Goal: Information Seeking & Learning: Learn about a topic

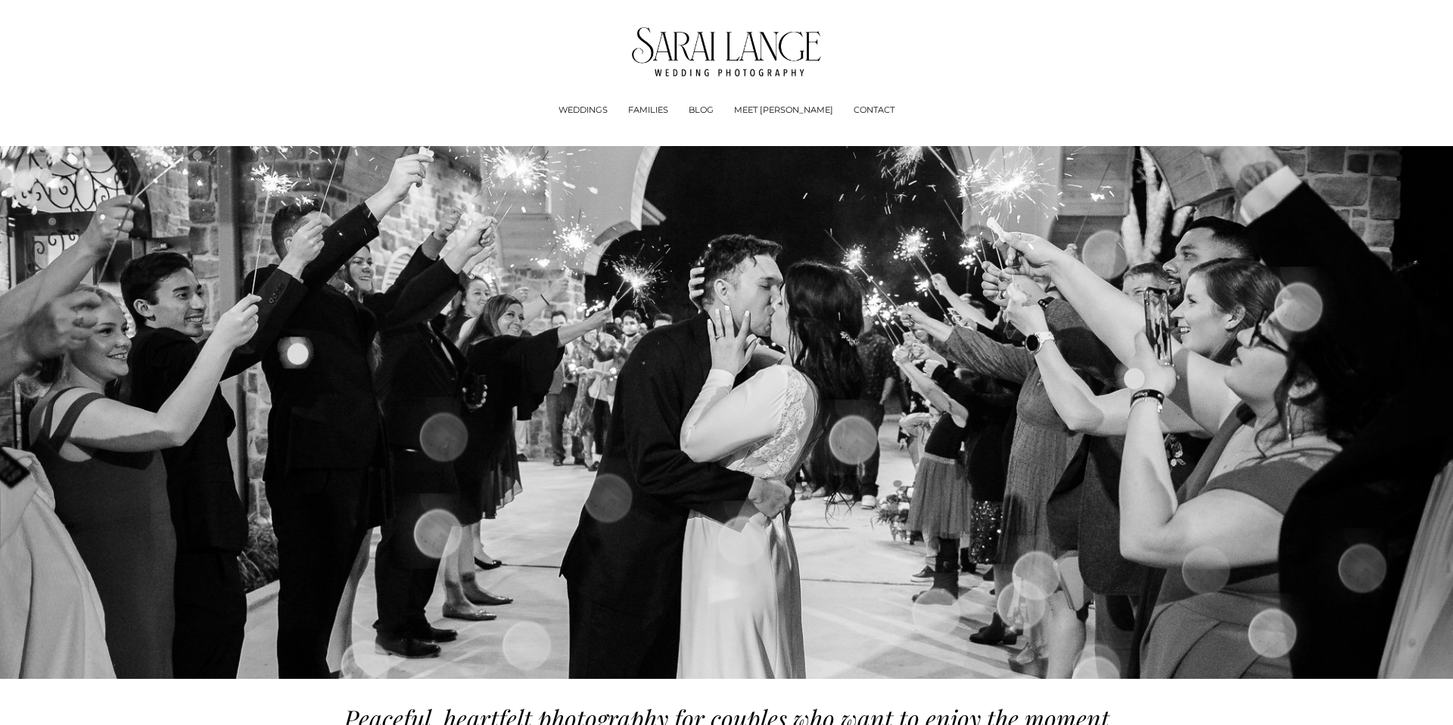
click at [714, 110] on link "BLOG" at bounding box center [701, 110] width 25 height 15
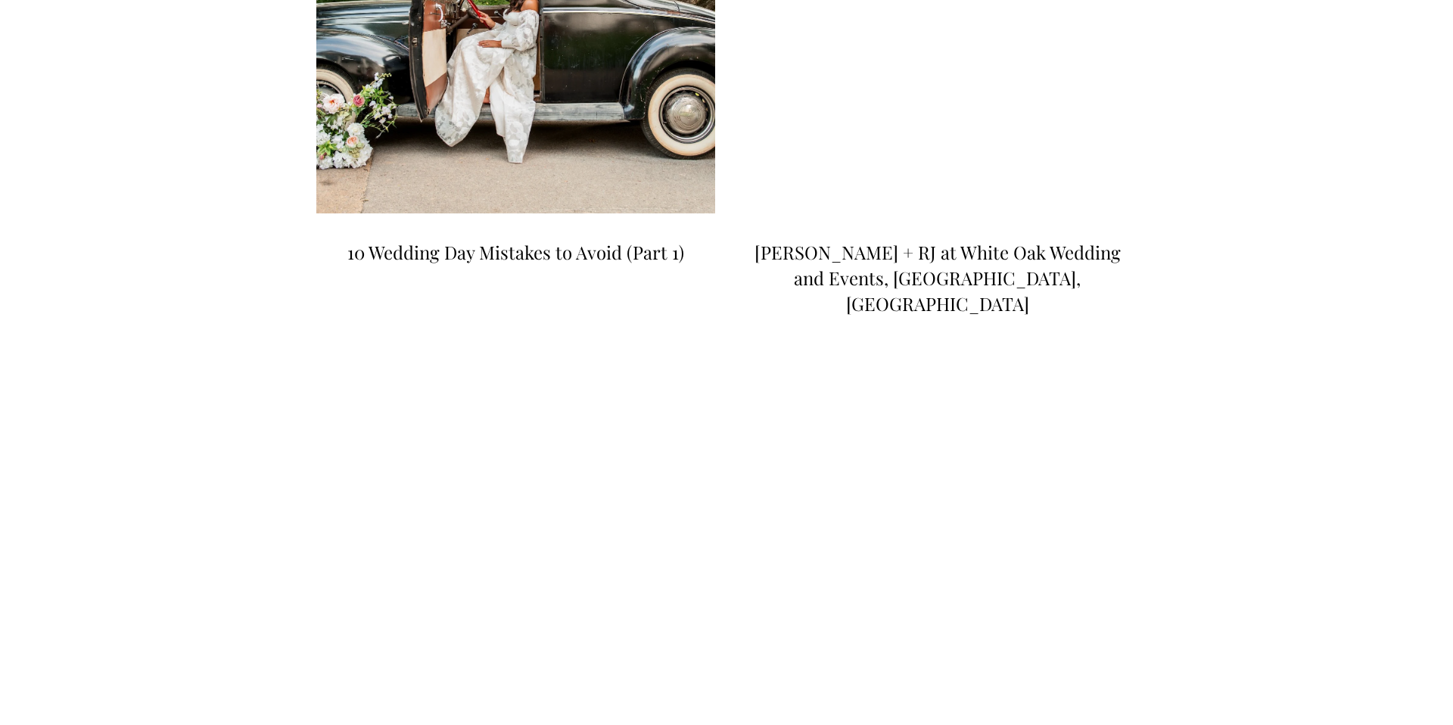
scroll to position [2729, 0]
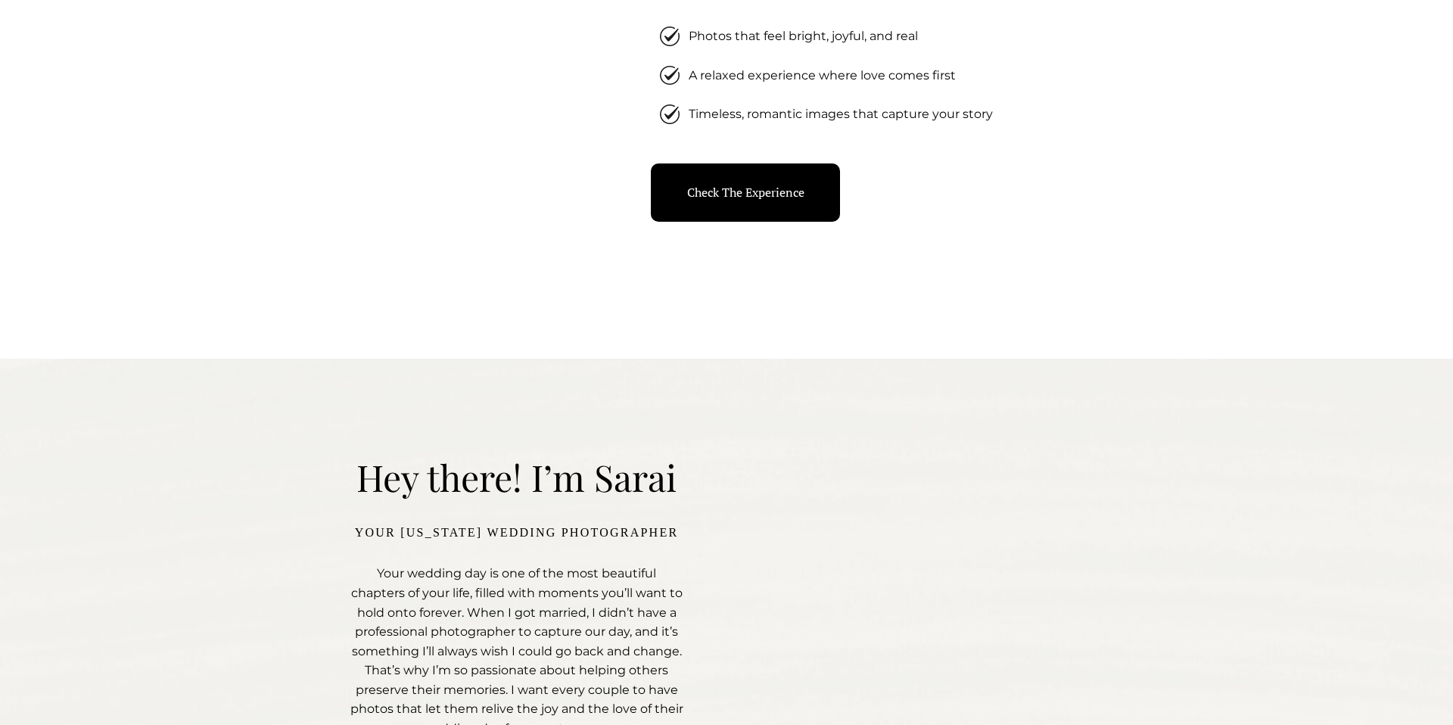
scroll to position [2198, 0]
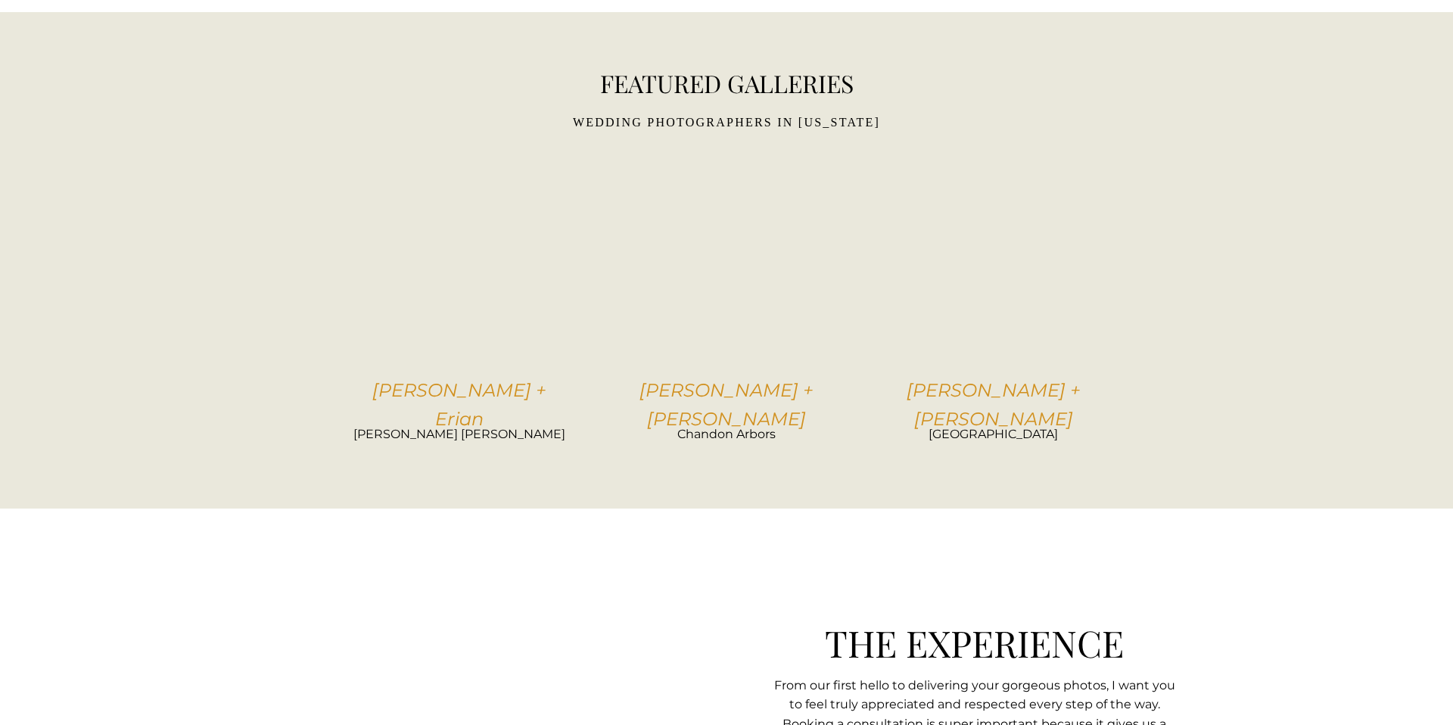
scroll to position [3140, 0]
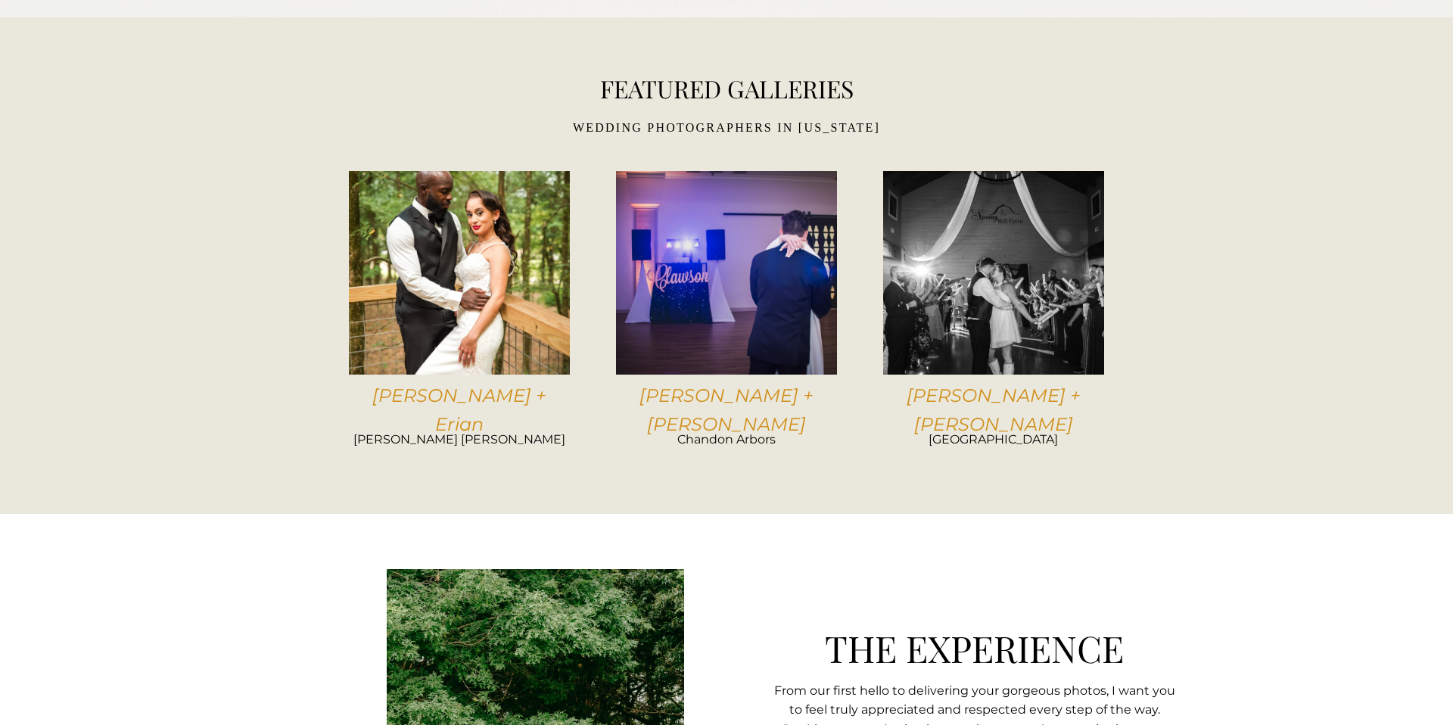
click at [512, 397] on em "[PERSON_NAME] + Erian" at bounding box center [459, 409] width 174 height 51
click at [475, 401] on em "[PERSON_NAME] + Erian" at bounding box center [459, 409] width 174 height 51
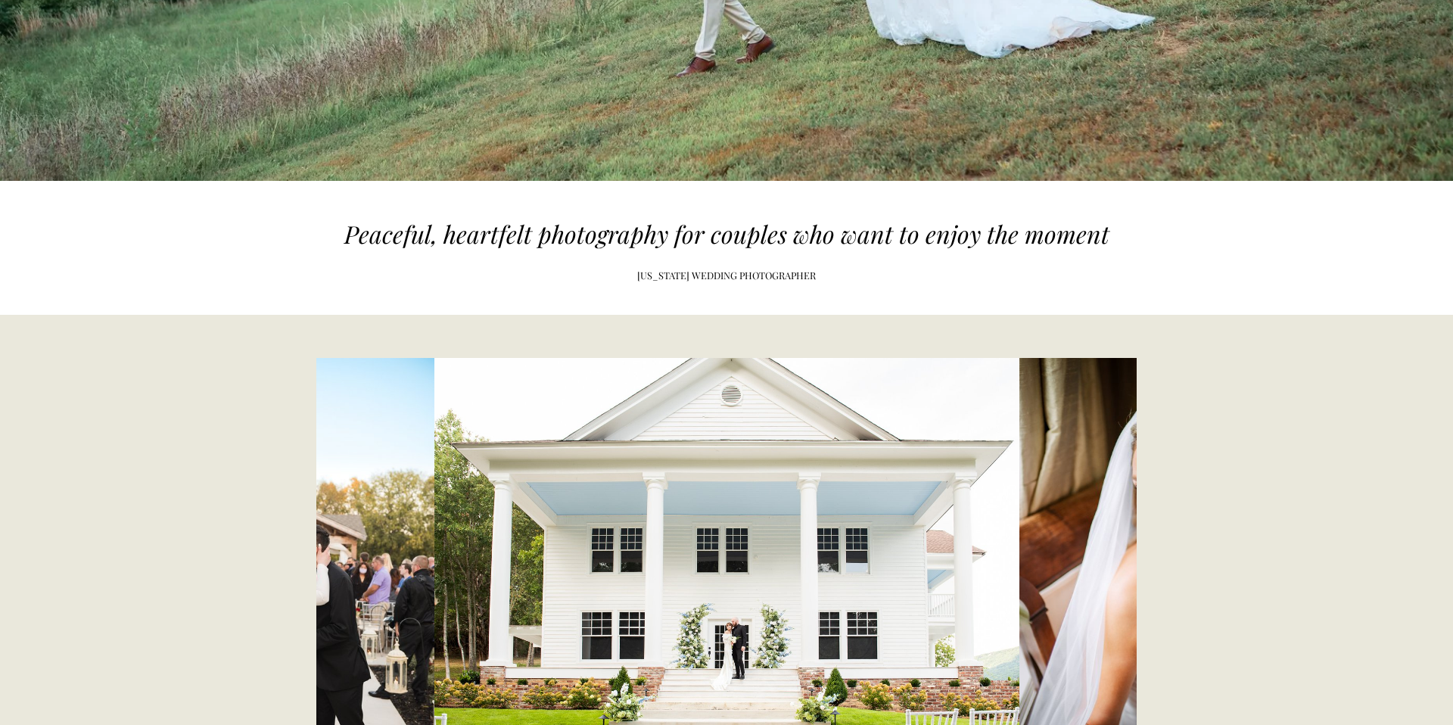
scroll to position [0, 0]
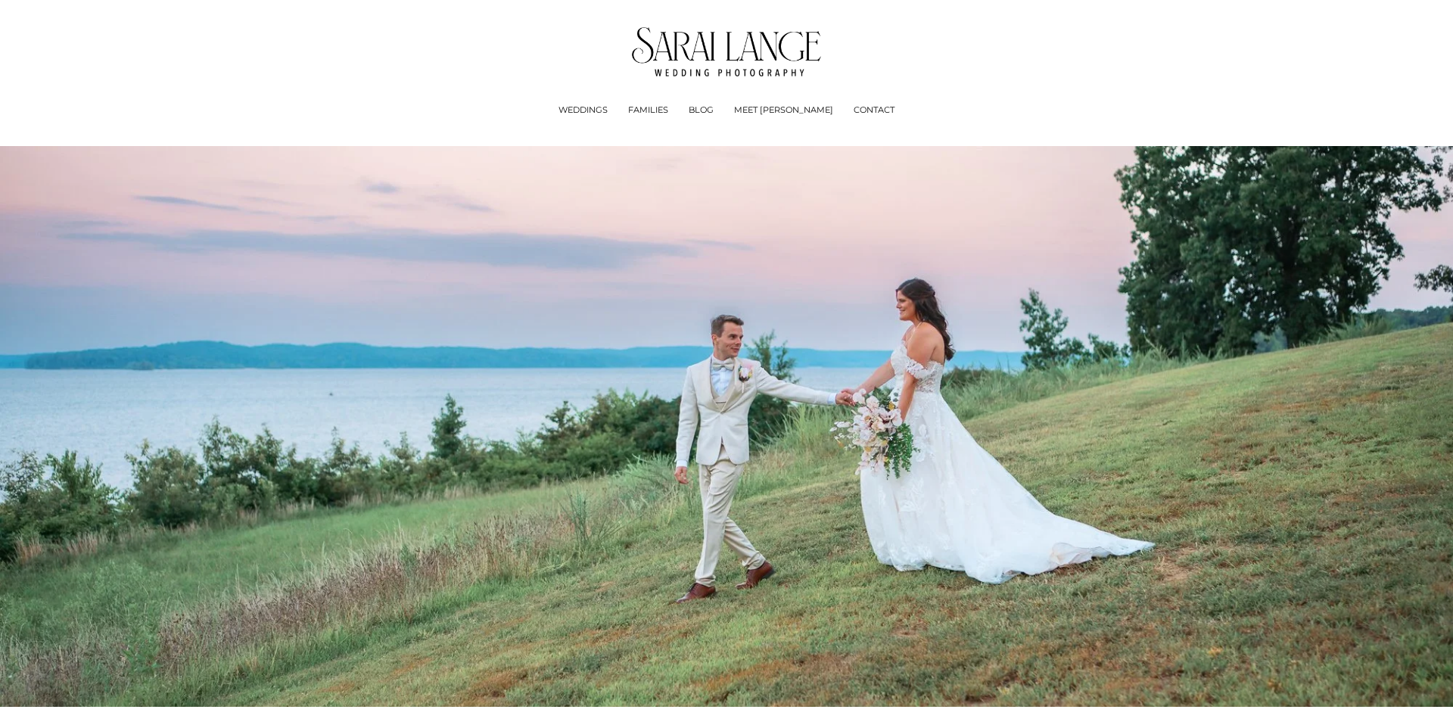
click at [714, 113] on link "BLOG" at bounding box center [701, 110] width 25 height 15
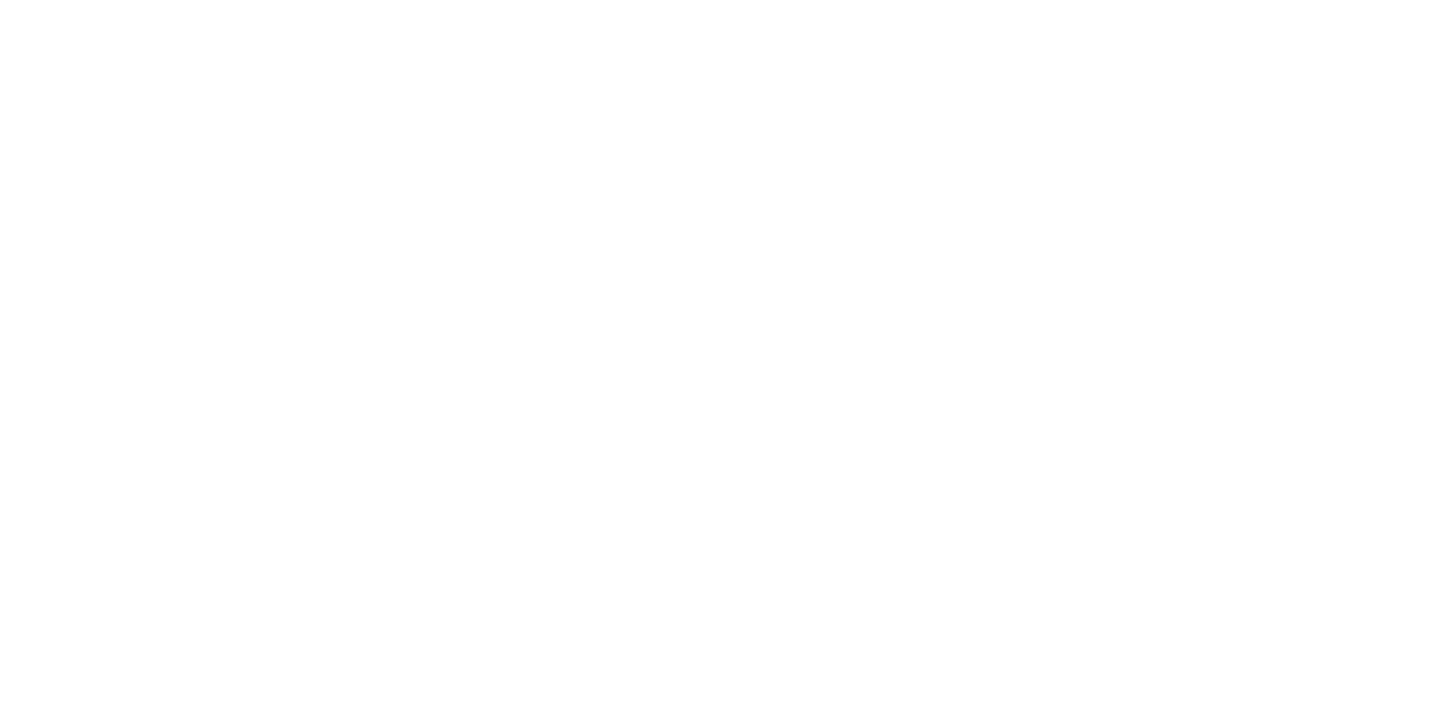
scroll to position [1113, 0]
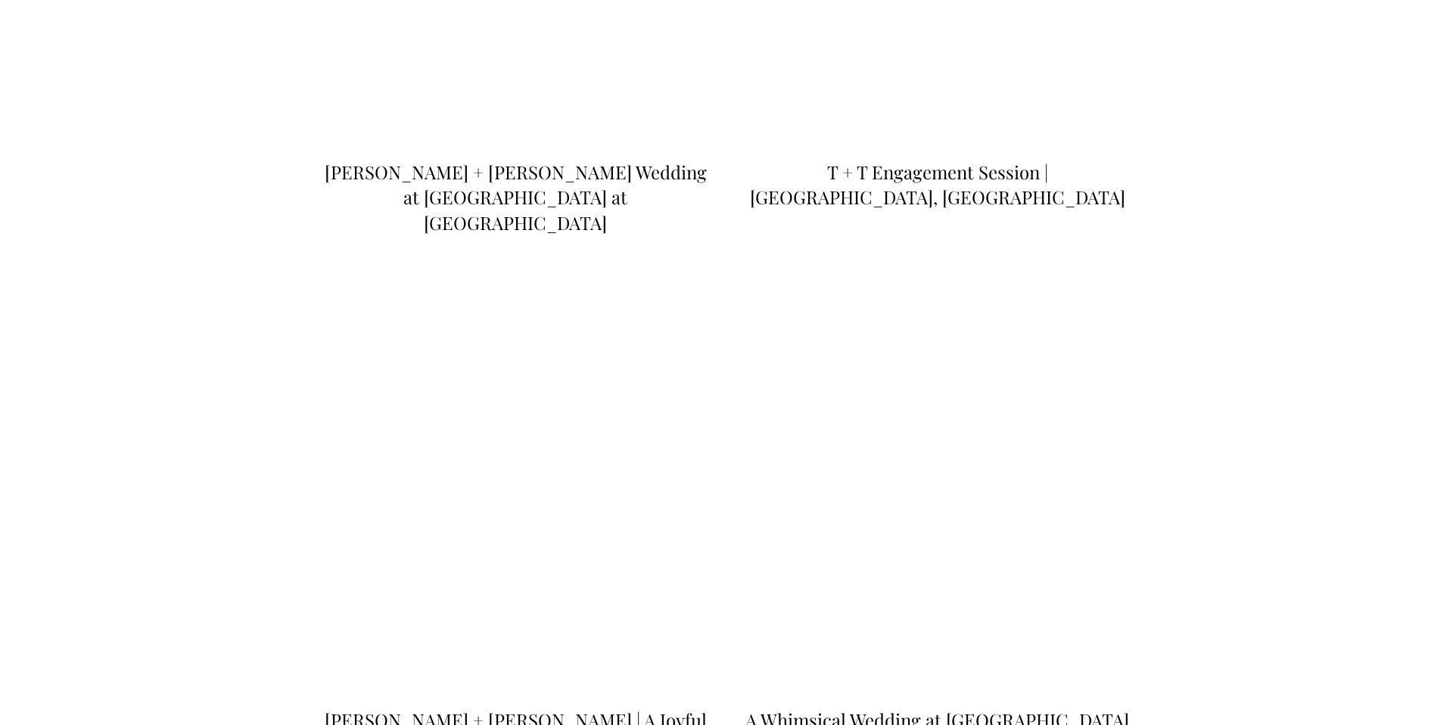
scroll to position [1134, 0]
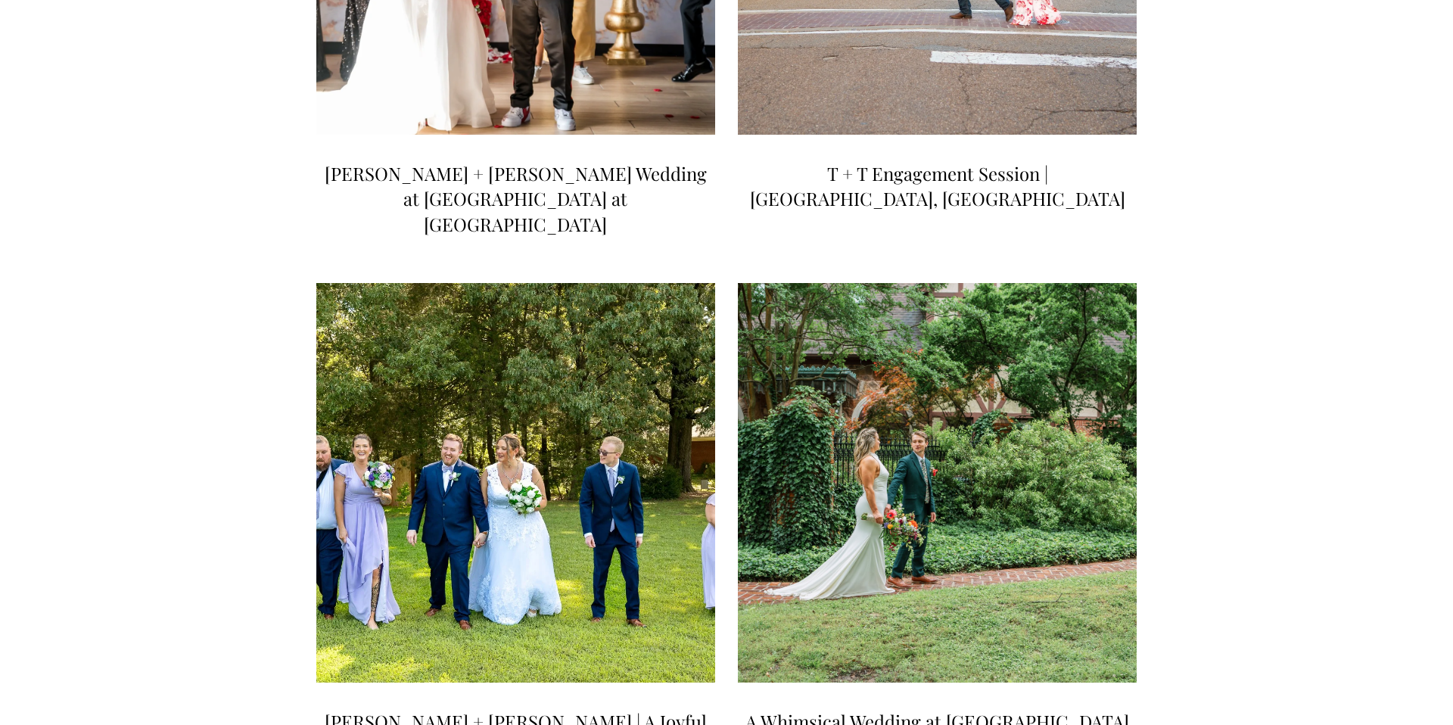
click at [923, 331] on img at bounding box center [937, 483] width 403 height 404
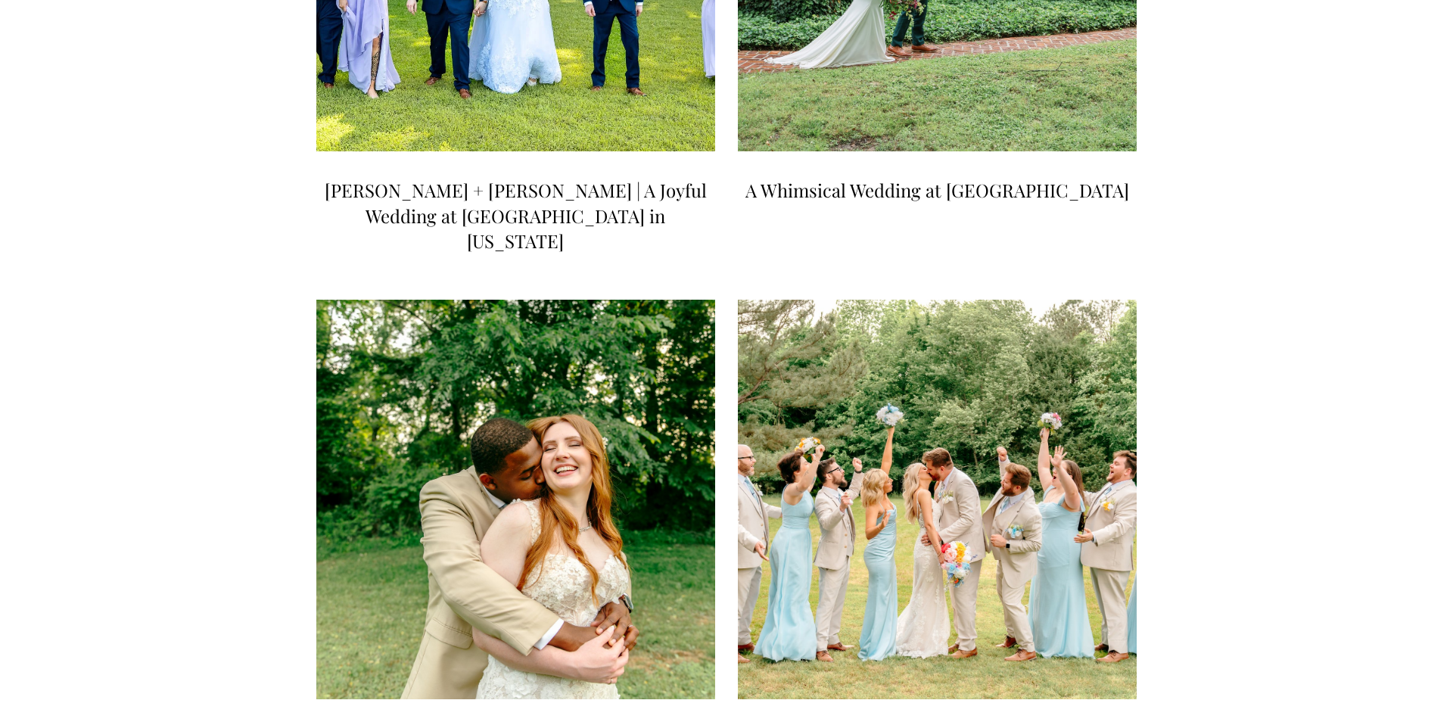
scroll to position [1674, 0]
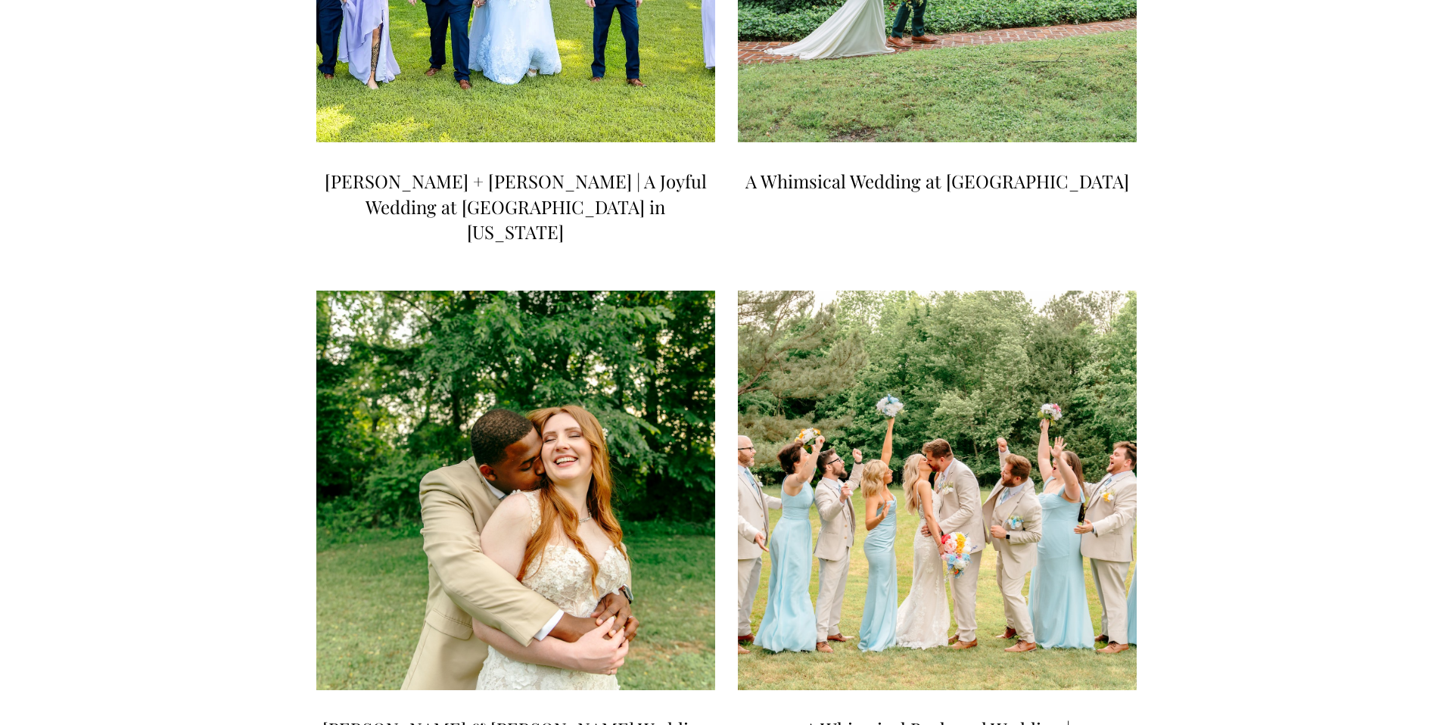
click at [672, 343] on img at bounding box center [515, 490] width 403 height 404
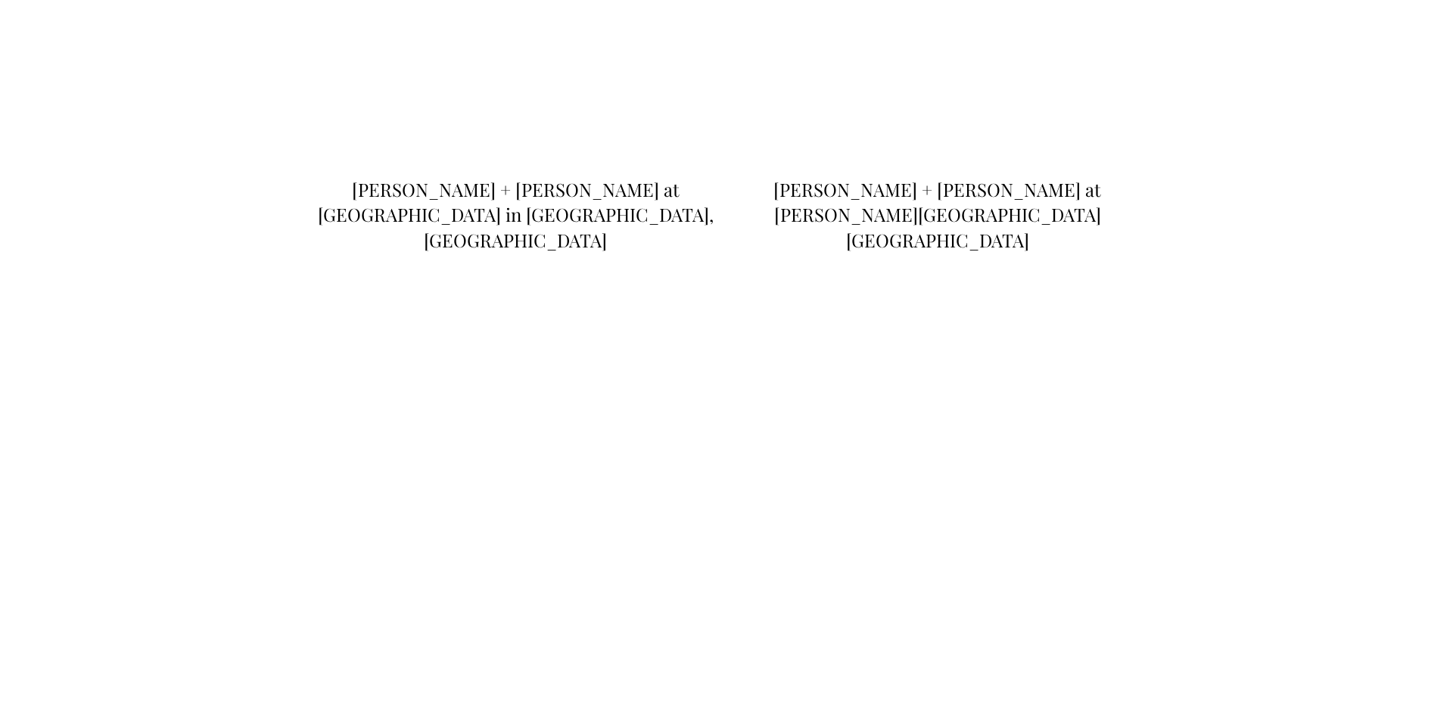
scroll to position [3303, 0]
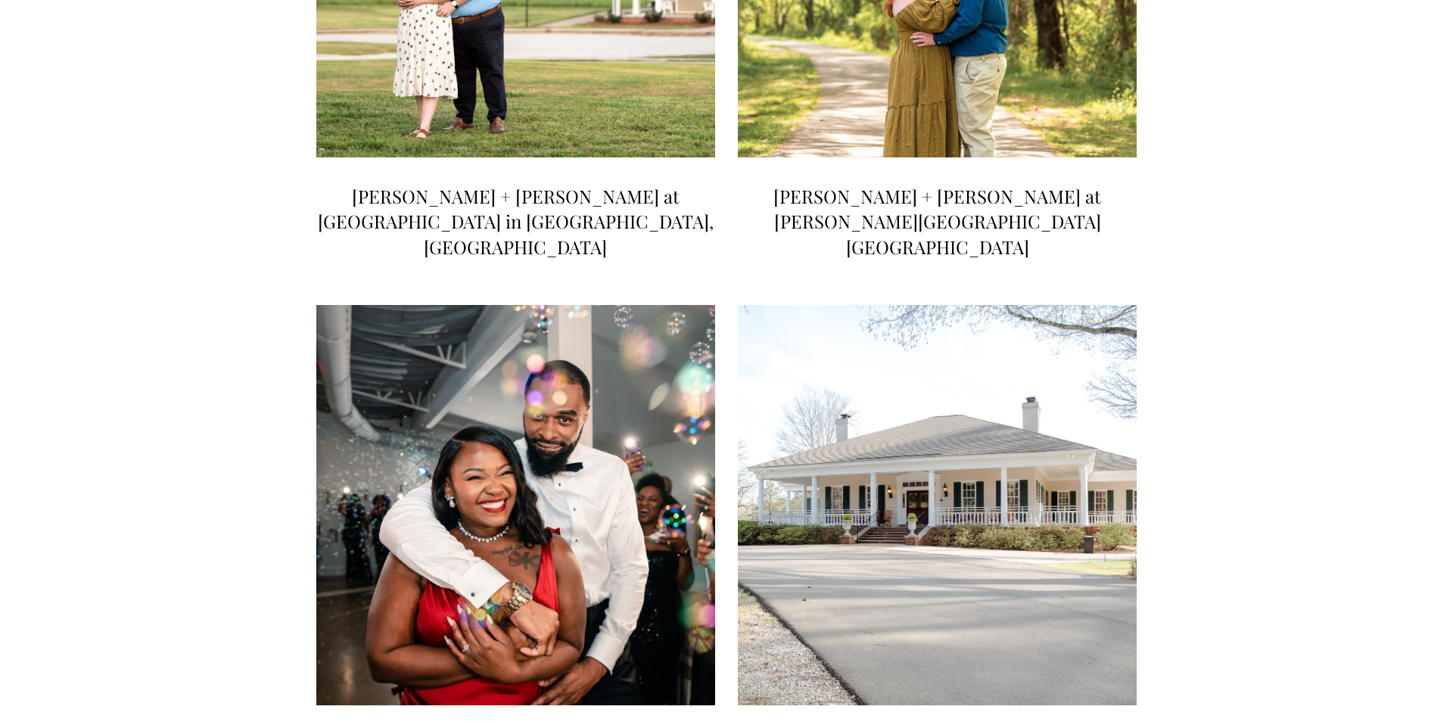
click at [556, 343] on img at bounding box center [515, 505] width 403 height 404
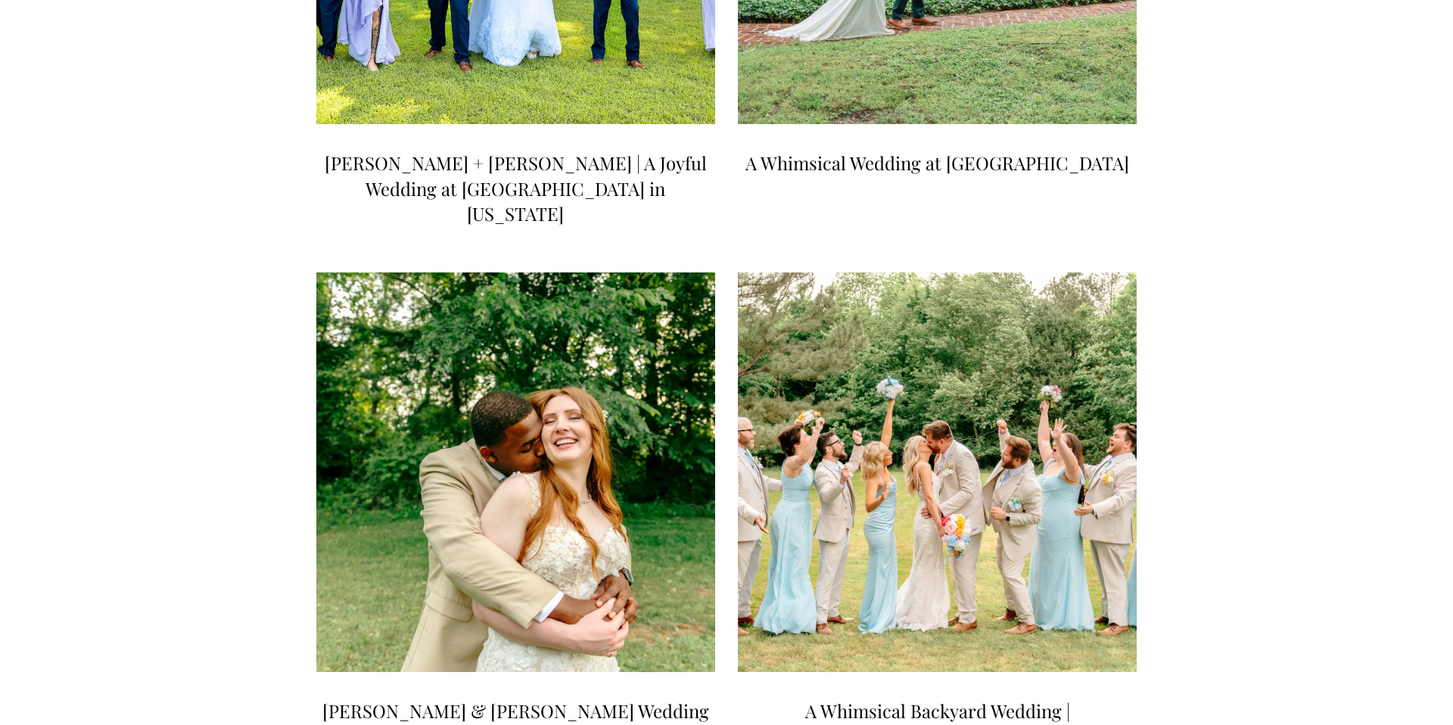
scroll to position [1691, 0]
click at [592, 291] on img at bounding box center [515, 473] width 403 height 404
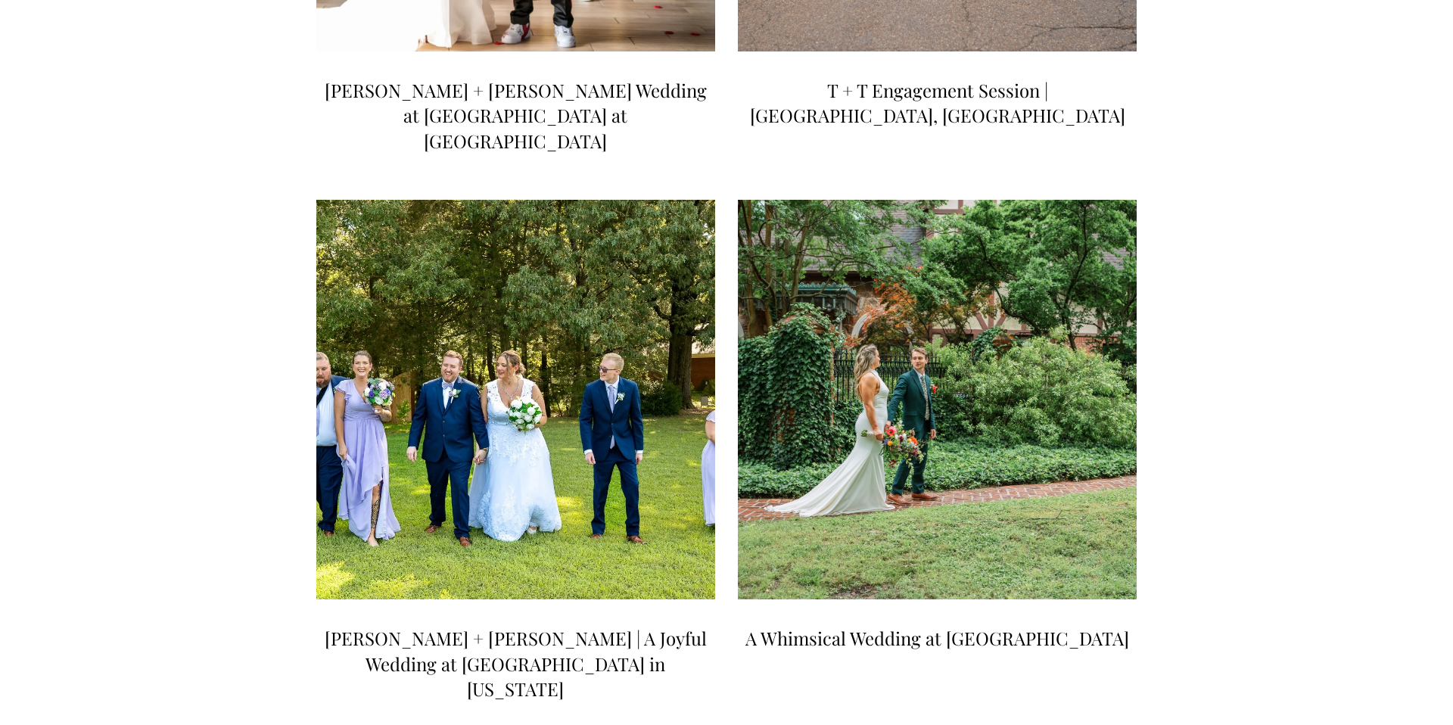
scroll to position [1221, 0]
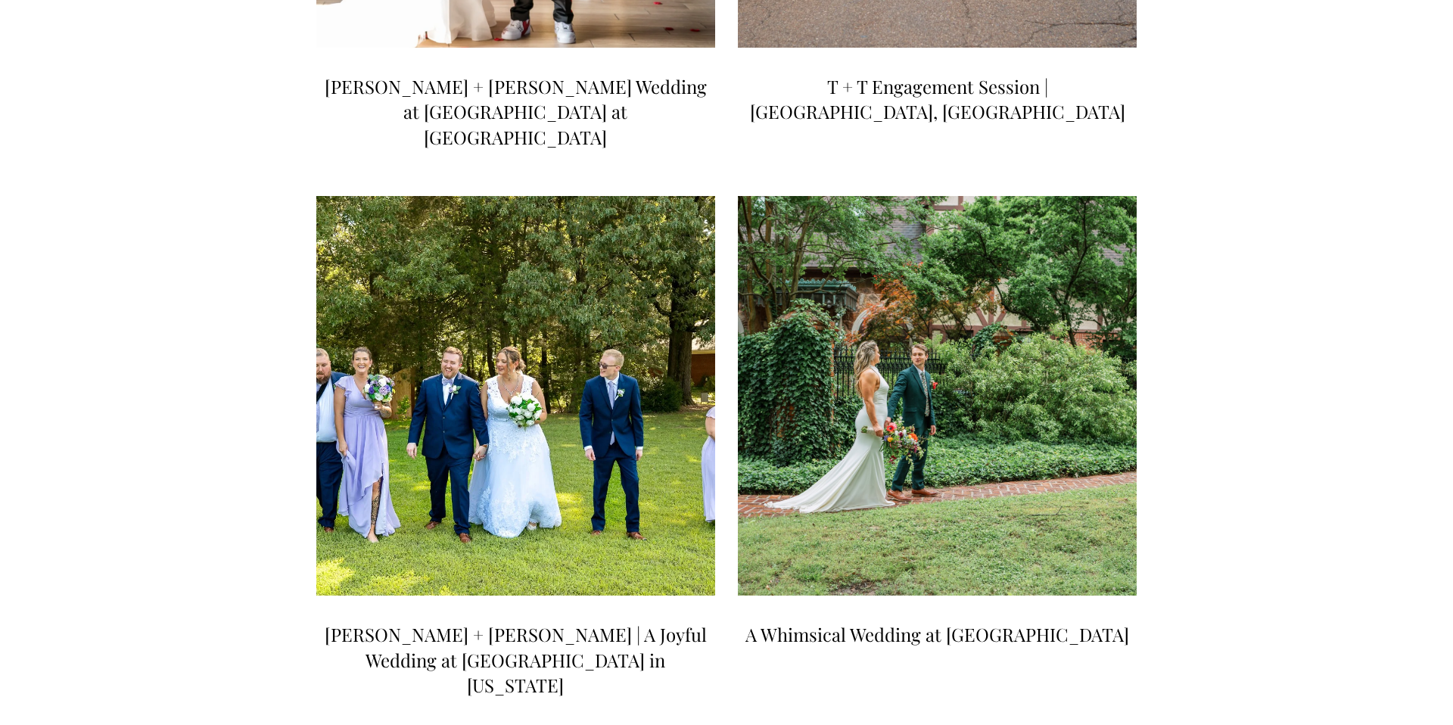
click at [871, 325] on img at bounding box center [937, 396] width 403 height 404
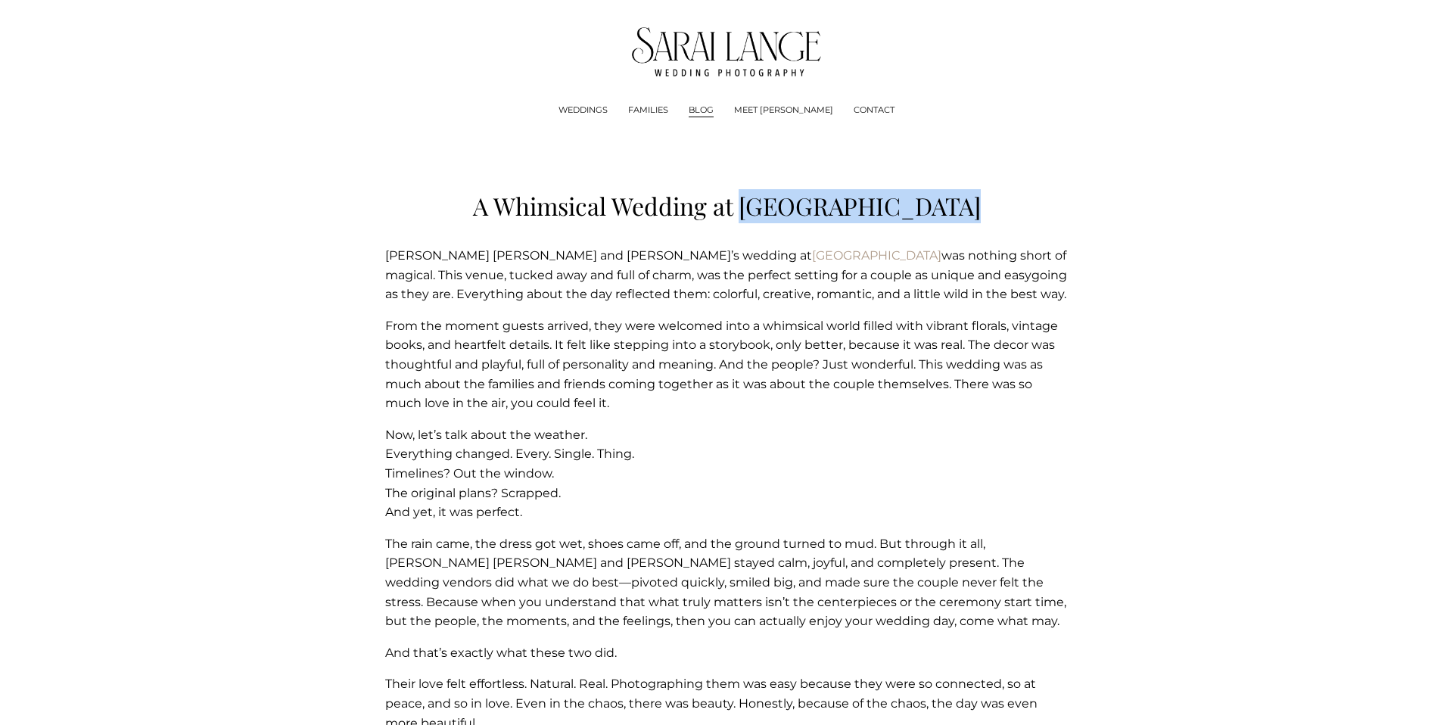
drag, startPoint x: 757, startPoint y: 207, endPoint x: 974, endPoint y: 210, distance: 216.4
click at [974, 210] on h1 "A Whimsical Wedding at [GEOGRAPHIC_DATA]" at bounding box center [726, 206] width 683 height 34
copy h1 "[GEOGRAPHIC_DATA]"
click at [760, 42] on img at bounding box center [727, 51] width 190 height 49
click at [727, 49] on img at bounding box center [727, 51] width 190 height 49
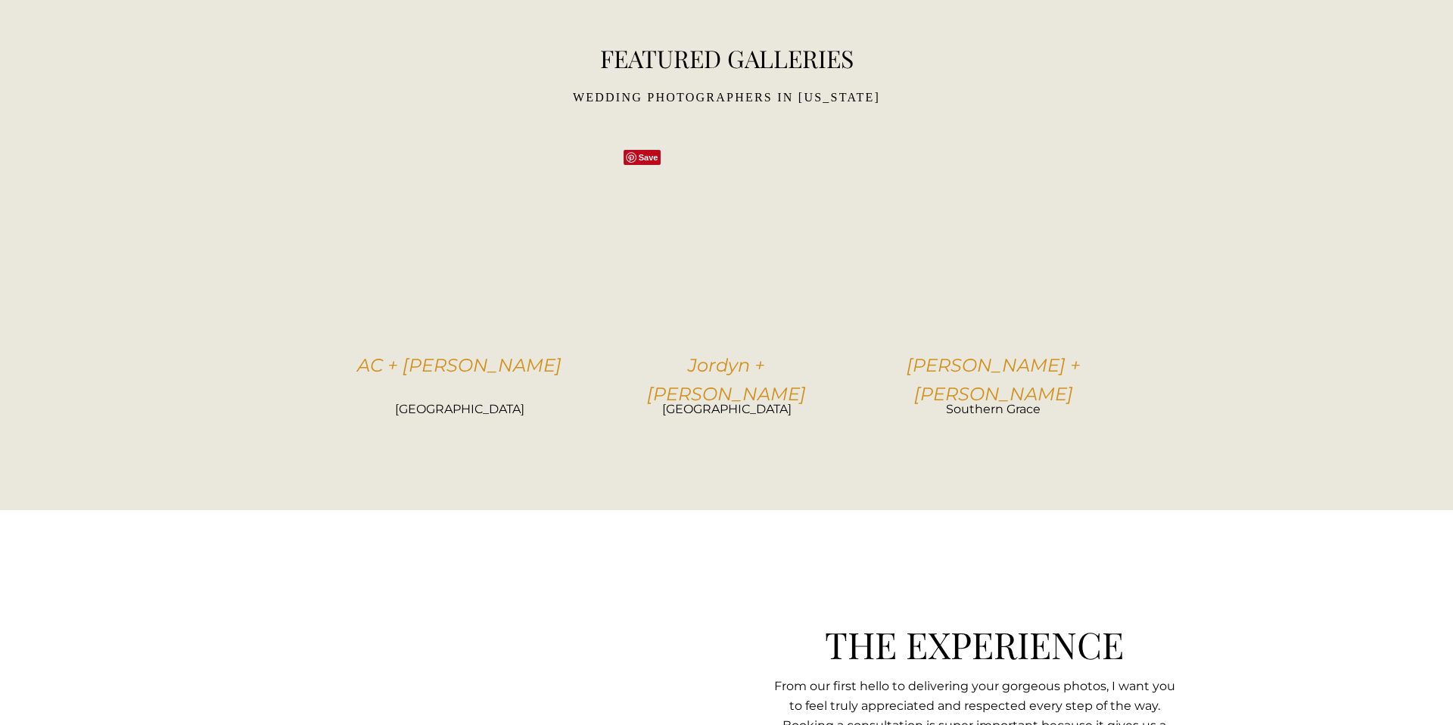
scroll to position [3174, 0]
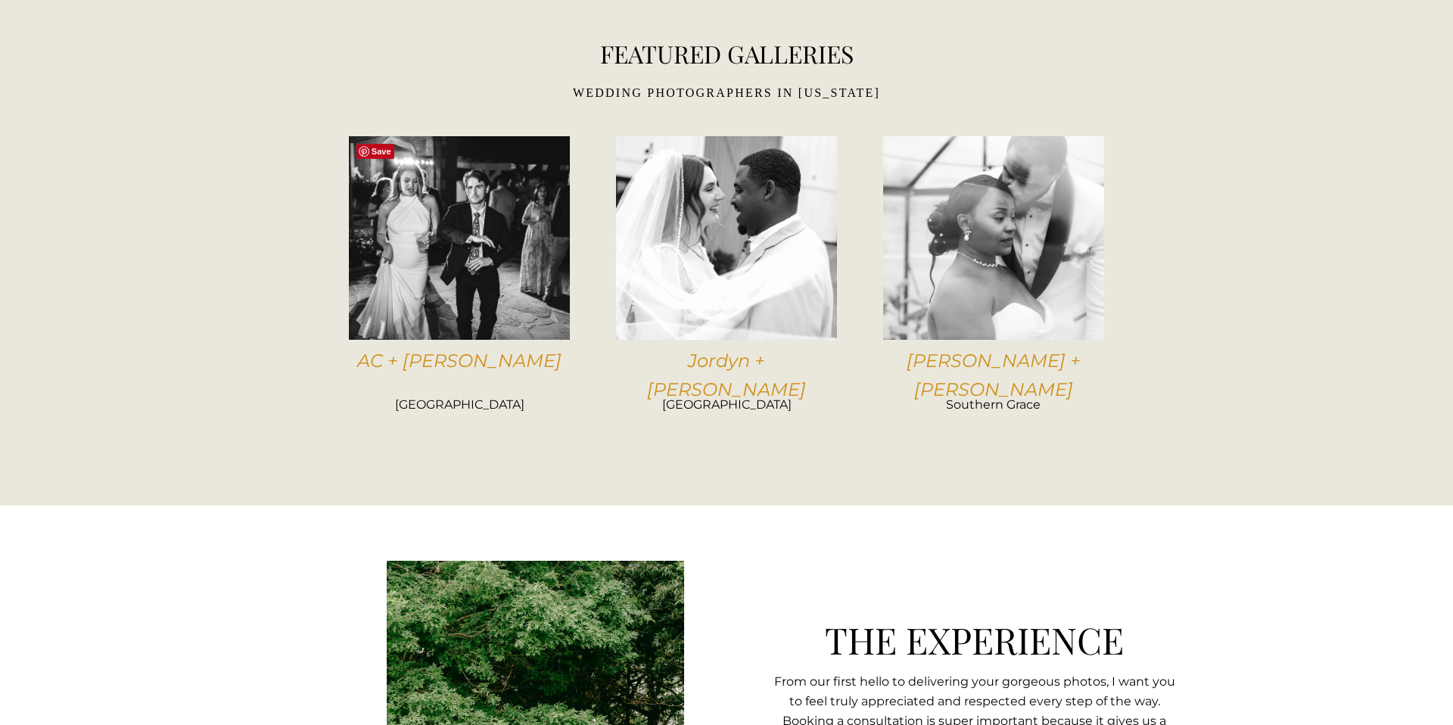
click at [465, 263] on div at bounding box center [459, 238] width 221 height 204
click at [798, 300] on div at bounding box center [726, 238] width 221 height 204
click at [1000, 235] on div at bounding box center [993, 238] width 221 height 204
click at [461, 358] on em "AC + Kyle" at bounding box center [459, 361] width 204 height 22
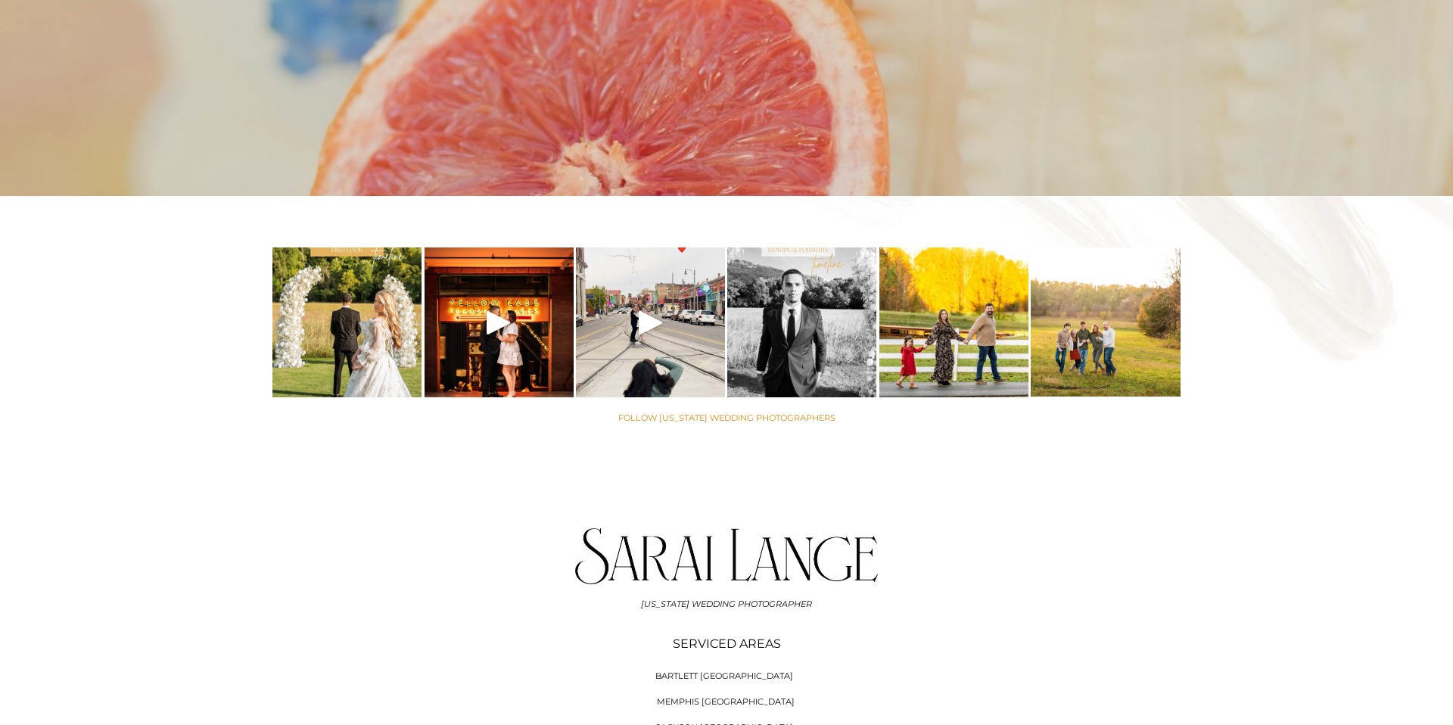
scroll to position [5995, 0]
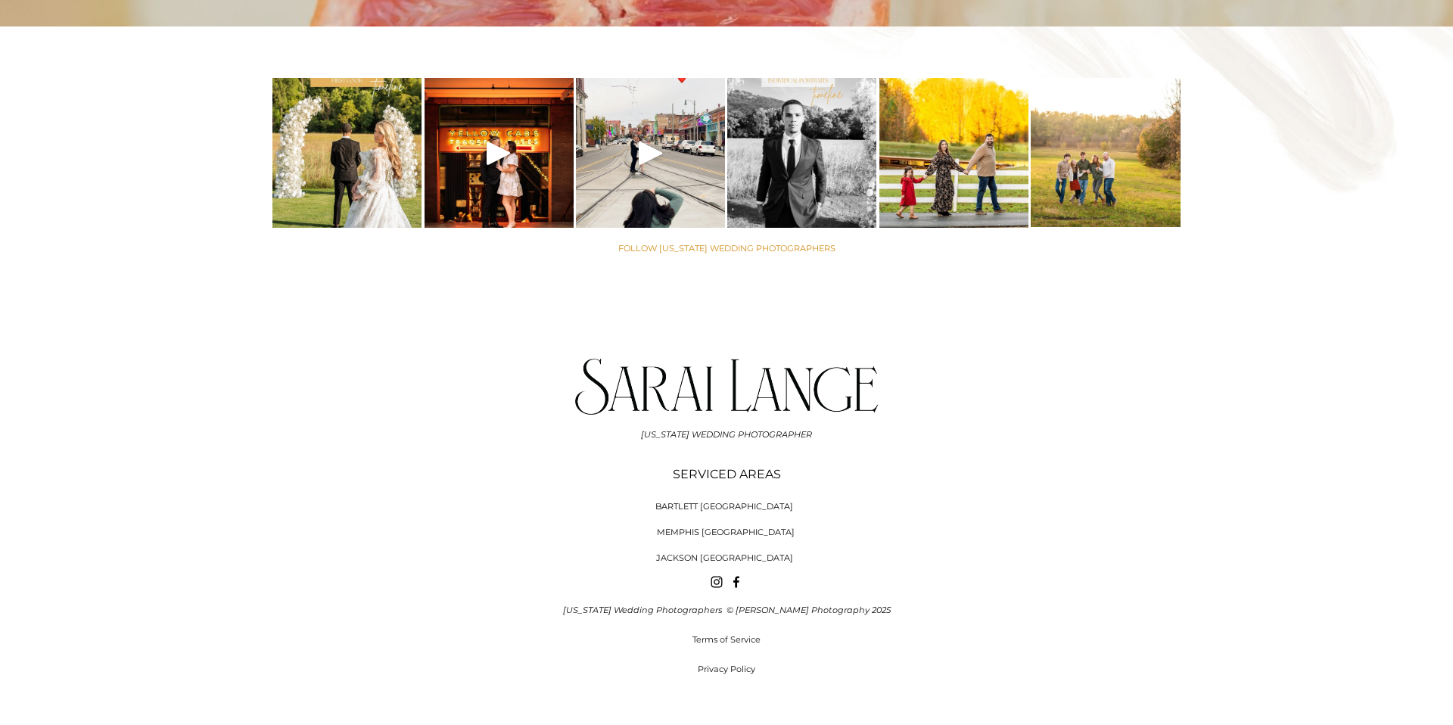
click at [714, 527] on span "MEMPHIS [GEOGRAPHIC_DATA]" at bounding box center [726, 532] width 138 height 11
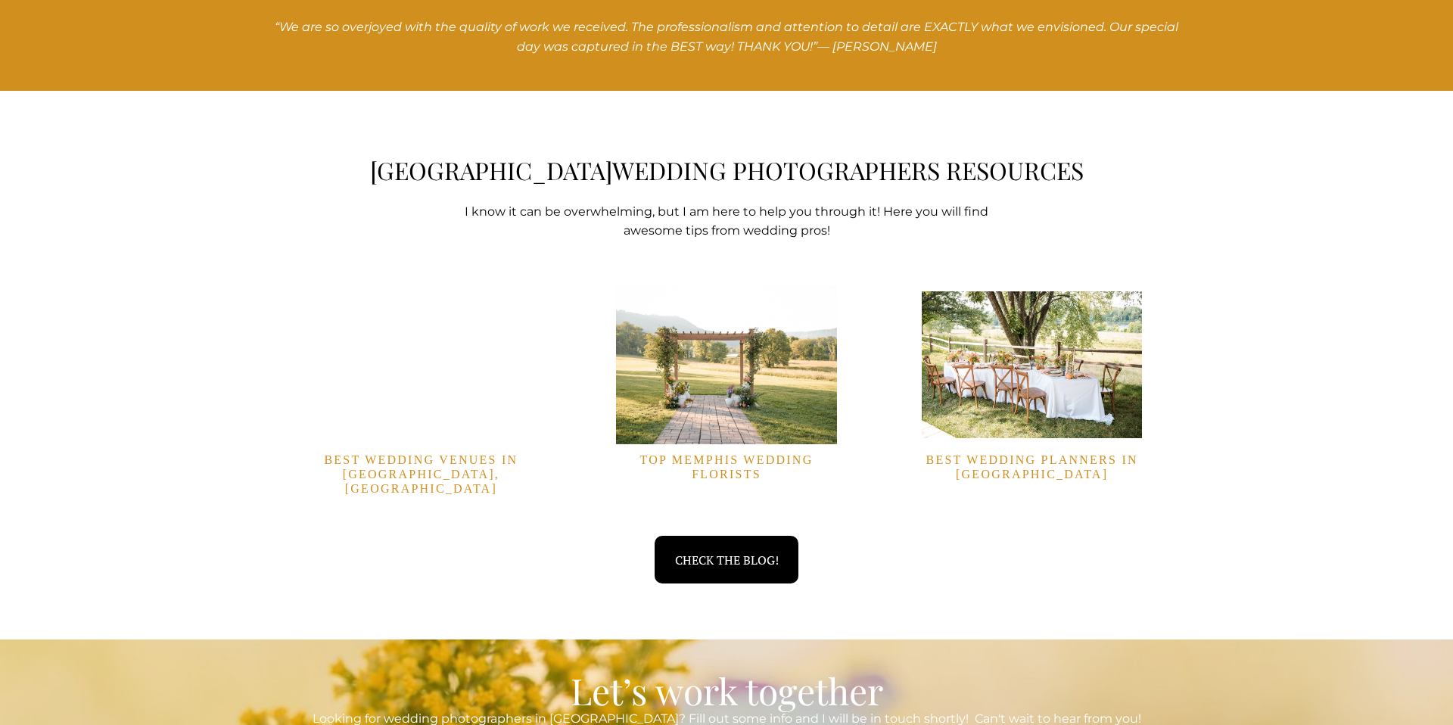
scroll to position [4259, 0]
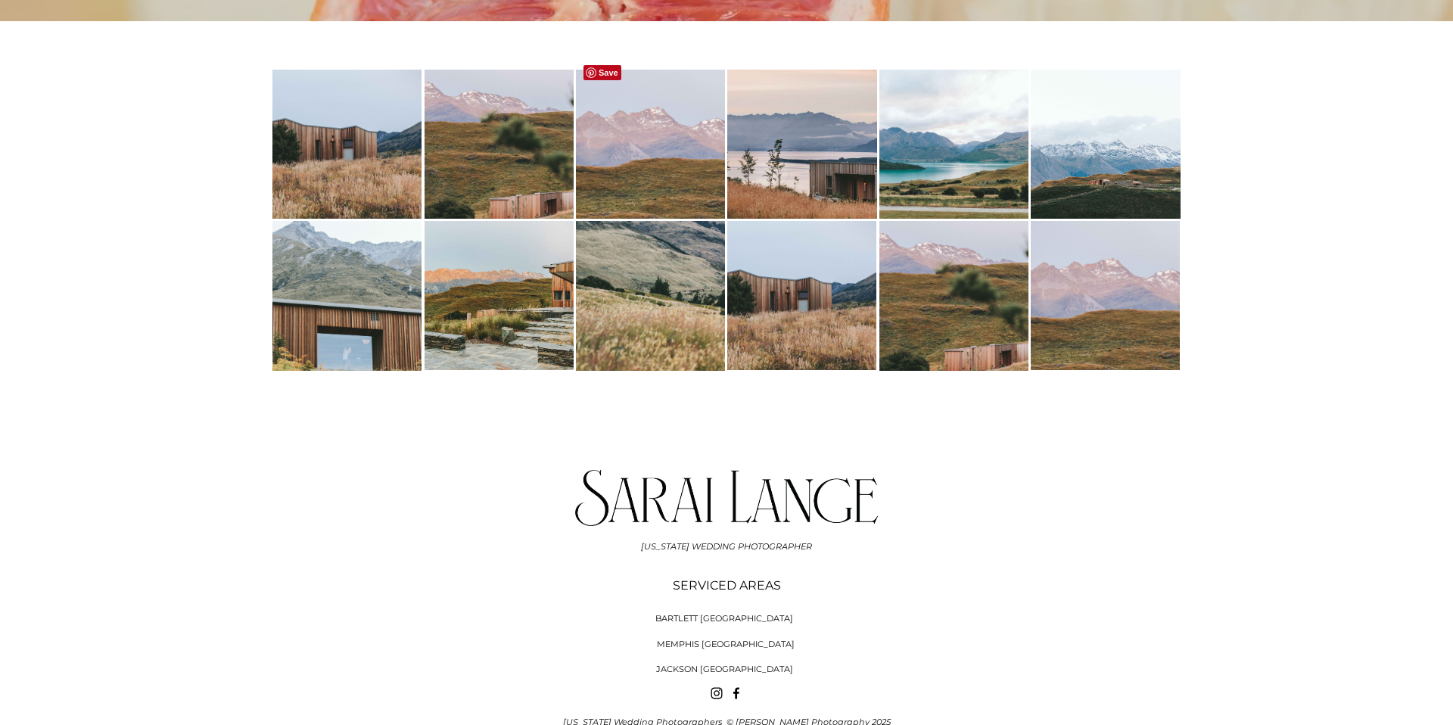
scroll to position [5875, 0]
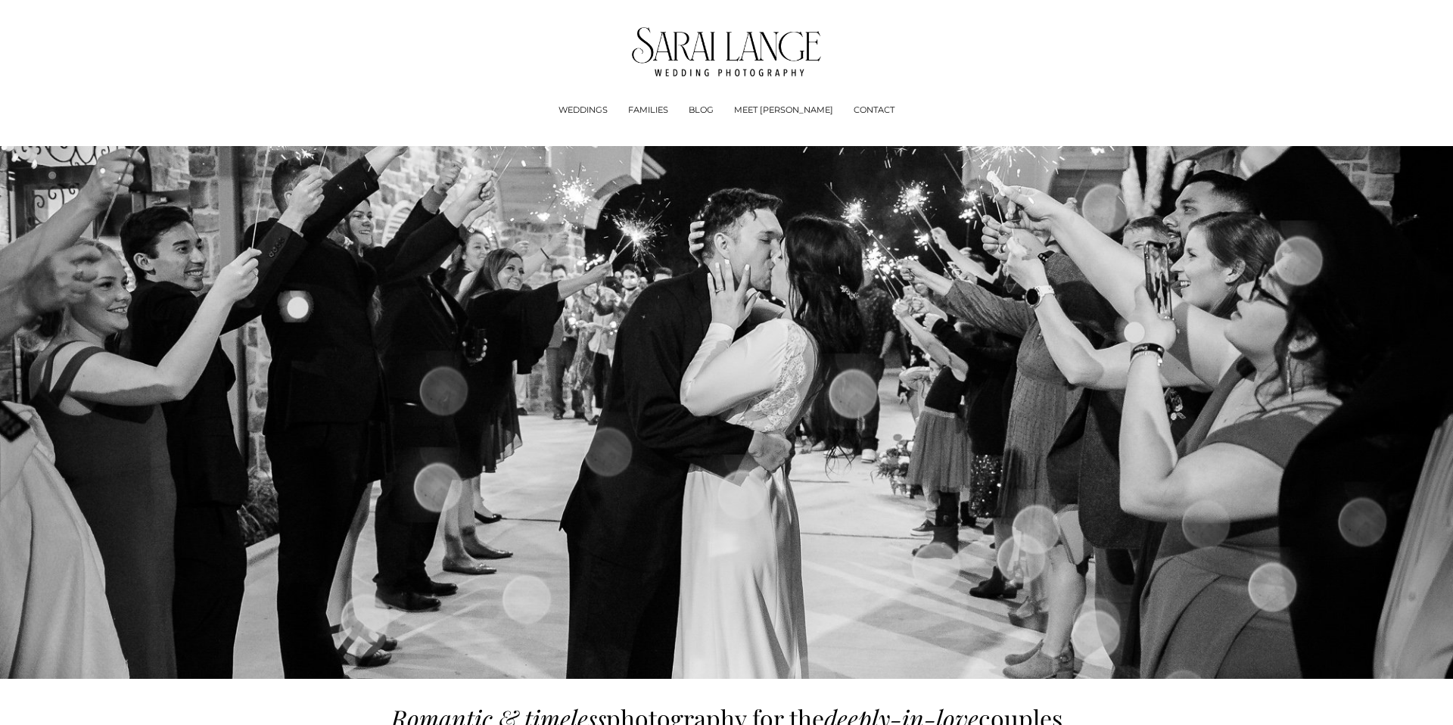
scroll to position [5875, 0]
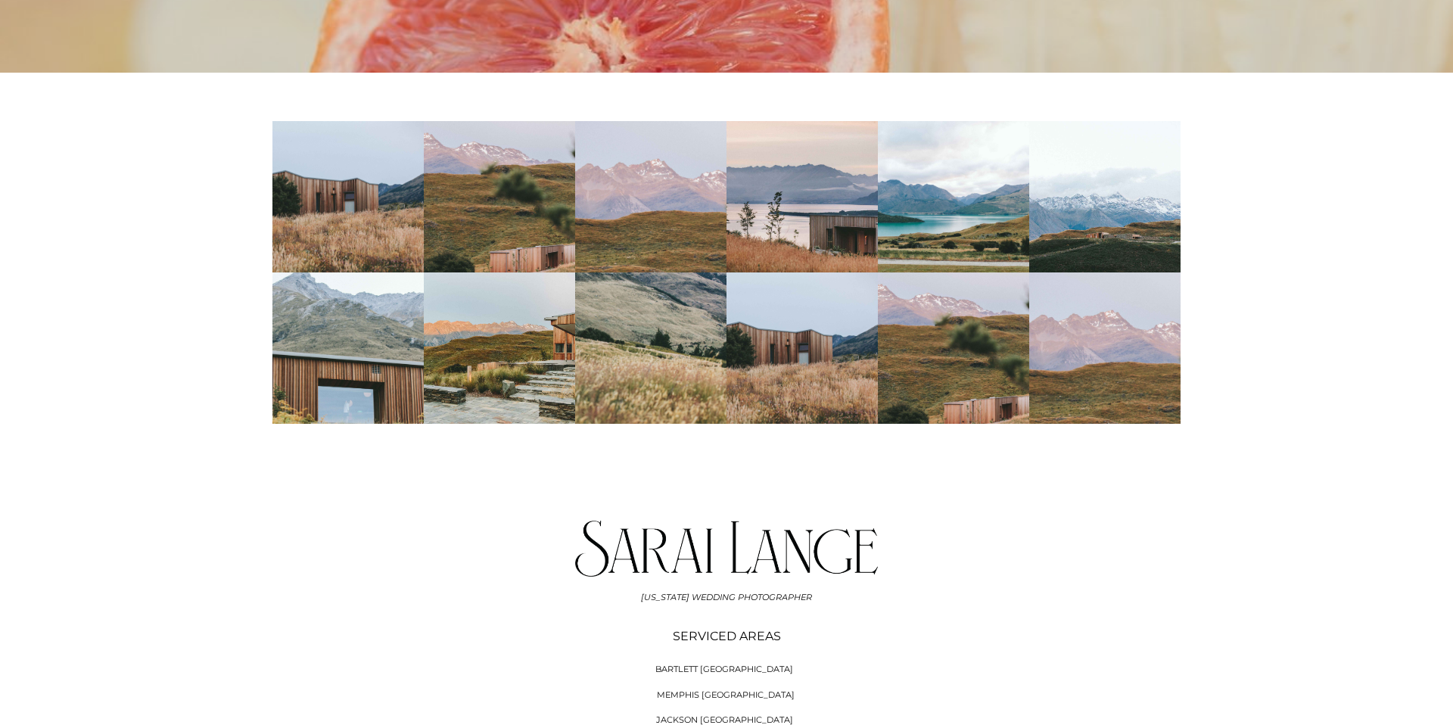
scroll to position [5821, 0]
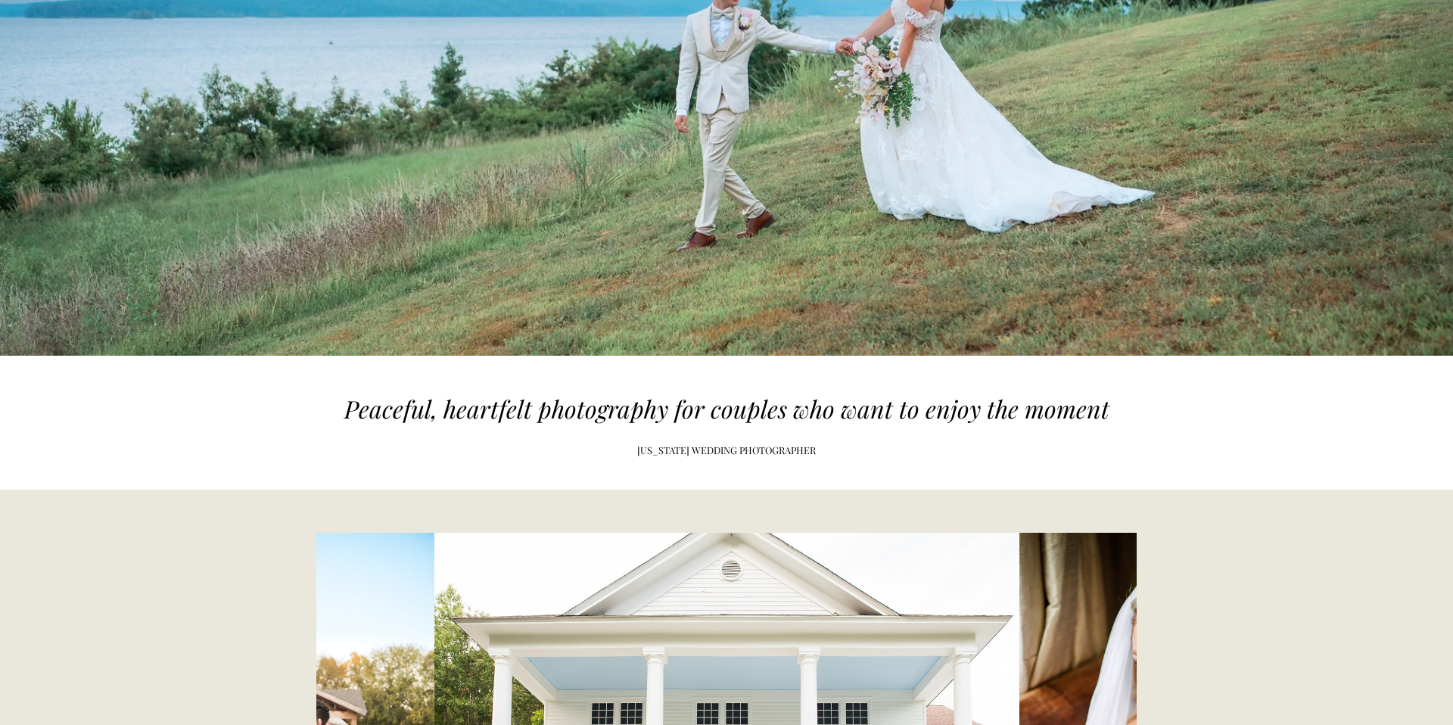
scroll to position [341, 0]
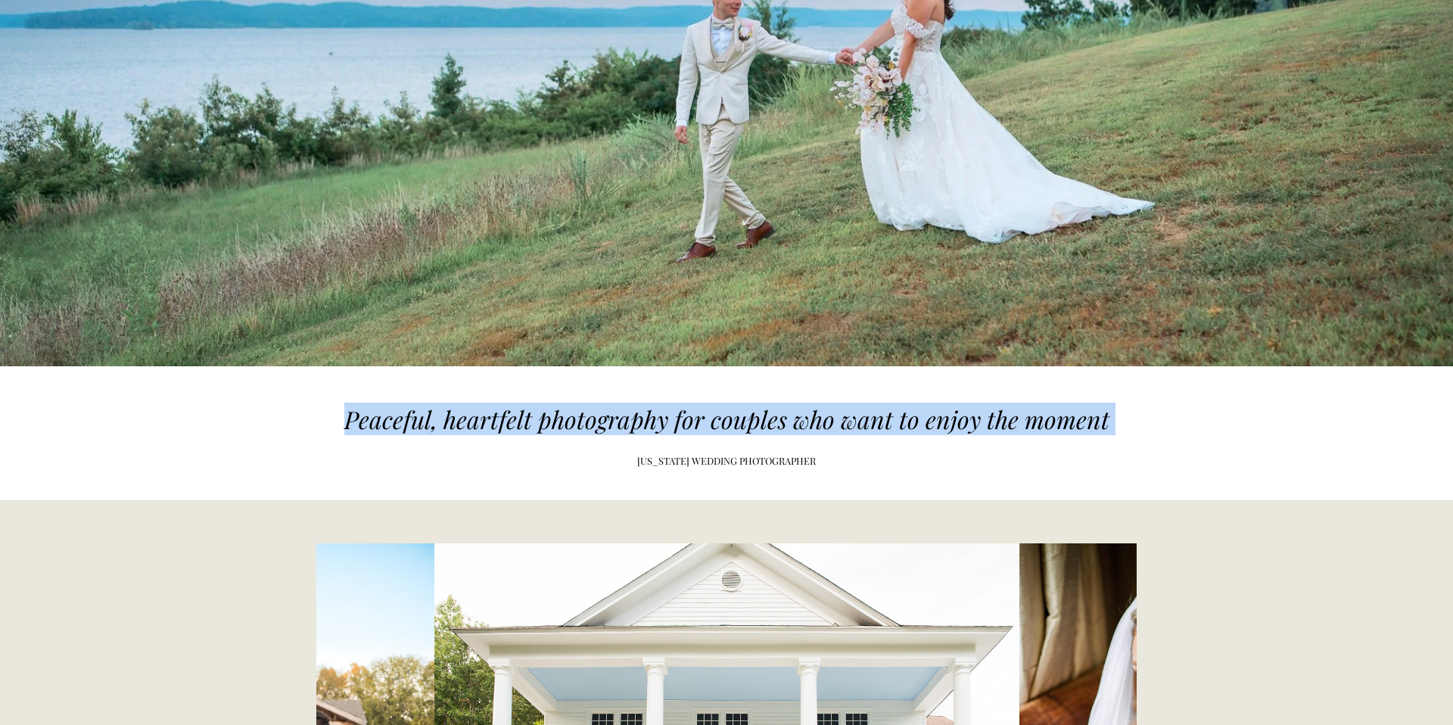
drag, startPoint x: 345, startPoint y: 423, endPoint x: 321, endPoint y: 416, distance: 25.2
click at [321, 416] on div "Peaceful, heartfelt photography for couples who want to enjoy the moment TENNES…" at bounding box center [726, 433] width 1453 height 131
copy div "Peaceful, heartfelt photography for couples who want to enjoy the moment"
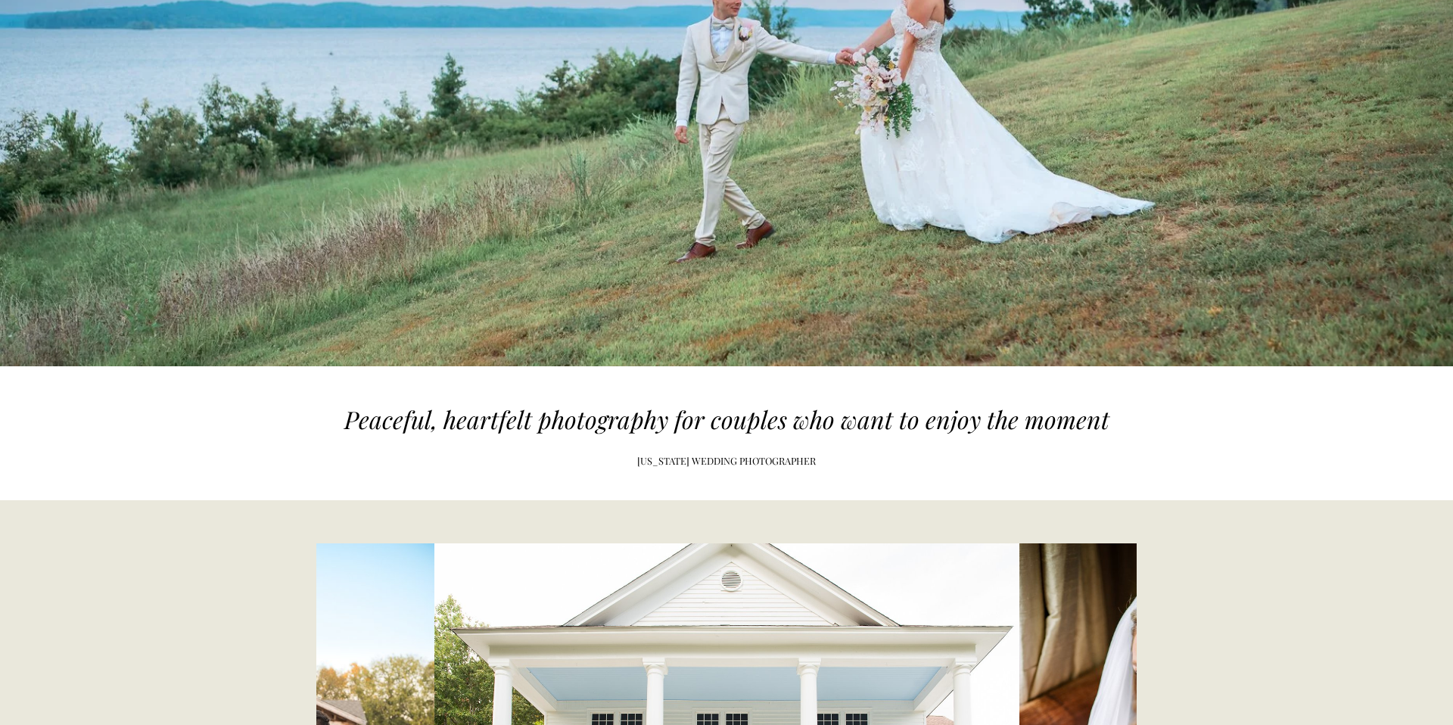
click at [1100, 472] on div "[US_STATE] WEDDING PHOTOGRAPHER" at bounding box center [726, 460] width 908 height 75
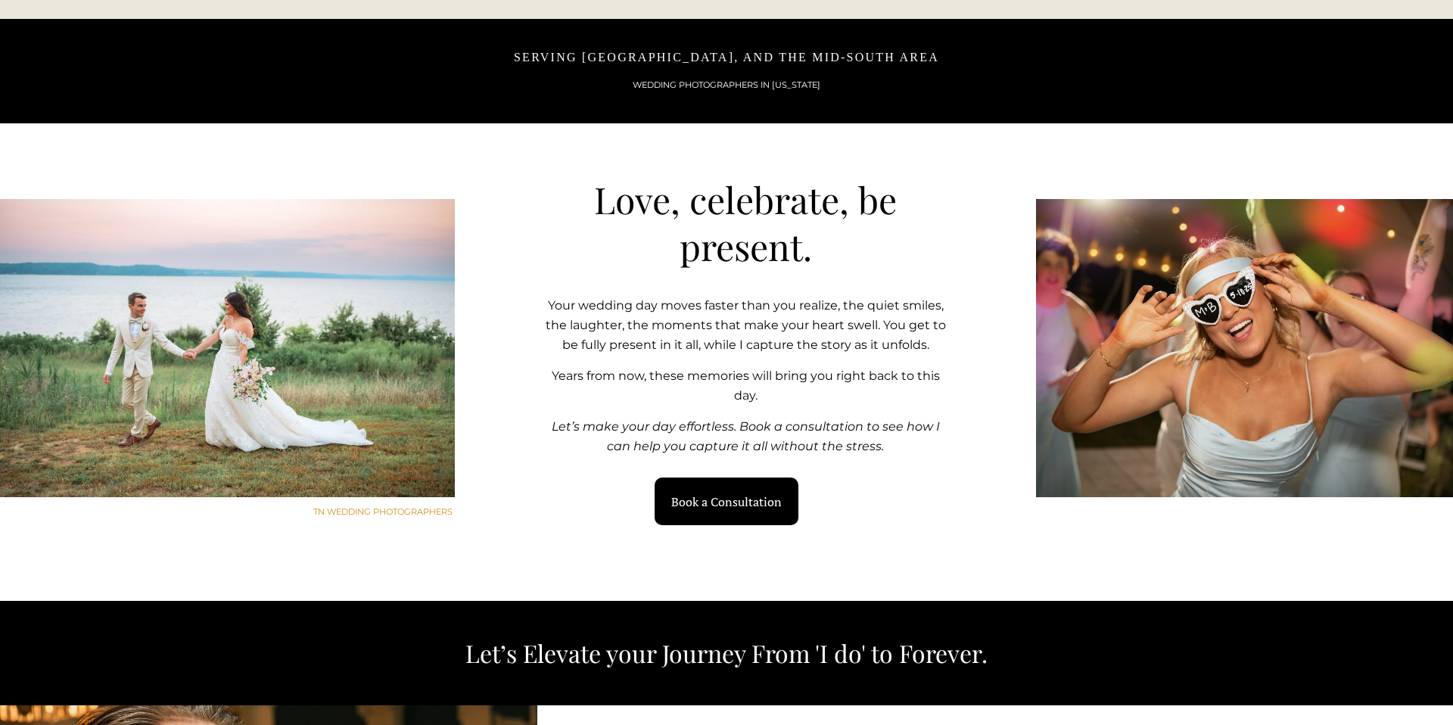
scroll to position [1342, 0]
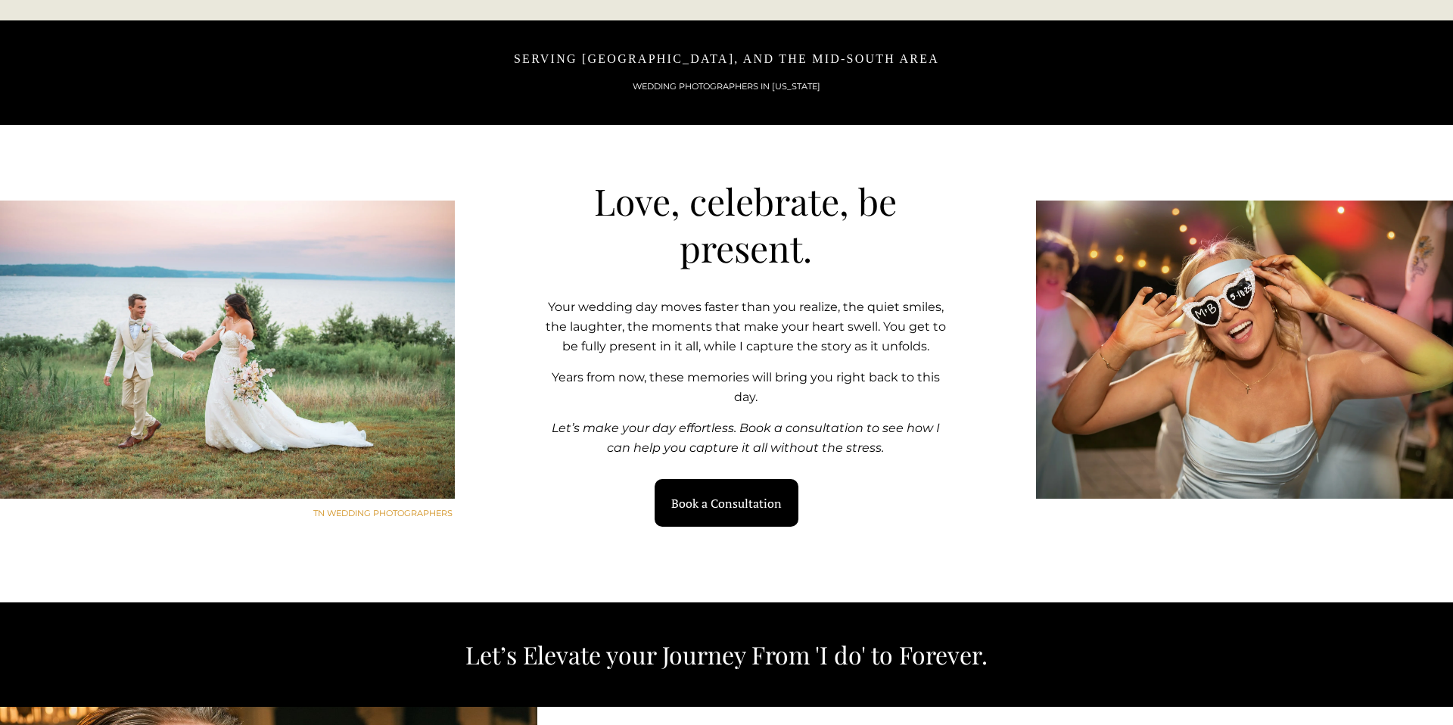
click at [722, 398] on p "Years from now, these memories will bring you right back to this day." at bounding box center [746, 387] width 412 height 39
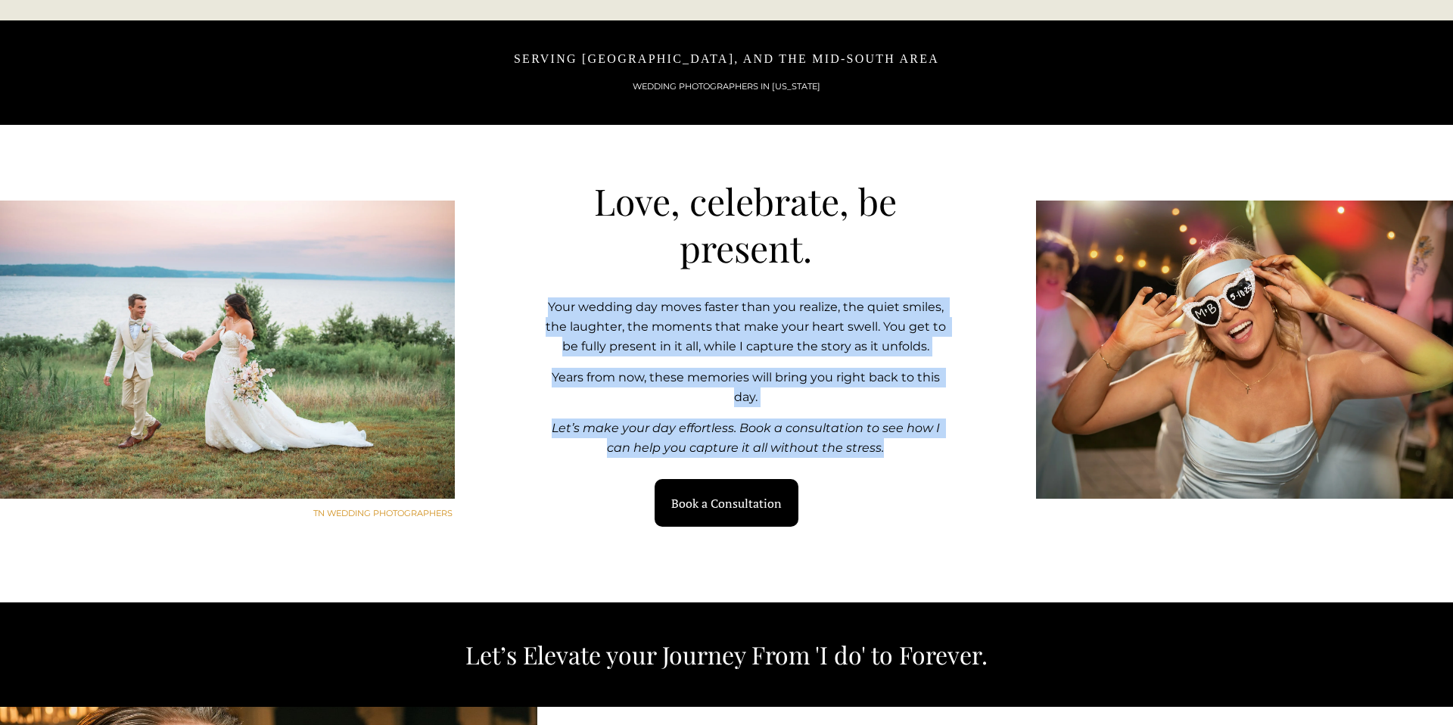
drag, startPoint x: 549, startPoint y: 306, endPoint x: 894, endPoint y: 453, distance: 375.0
click at [894, 453] on div "Your wedding day moves faster than you realize, the quiet smiles, the laughter,…" at bounding box center [746, 377] width 412 height 160
copy div "Your wedding day moves faster than you realize, the quiet smiles, the laughter,…"
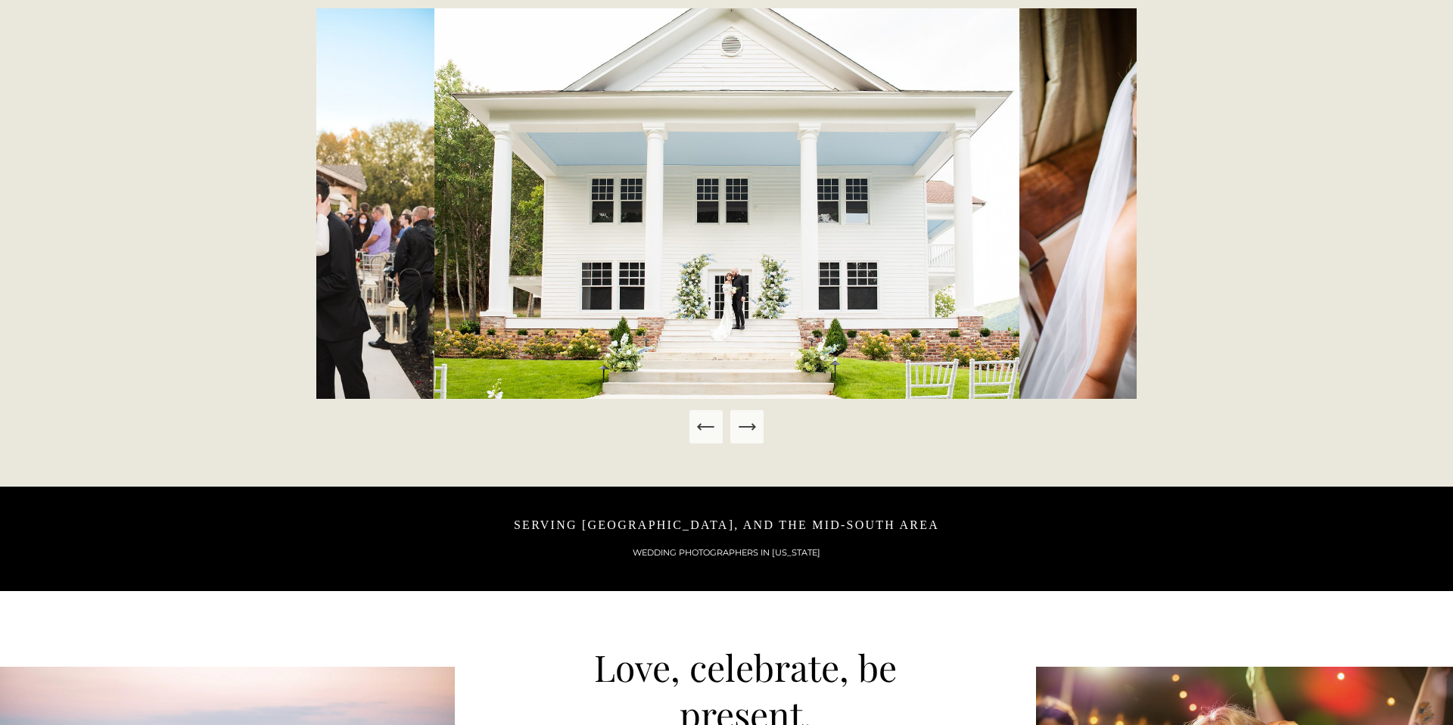
scroll to position [0, 0]
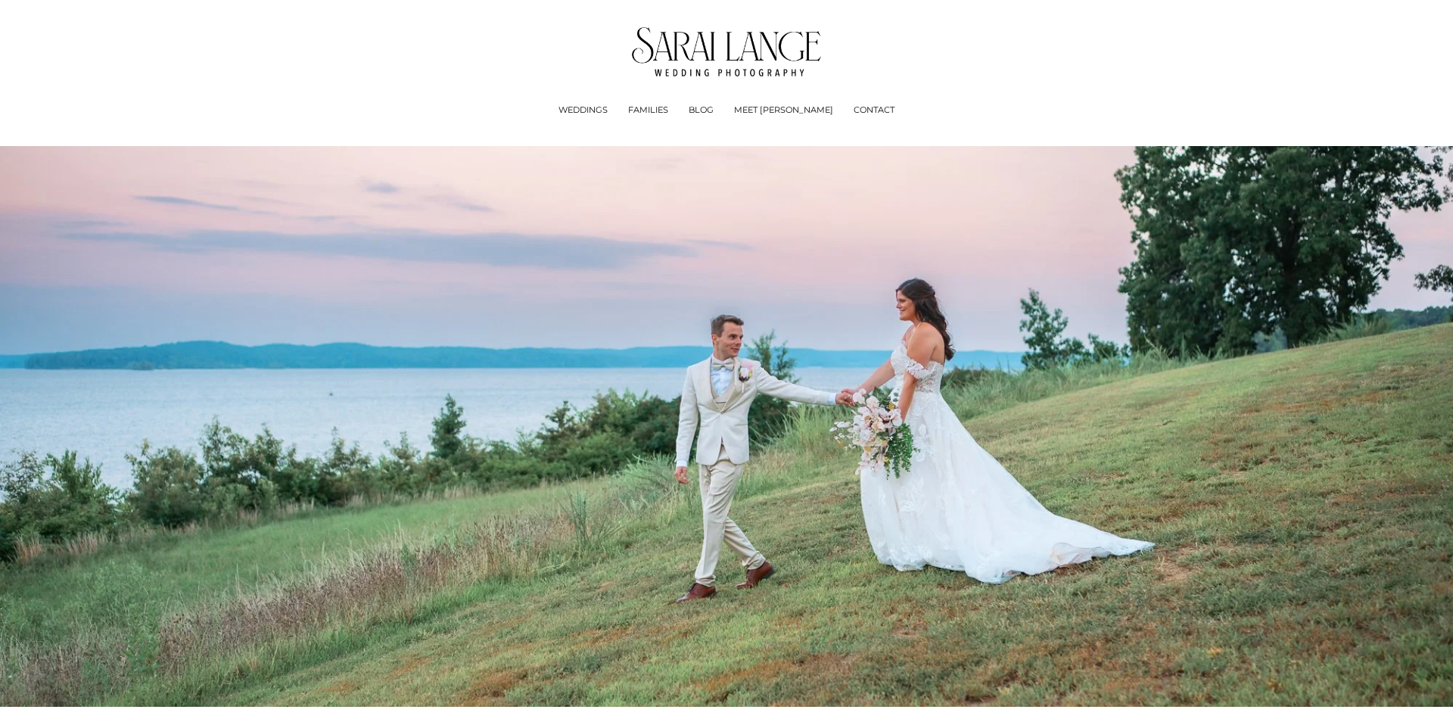
click at [714, 110] on link "BLOG" at bounding box center [701, 110] width 25 height 15
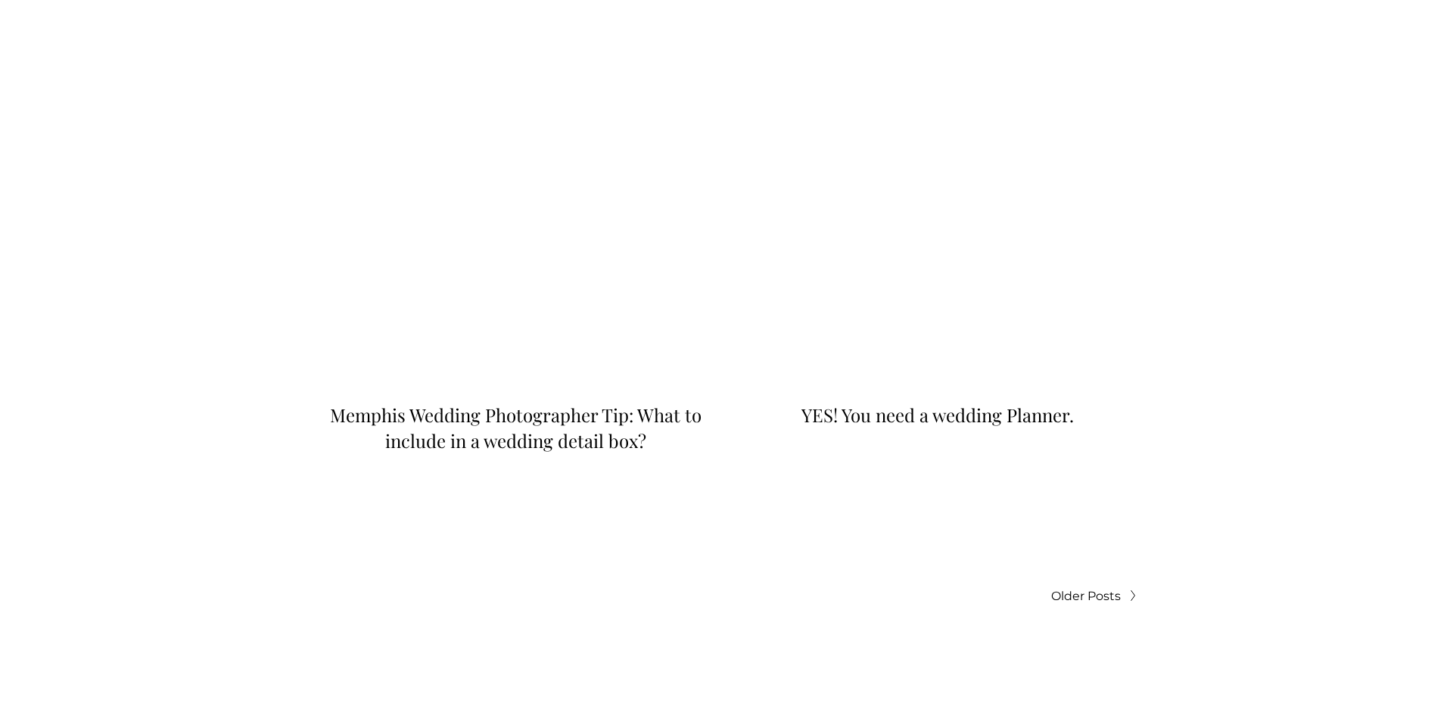
scroll to position [5228, 0]
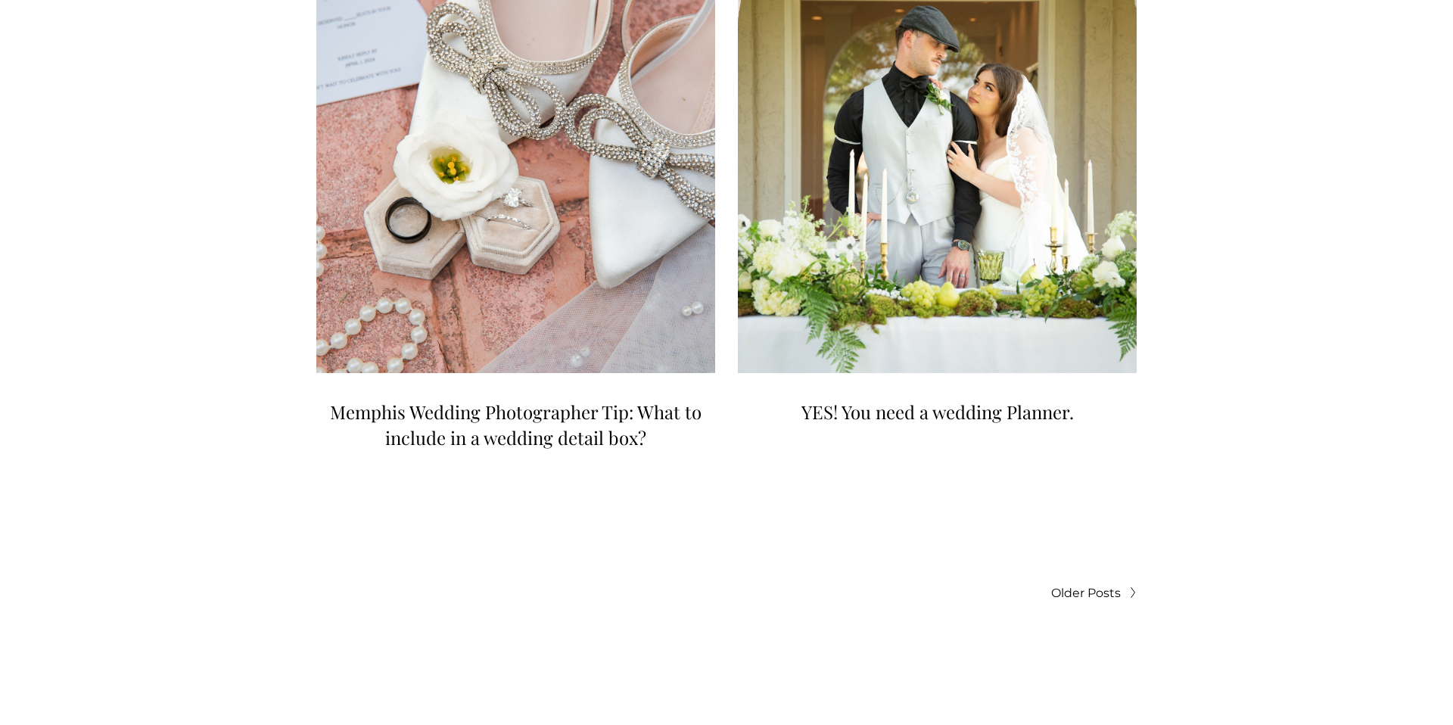
click at [1096, 583] on span "Older Posts" at bounding box center [1086, 593] width 70 height 20
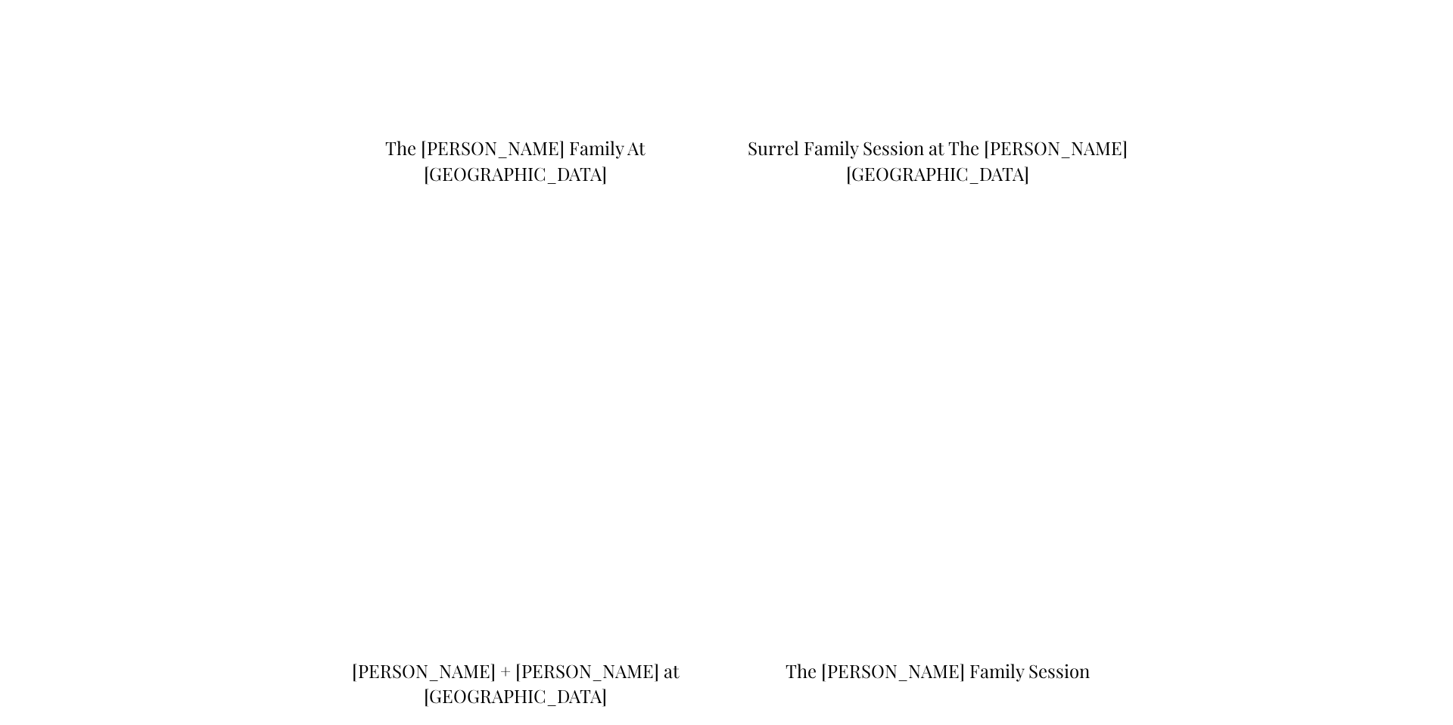
scroll to position [2798, 0]
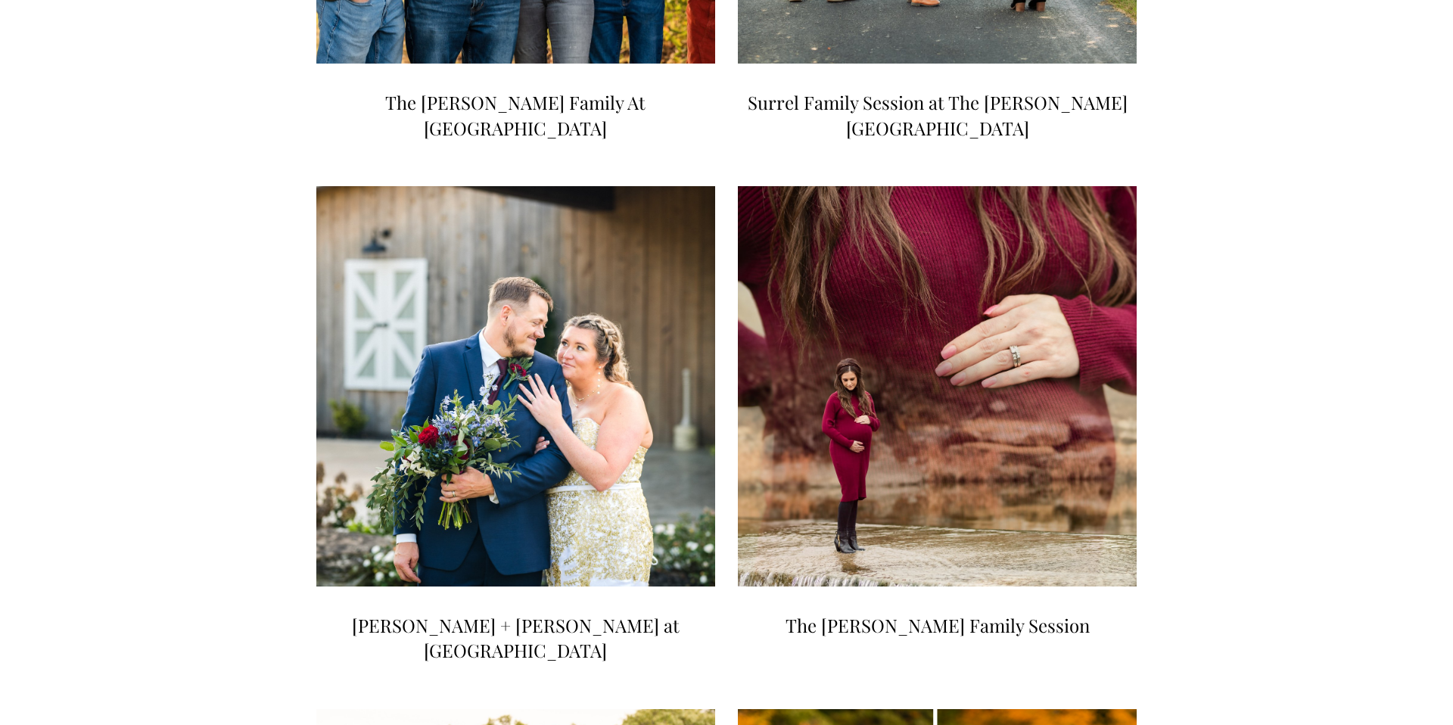
click at [586, 365] on img at bounding box center [515, 387] width 403 height 404
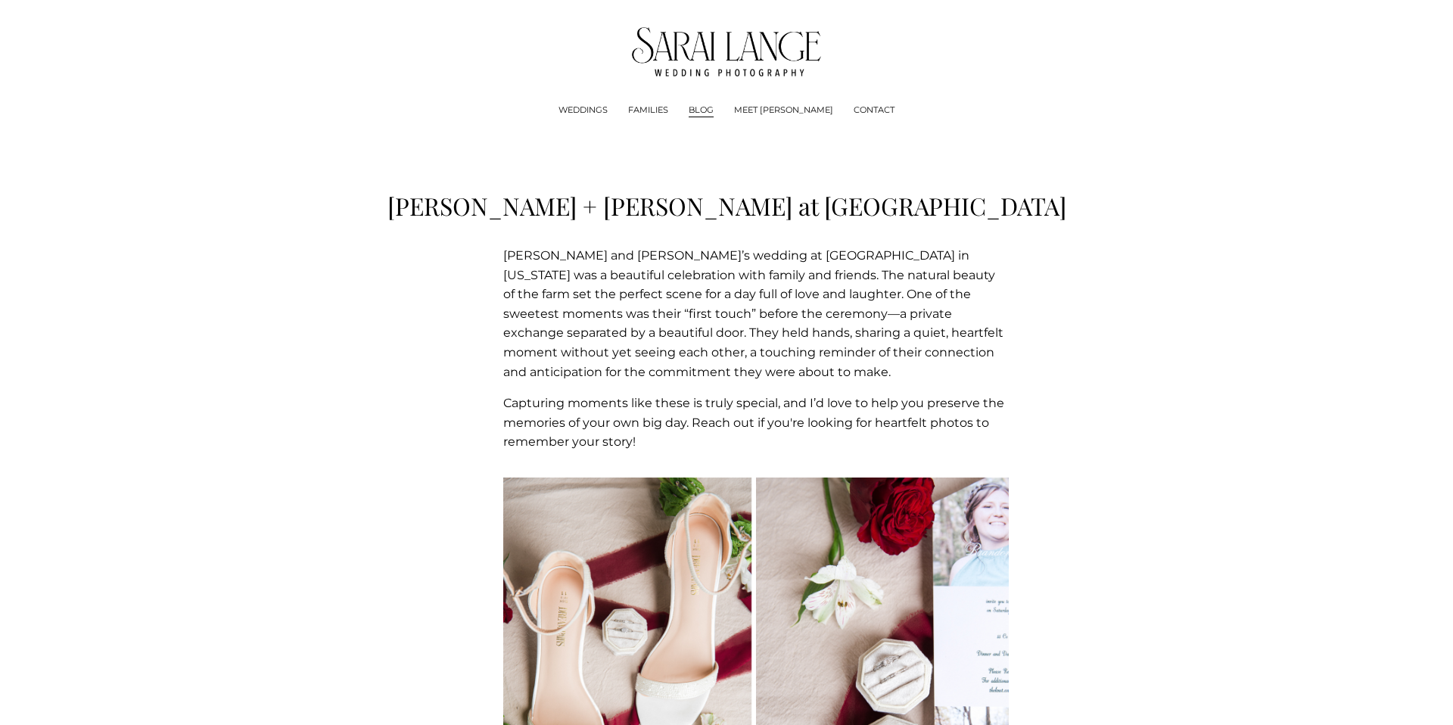
click at [714, 106] on link "BLOG" at bounding box center [701, 110] width 25 height 15
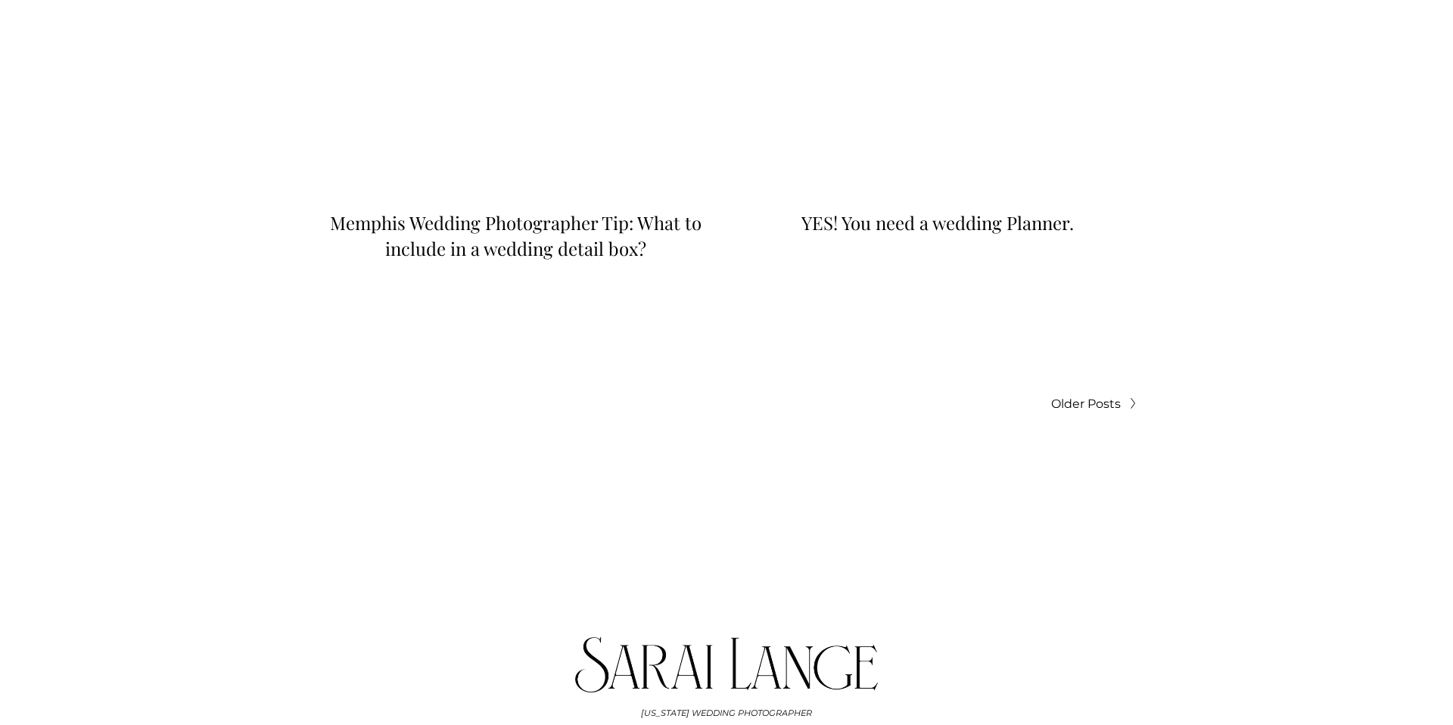
scroll to position [5421, 0]
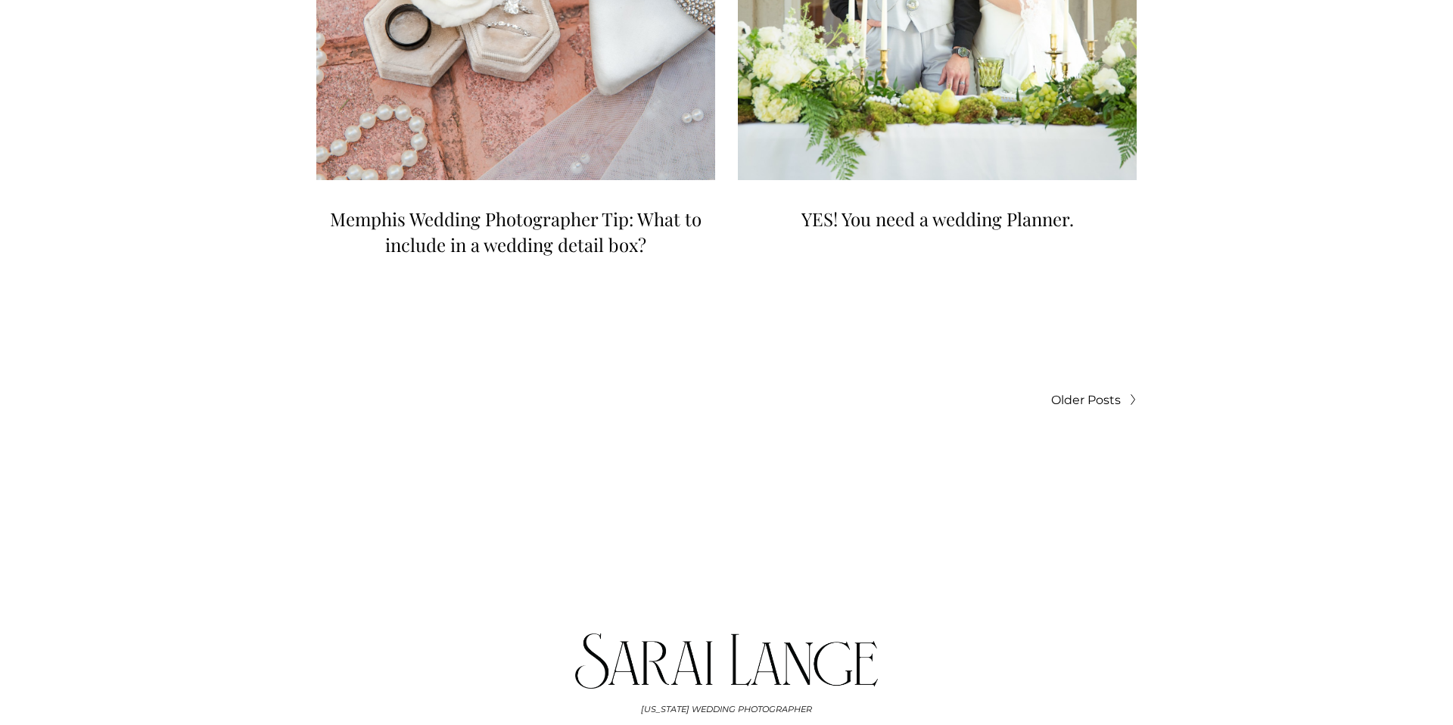
click at [1075, 390] on span "Older Posts" at bounding box center [1086, 400] width 70 height 20
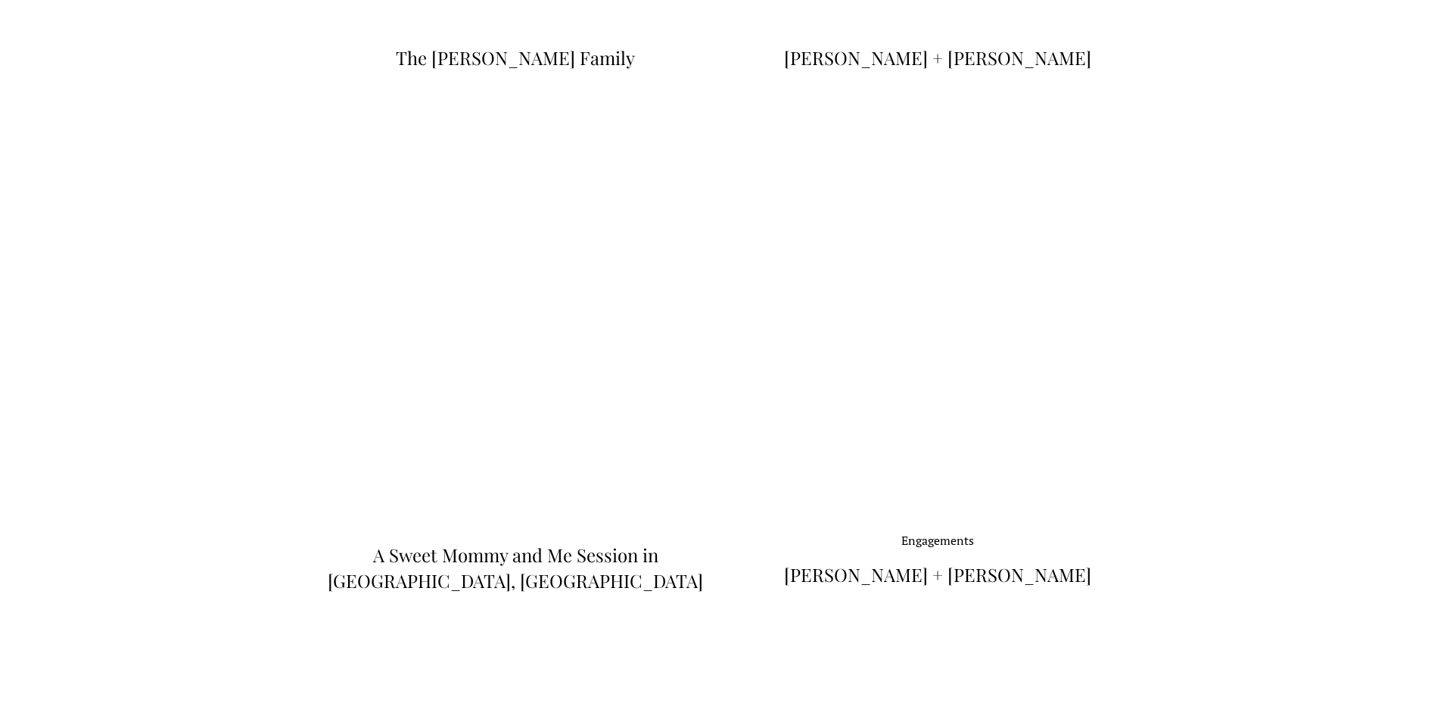
scroll to position [4909, 0]
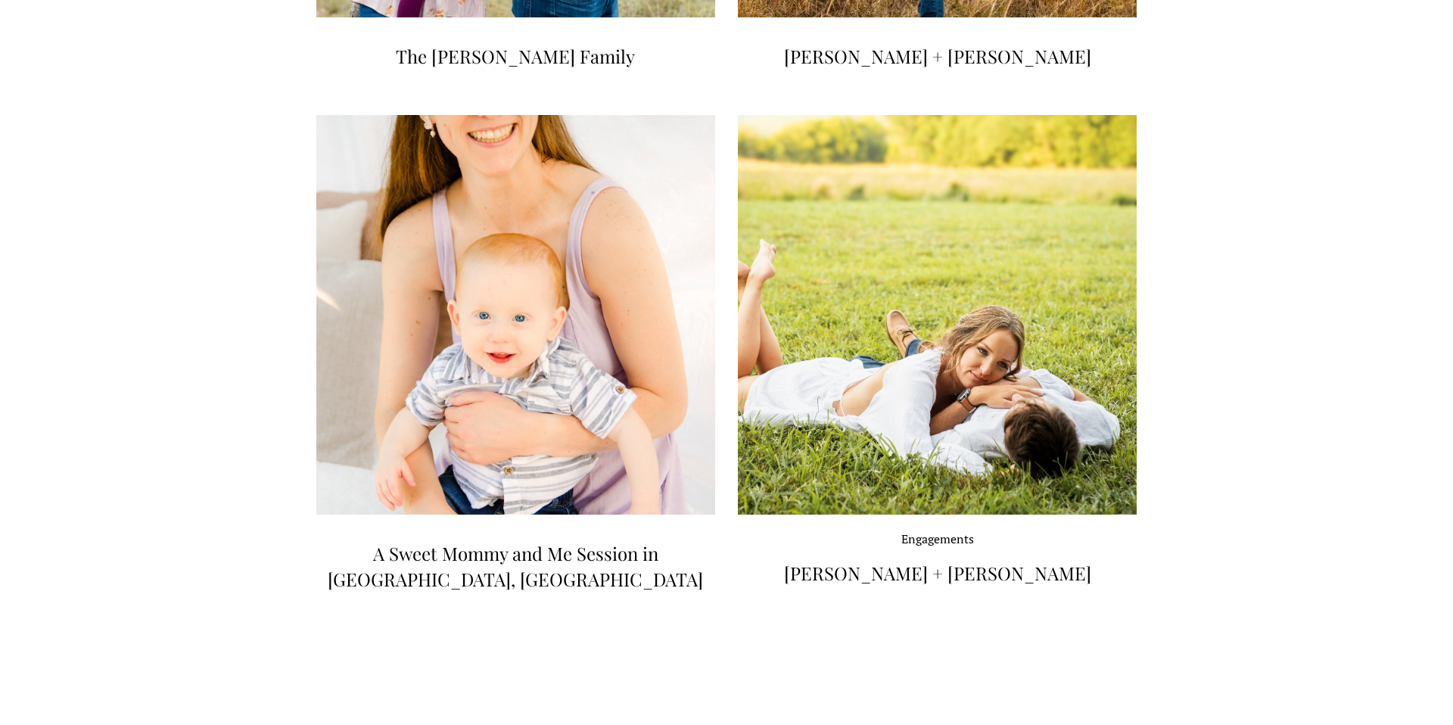
click at [1115, 724] on span "Older Posts" at bounding box center [1086, 734] width 70 height 20
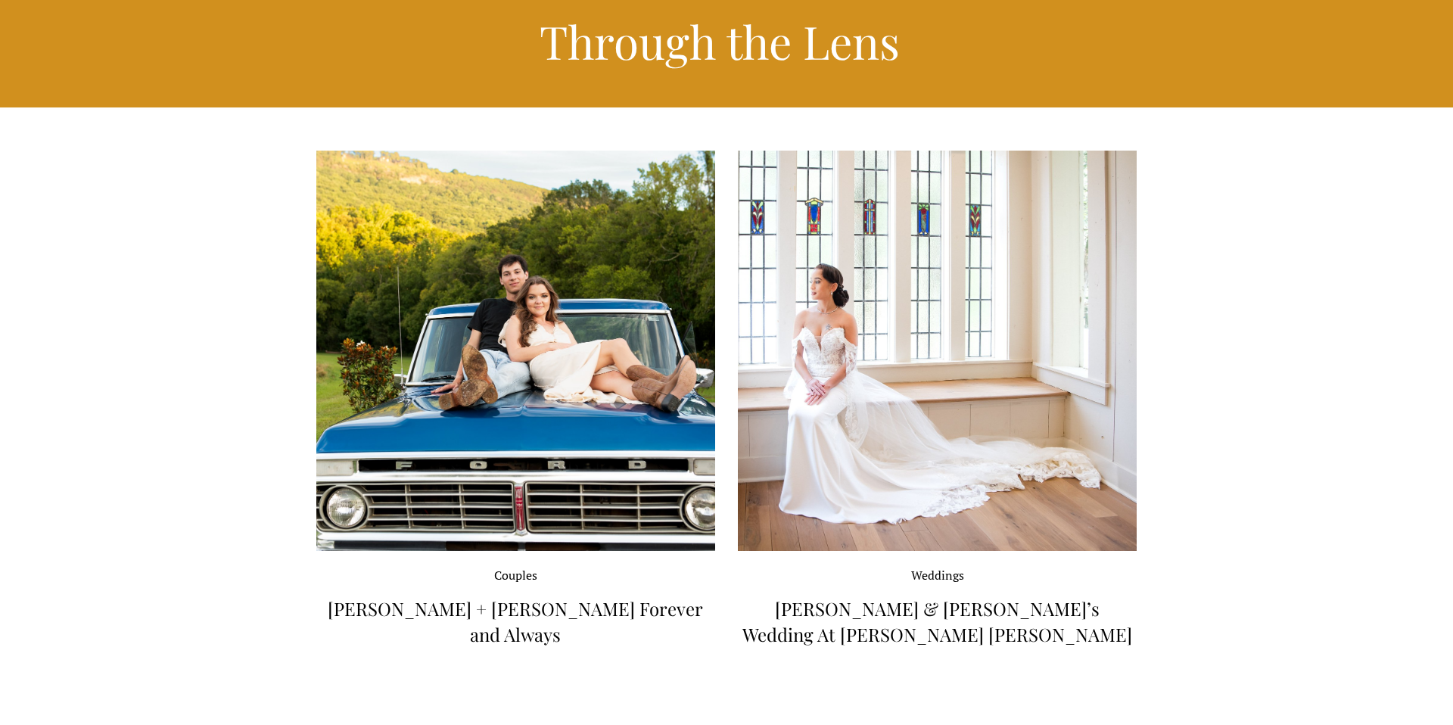
scroll to position [174, 0]
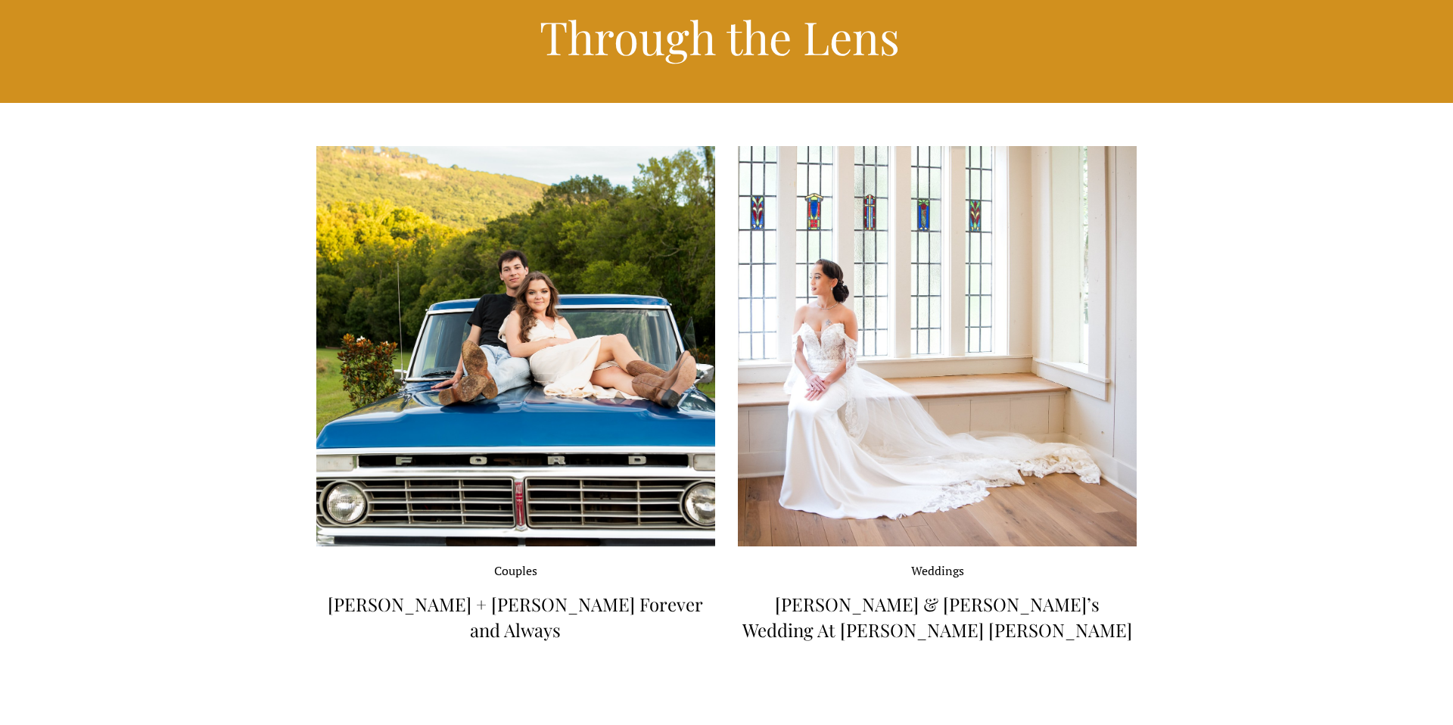
click at [915, 347] on img at bounding box center [937, 347] width 403 height 404
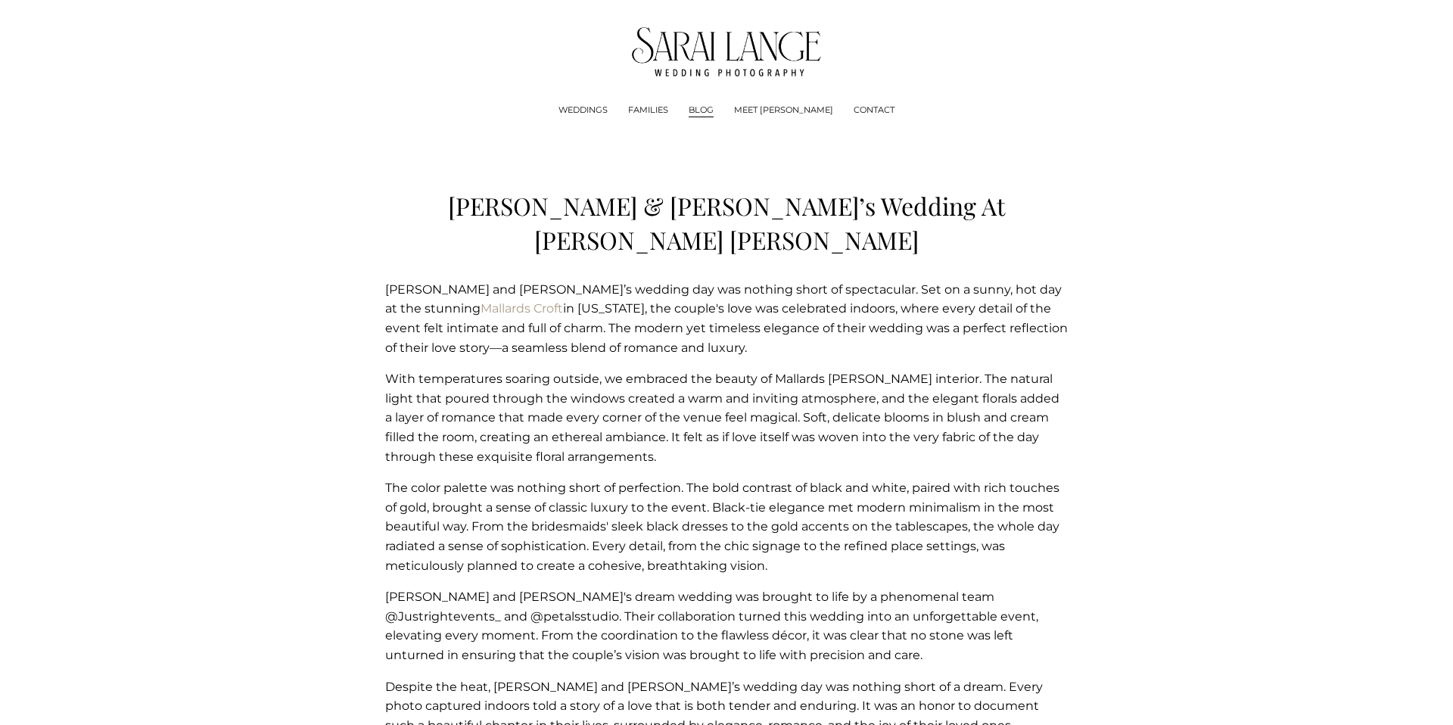
click at [714, 114] on link "BLOG" at bounding box center [701, 110] width 25 height 15
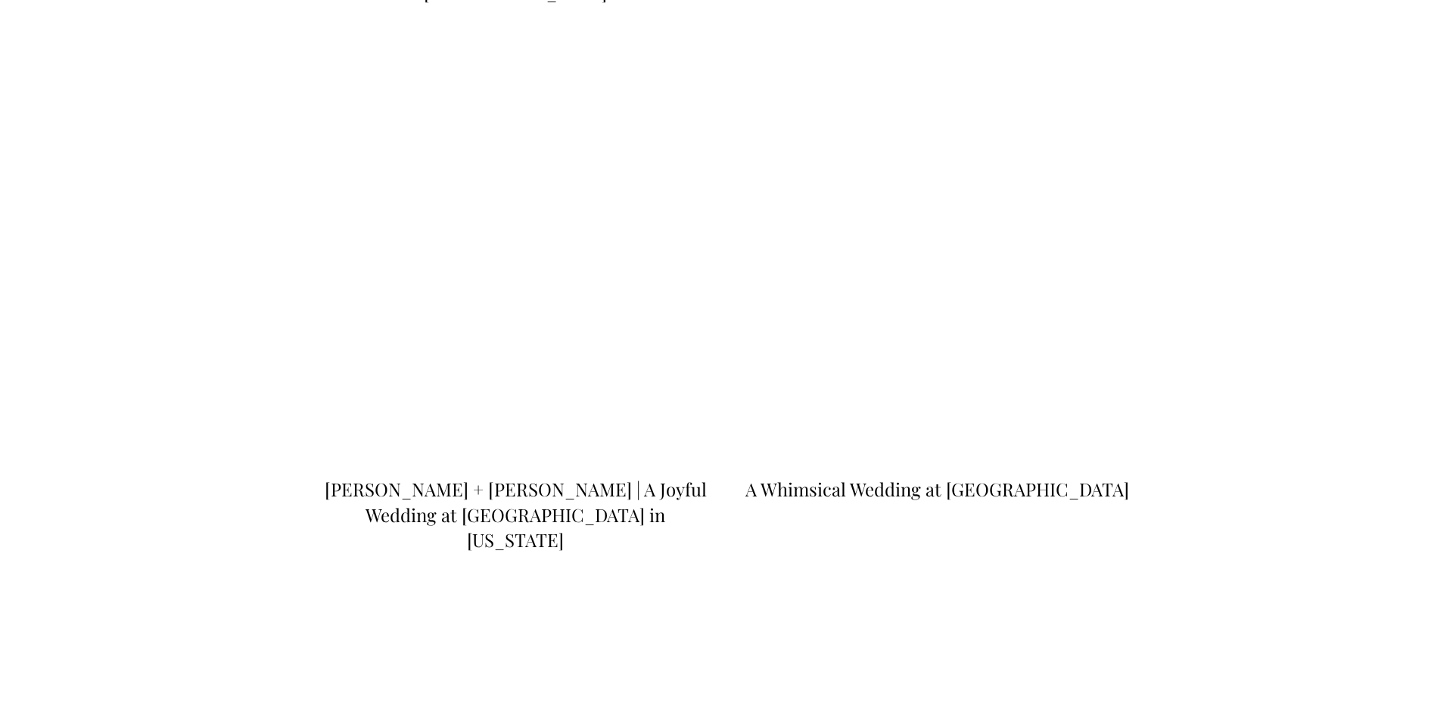
scroll to position [1367, 0]
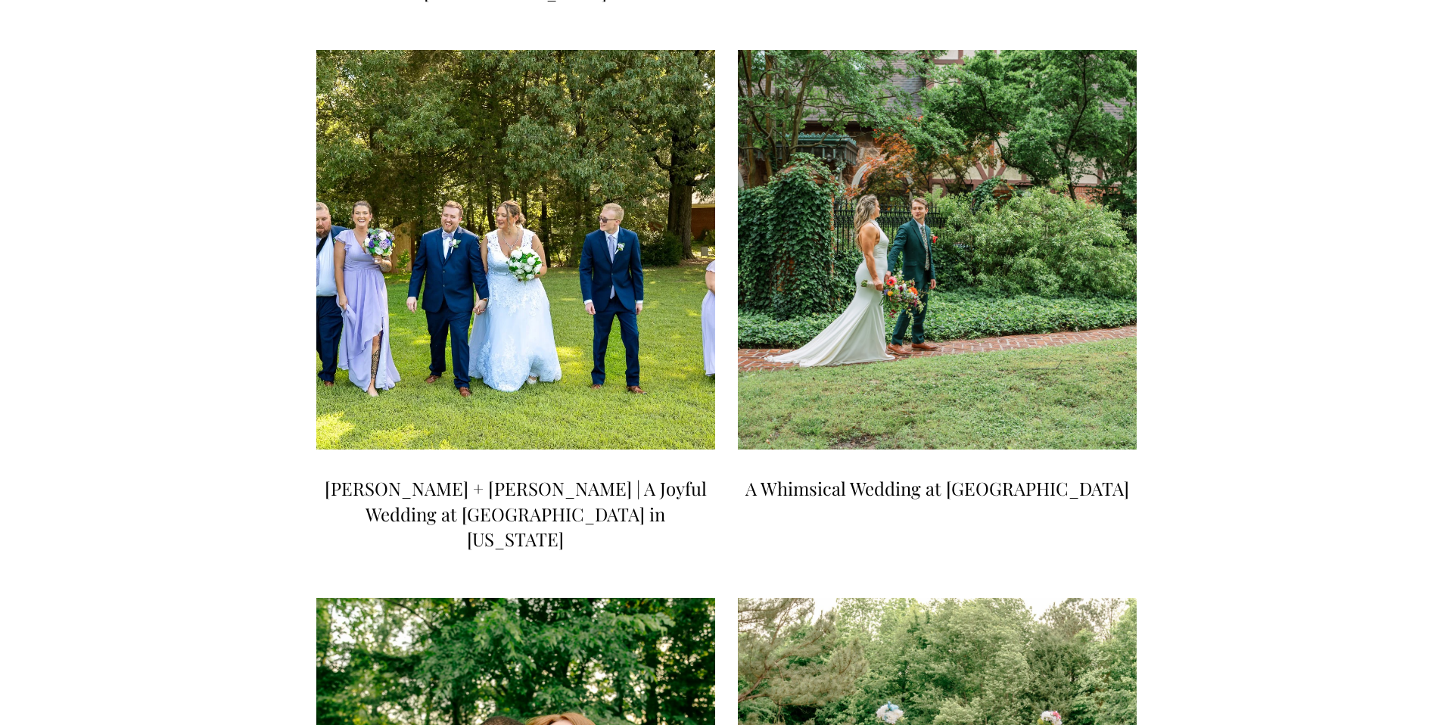
click at [601, 270] on img at bounding box center [515, 250] width 403 height 404
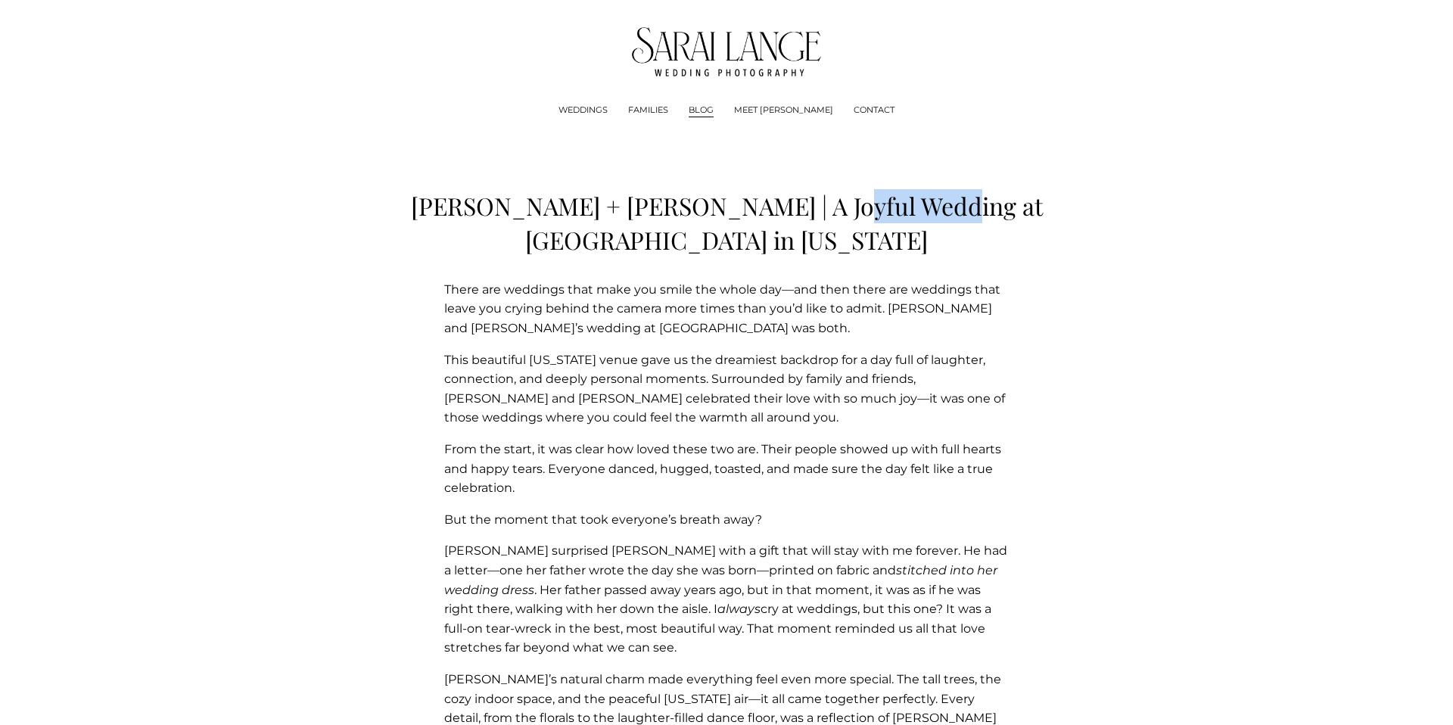
drag, startPoint x: 782, startPoint y: 207, endPoint x: 901, endPoint y: 210, distance: 119.6
click at [901, 210] on h1 "[PERSON_NAME] + [PERSON_NAME] | A Joyful Wedding at [GEOGRAPHIC_DATA] in [US_ST…" at bounding box center [726, 223] width 683 height 68
copy h1 "Wynnewood"
click at [753, 54] on img at bounding box center [727, 51] width 190 height 49
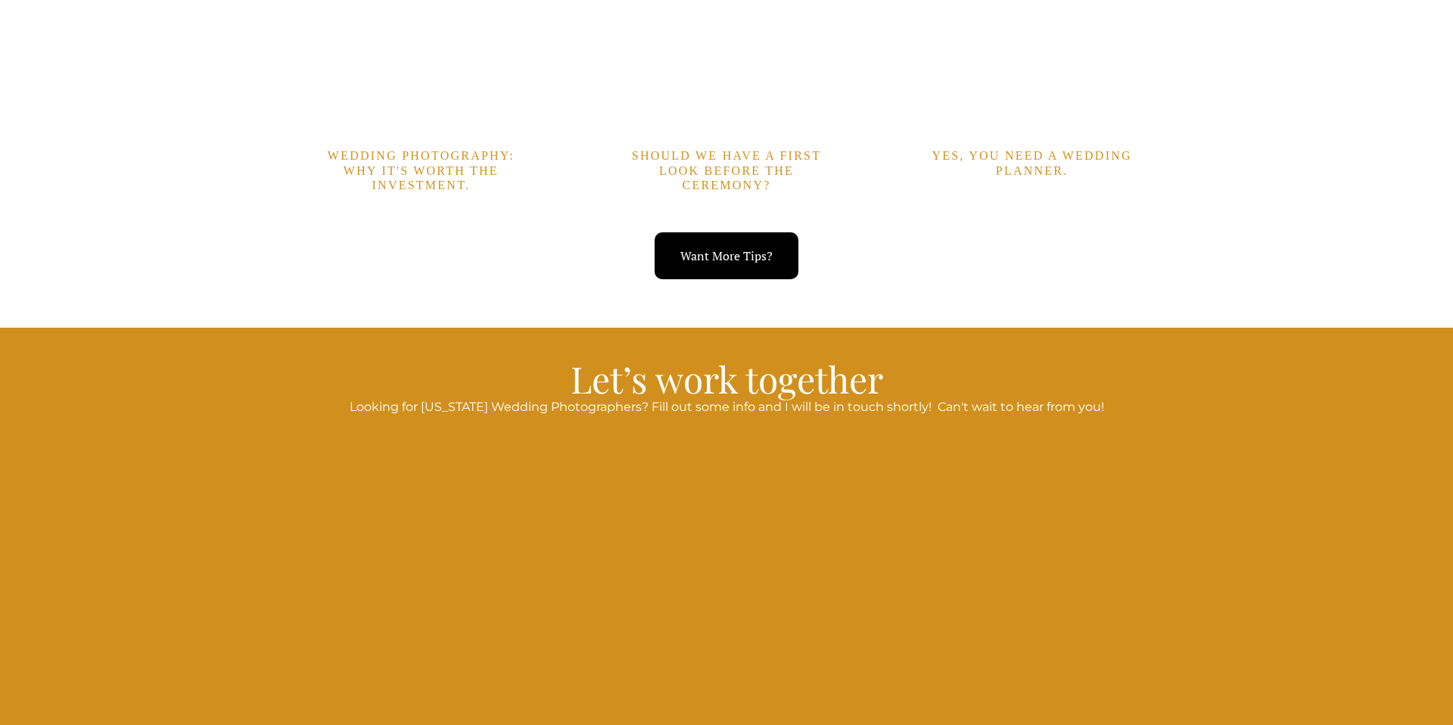
scroll to position [4679, 0]
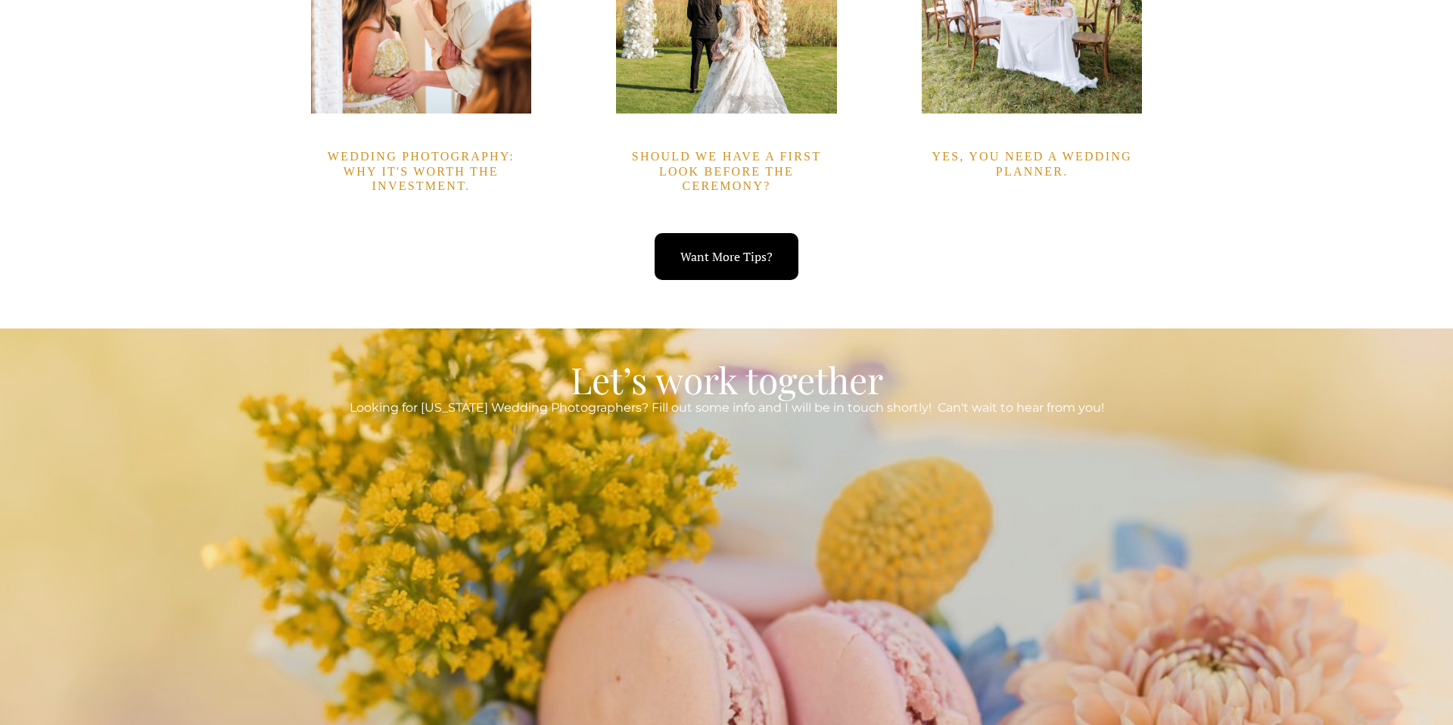
click at [736, 247] on link "Want More Tips?" at bounding box center [727, 257] width 145 height 48
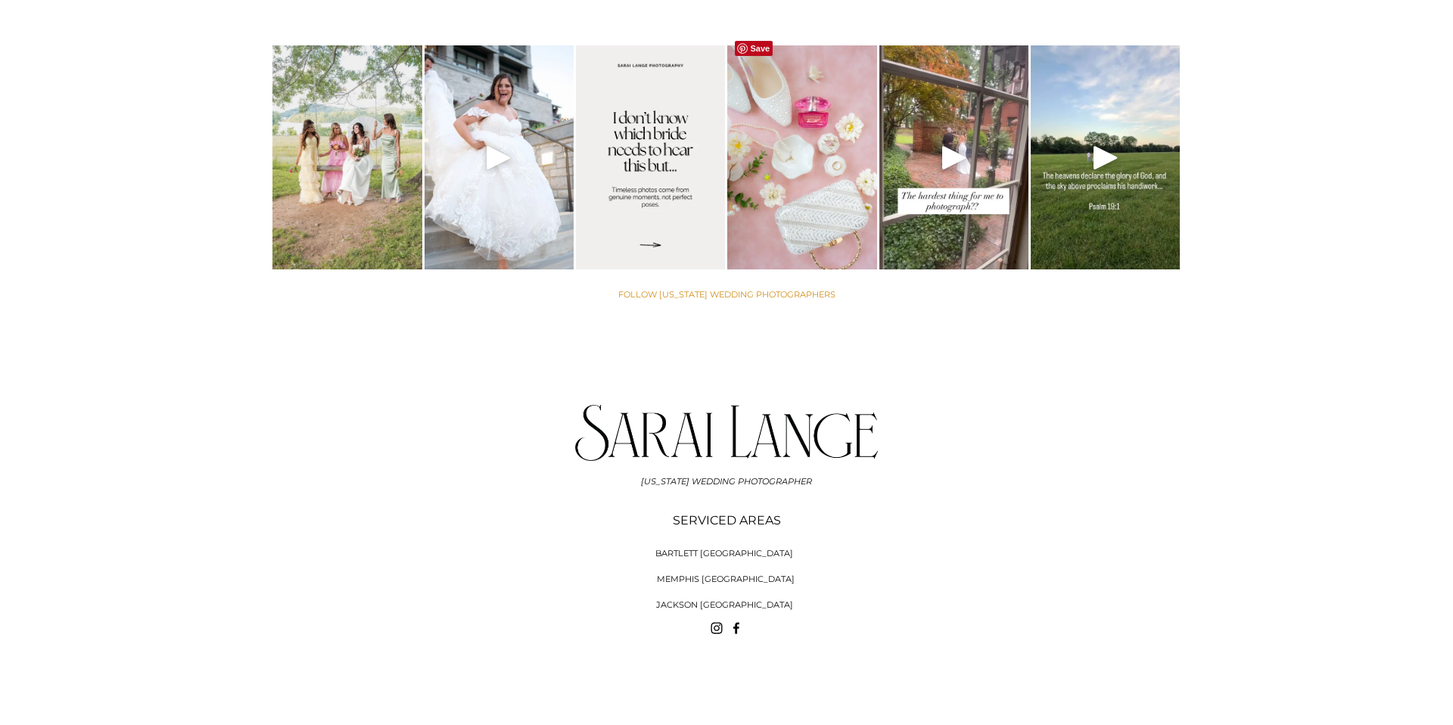
scroll to position [6079, 0]
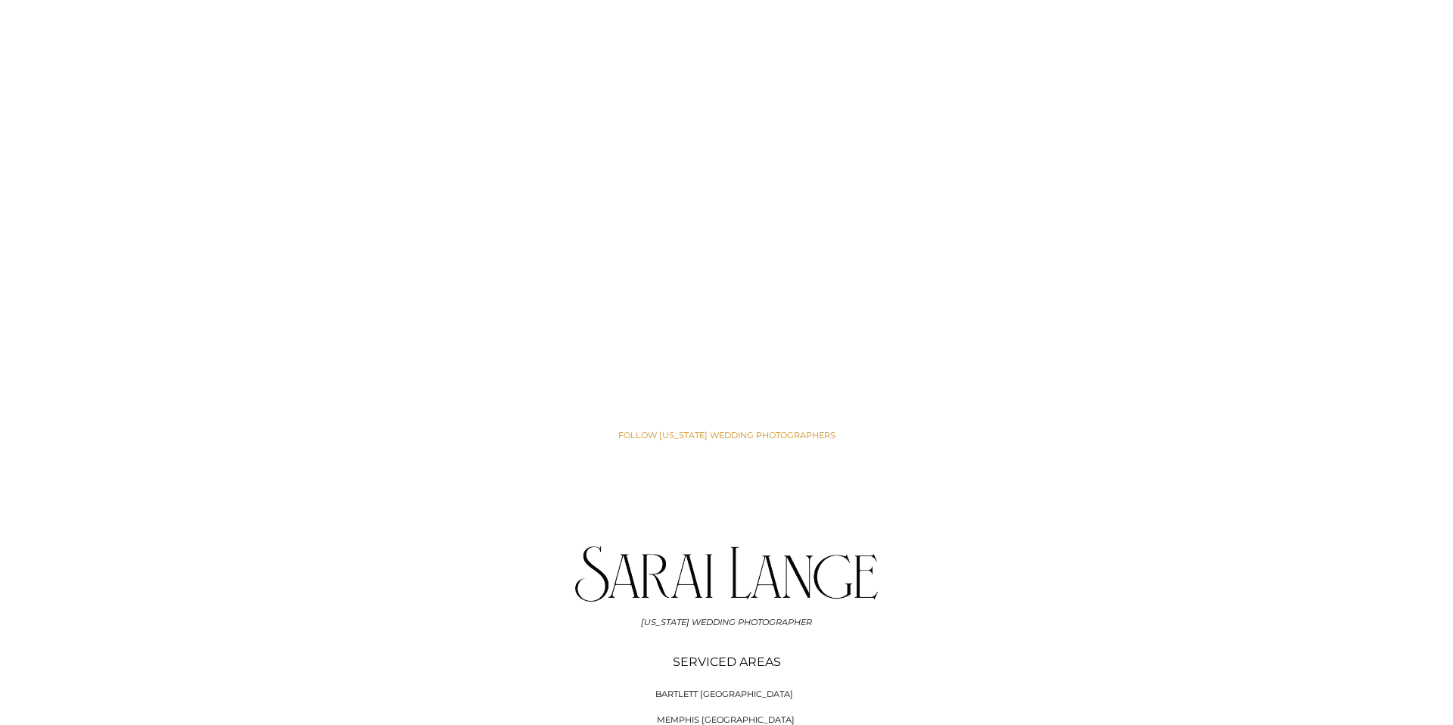
scroll to position [6079, 0]
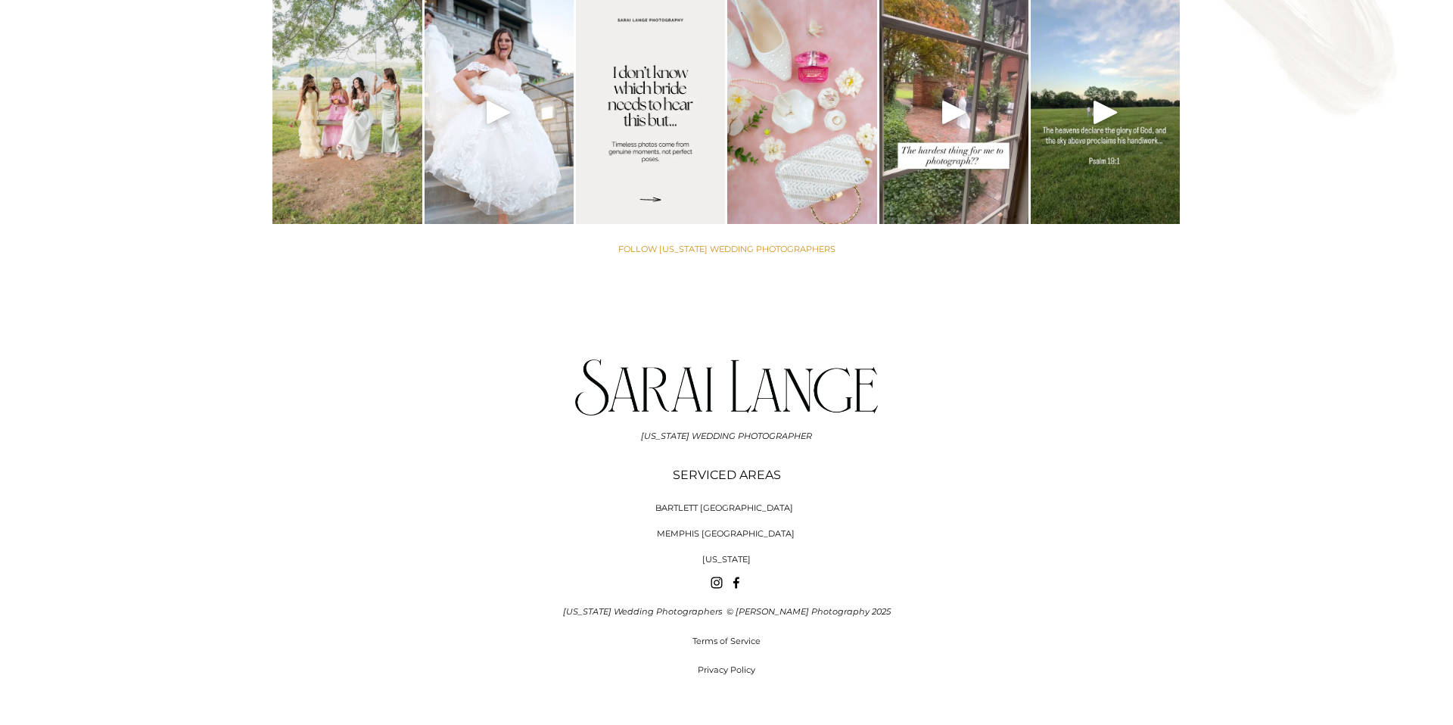
click at [733, 554] on span "[US_STATE]" at bounding box center [726, 559] width 48 height 11
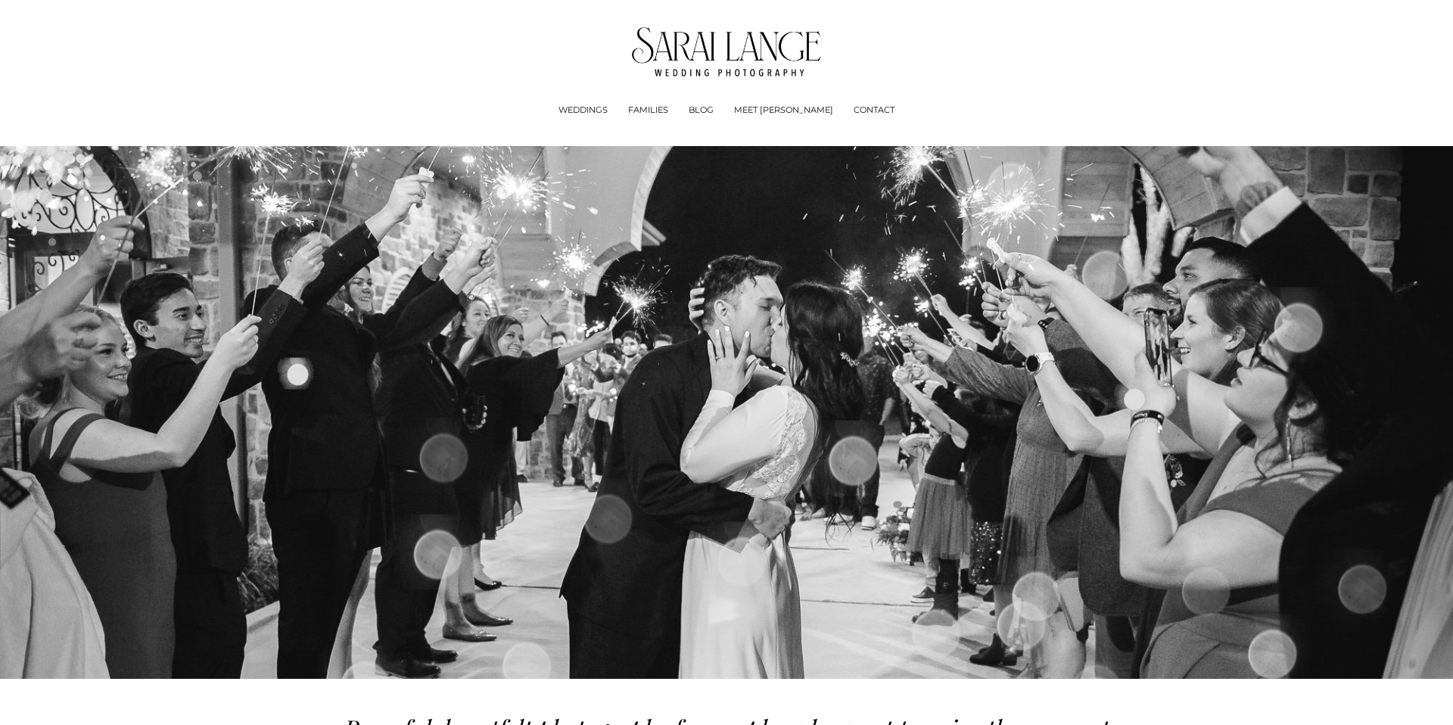
click at [719, 61] on img at bounding box center [727, 51] width 190 height 49
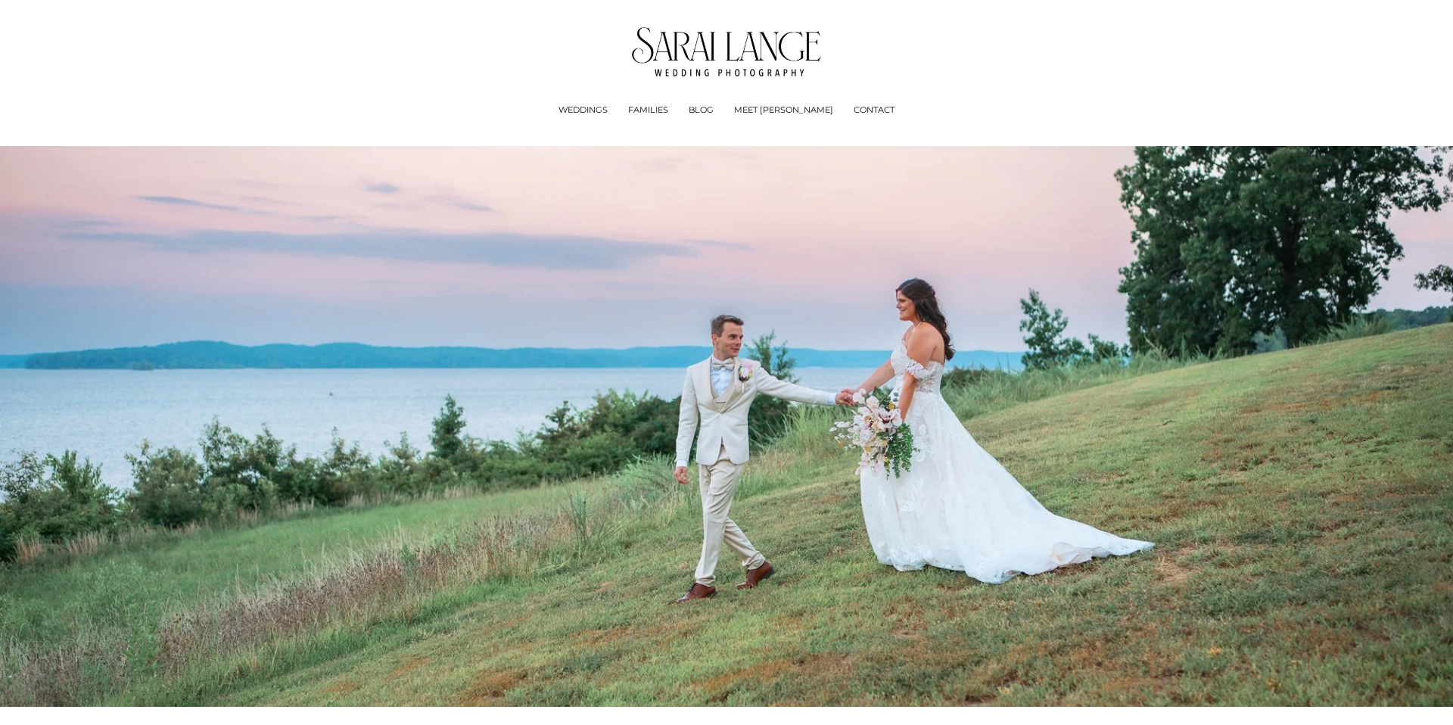
click at [704, 65] on img at bounding box center [727, 51] width 190 height 49
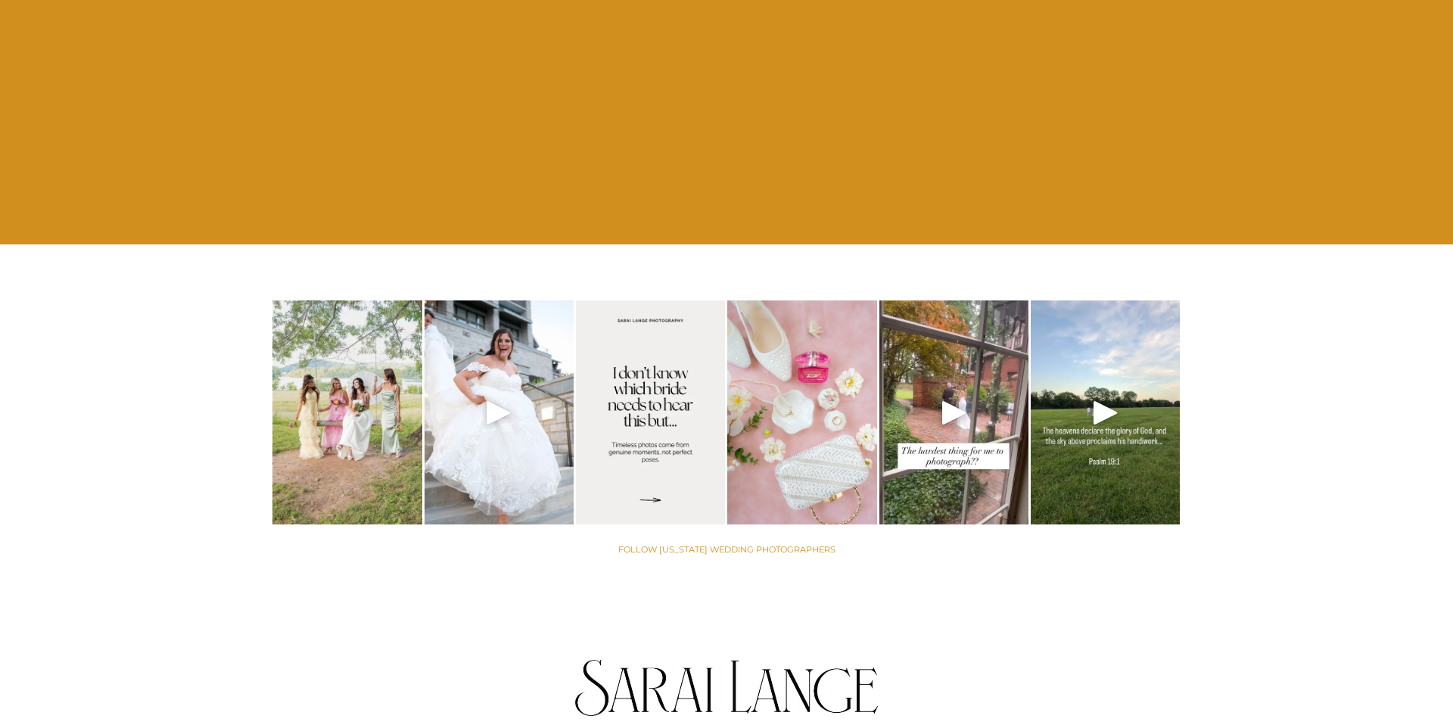
scroll to position [6079, 0]
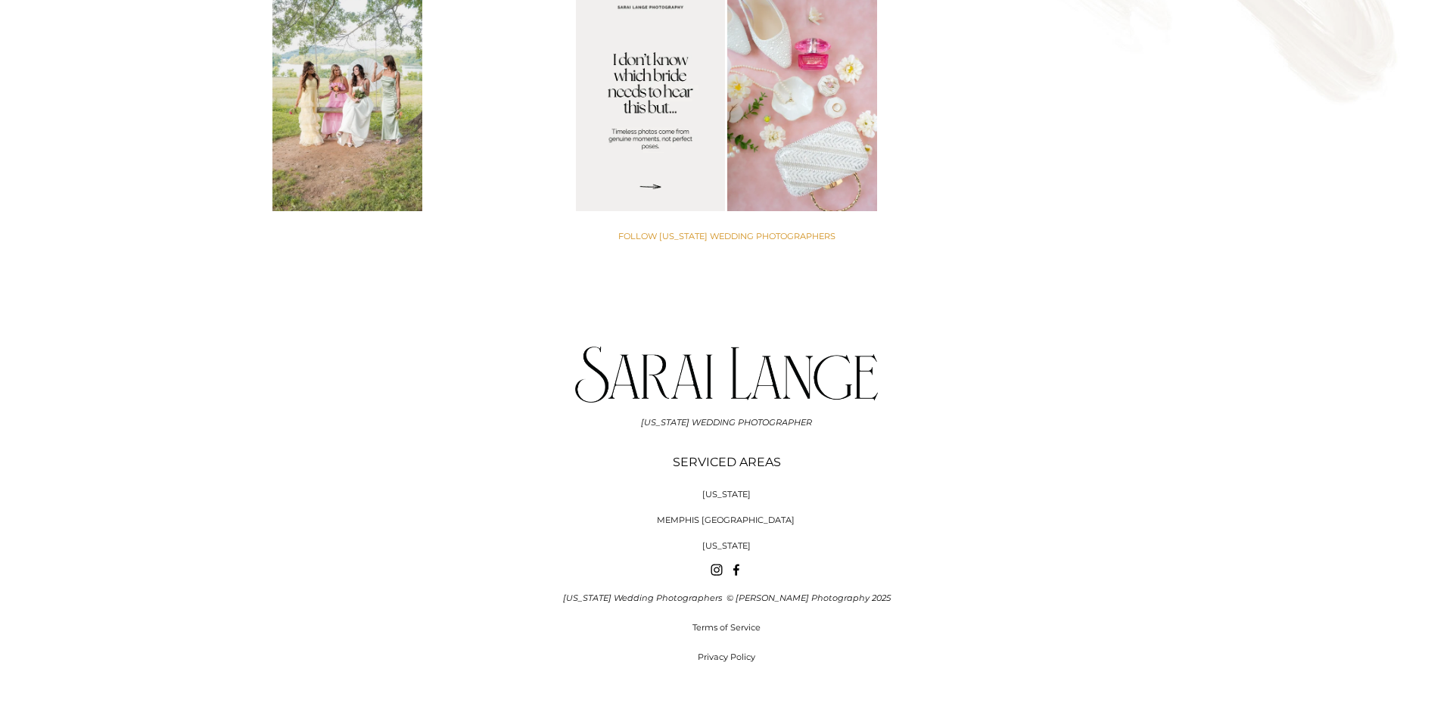
scroll to position [6082, 0]
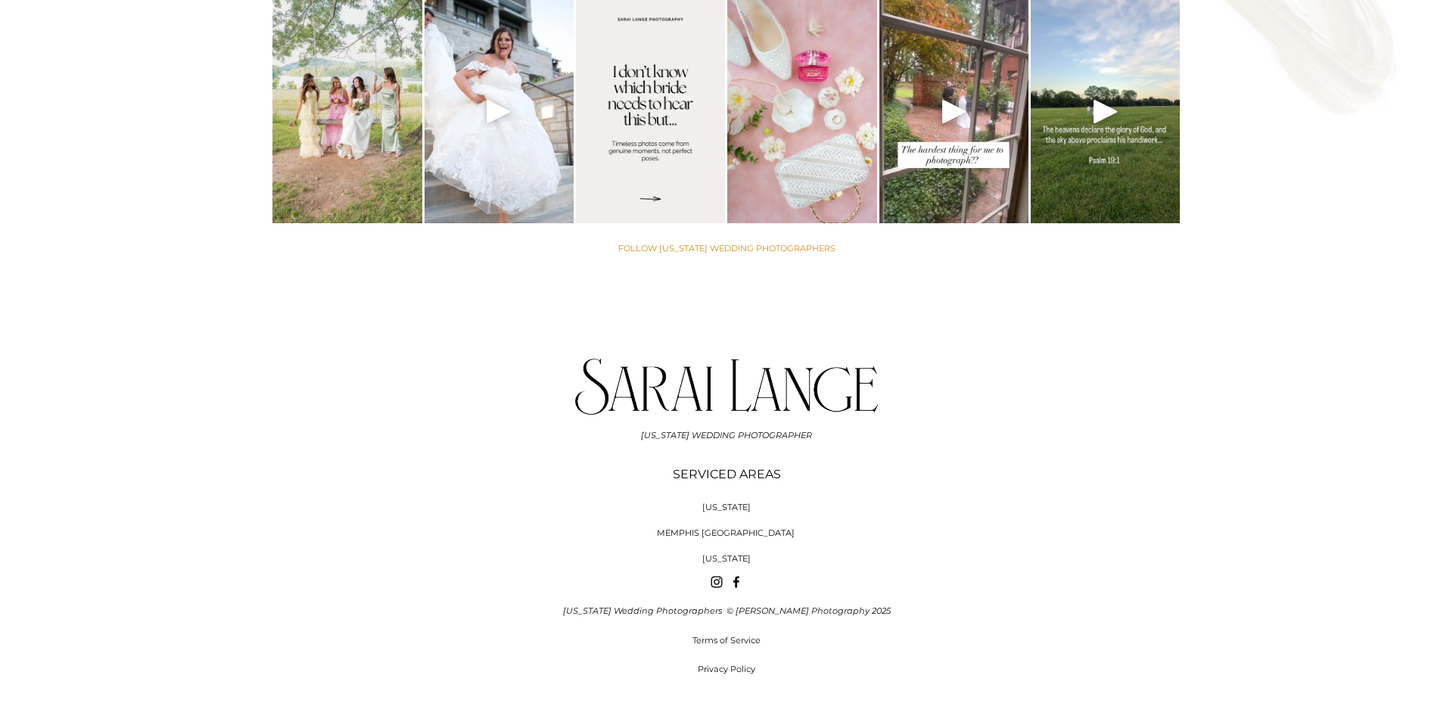
click at [736, 527] on span "MEMPHIS [GEOGRAPHIC_DATA]" at bounding box center [726, 532] width 138 height 11
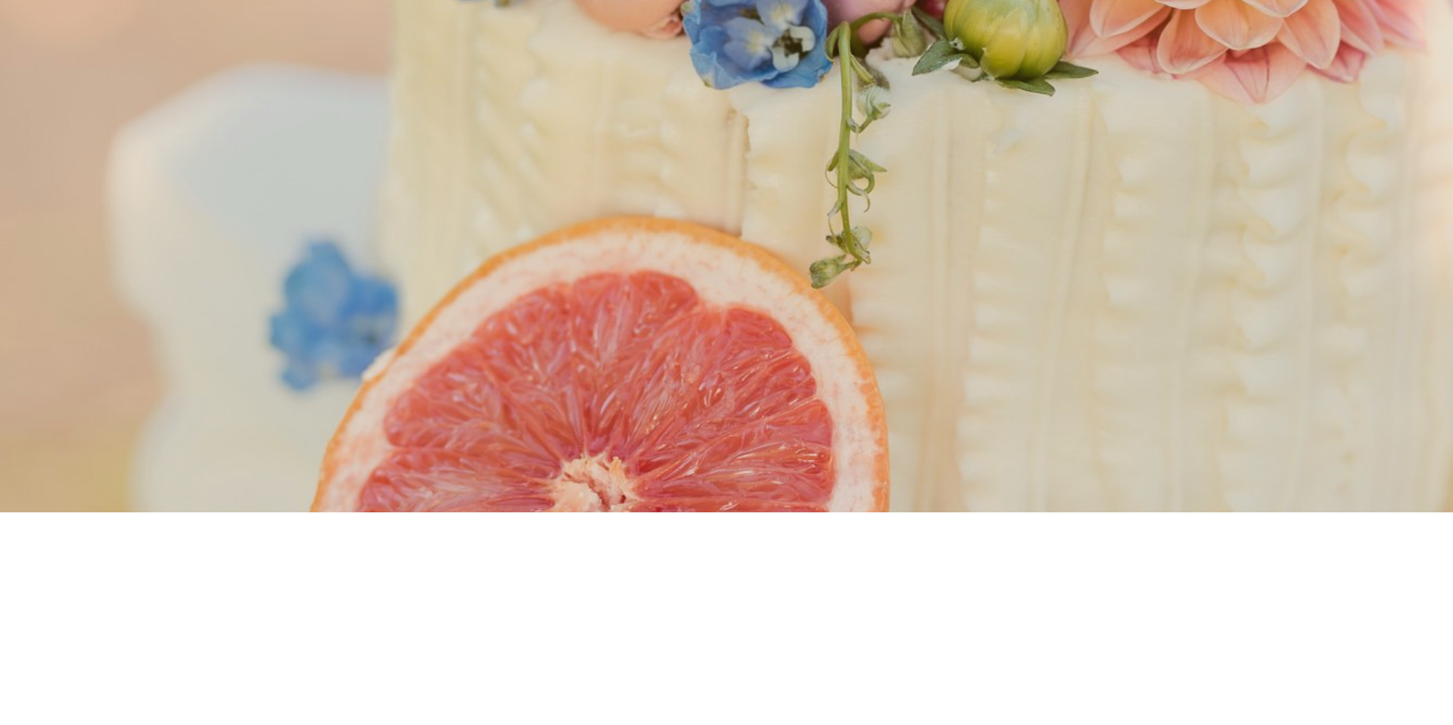
scroll to position [5989, 0]
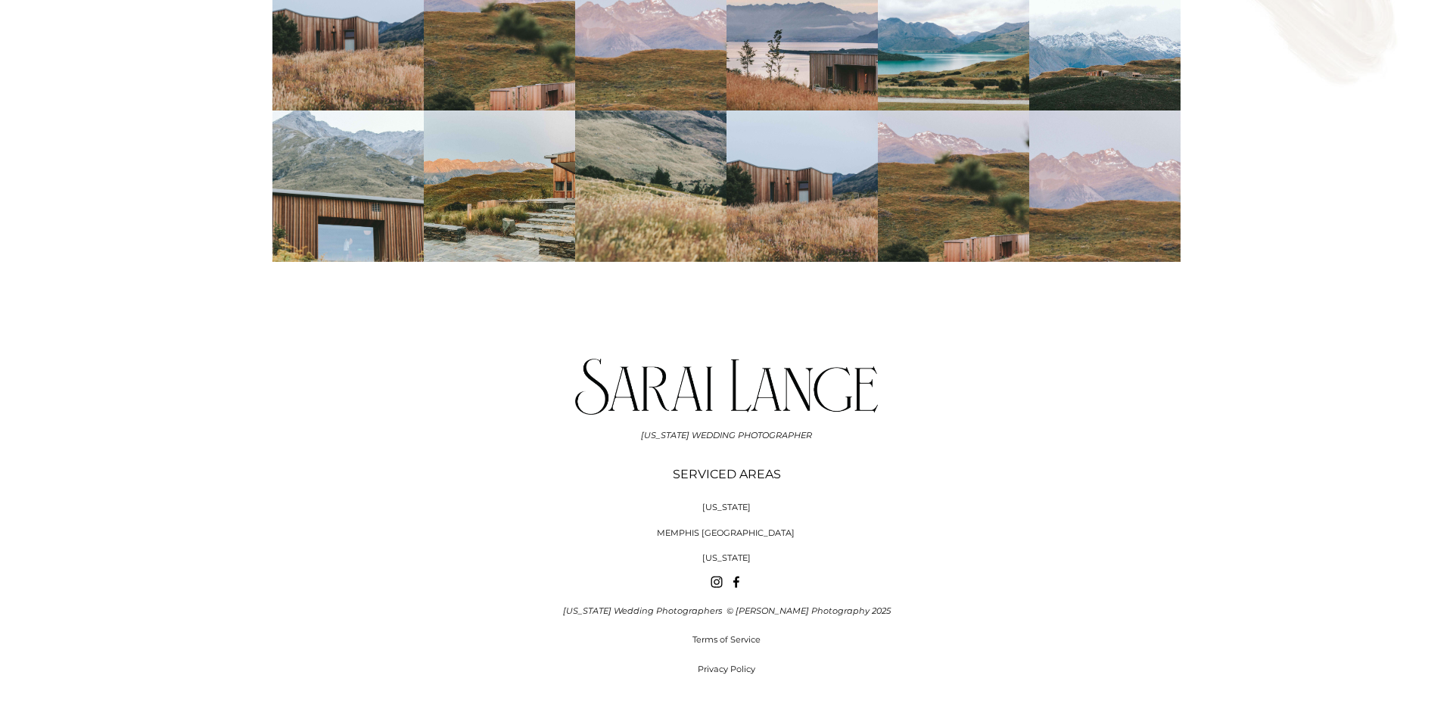
click at [721, 502] on span "[US_STATE]" at bounding box center [726, 507] width 48 height 11
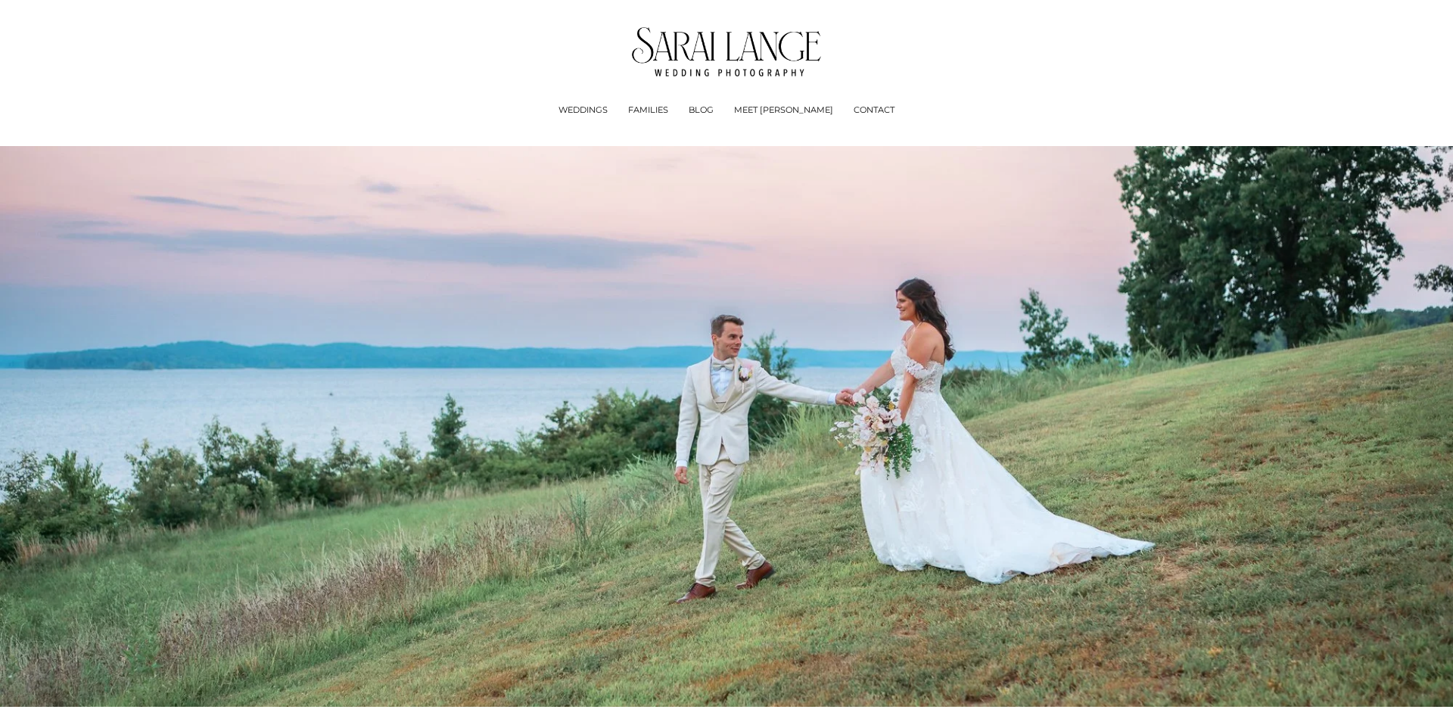
click at [722, 51] on img at bounding box center [727, 51] width 190 height 49
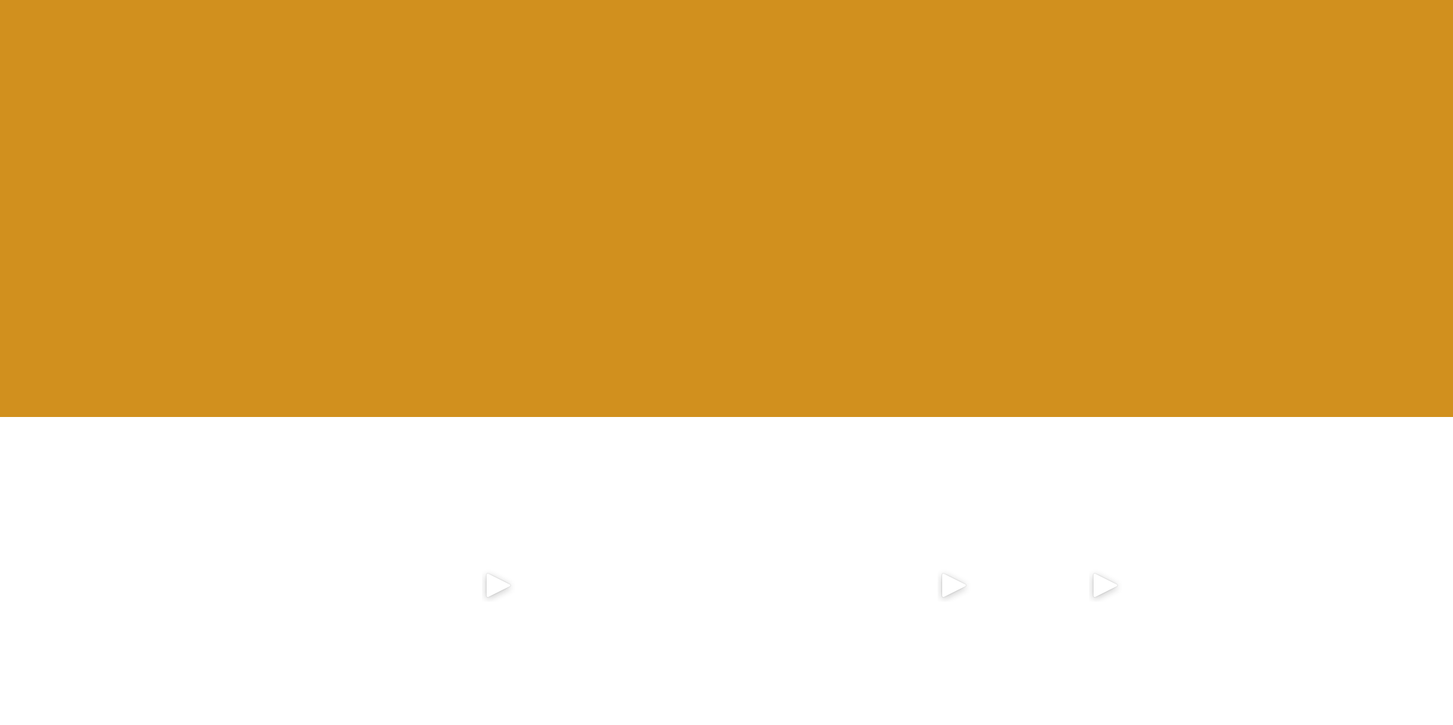
scroll to position [6079, 0]
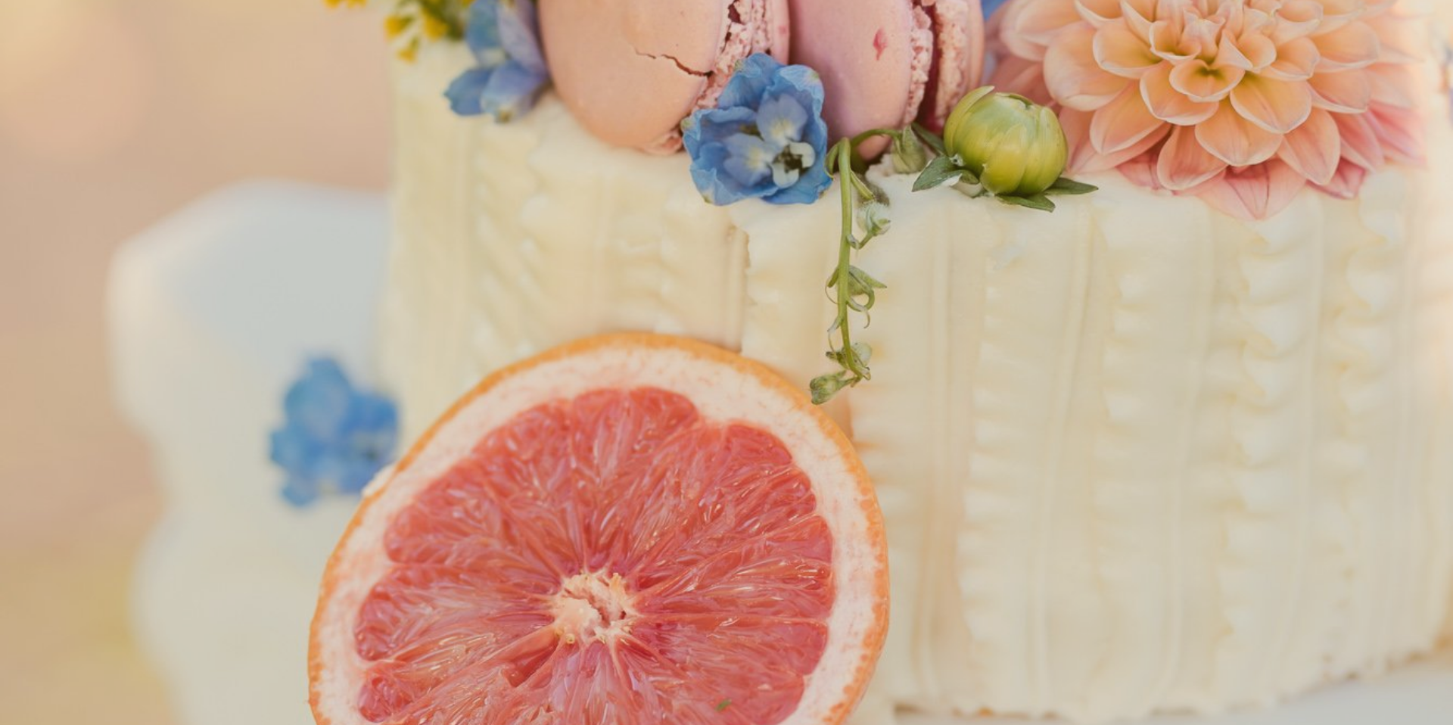
scroll to position [6071, 0]
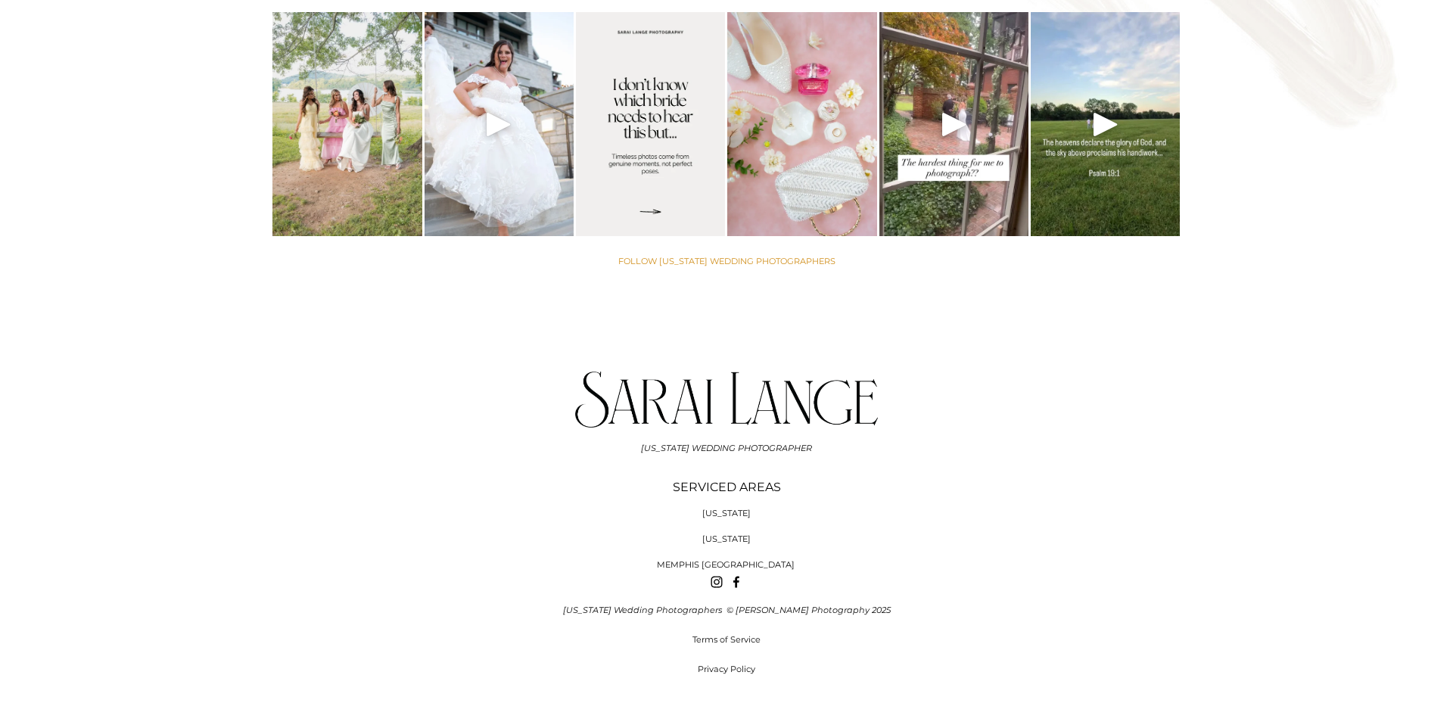
click at [745, 533] on span "[US_STATE]" at bounding box center [726, 538] width 48 height 11
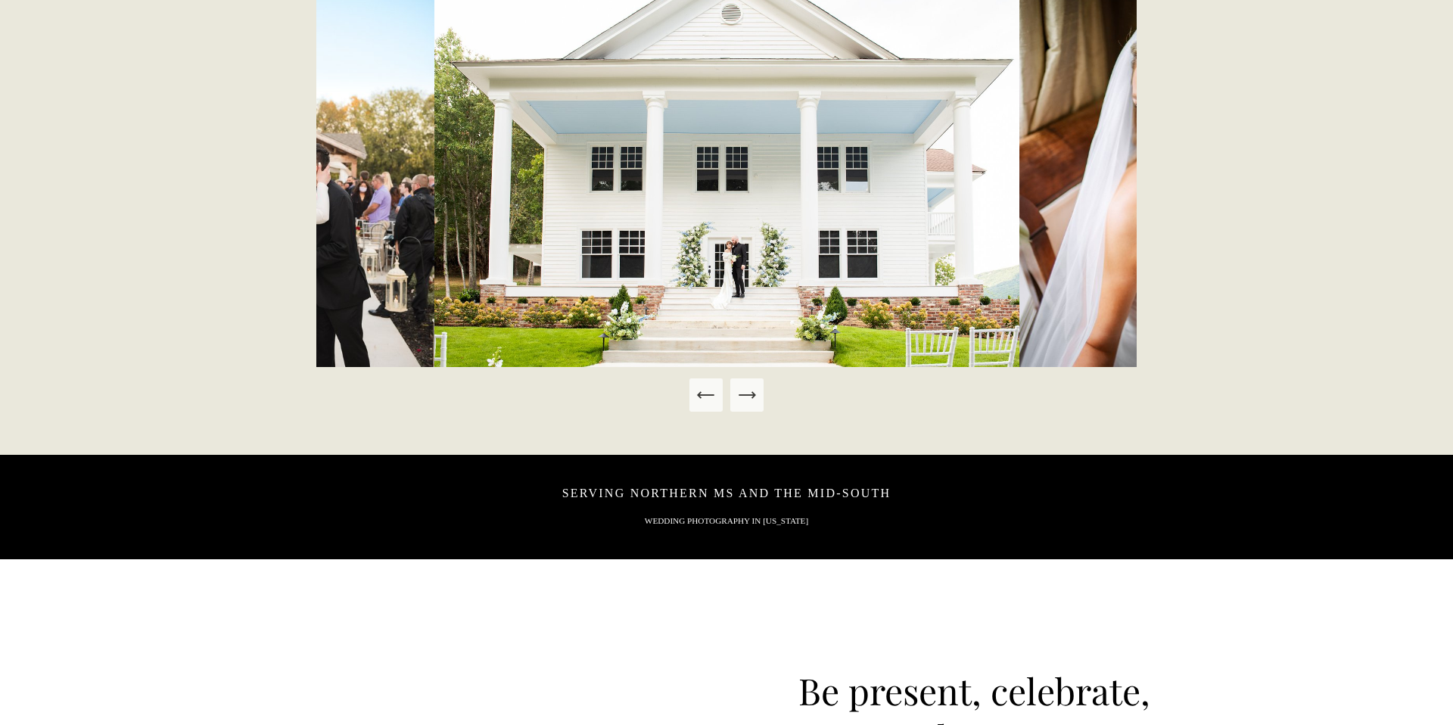
scroll to position [867, 0]
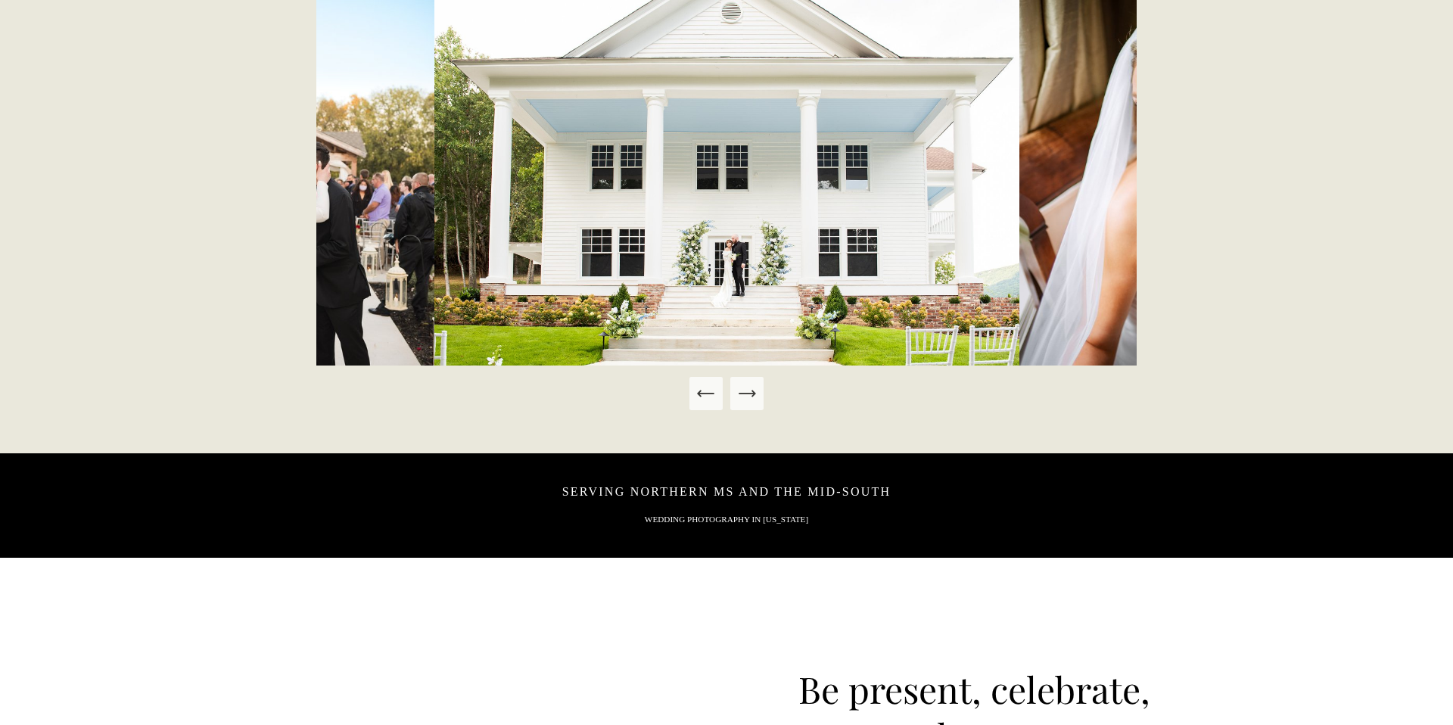
click at [745, 397] on icon "Next Slide" at bounding box center [746, 393] width 21 height 21
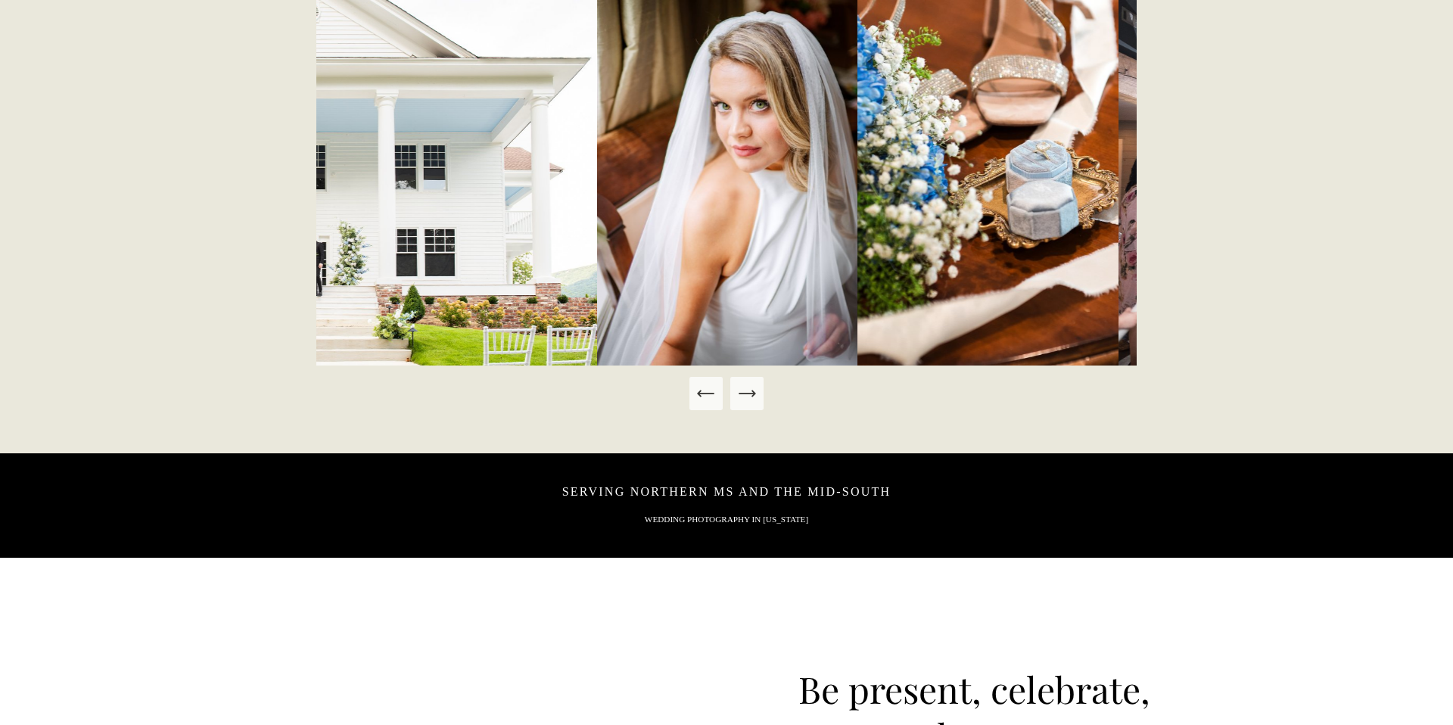
click at [745, 397] on icon "Next Slide" at bounding box center [746, 393] width 21 height 21
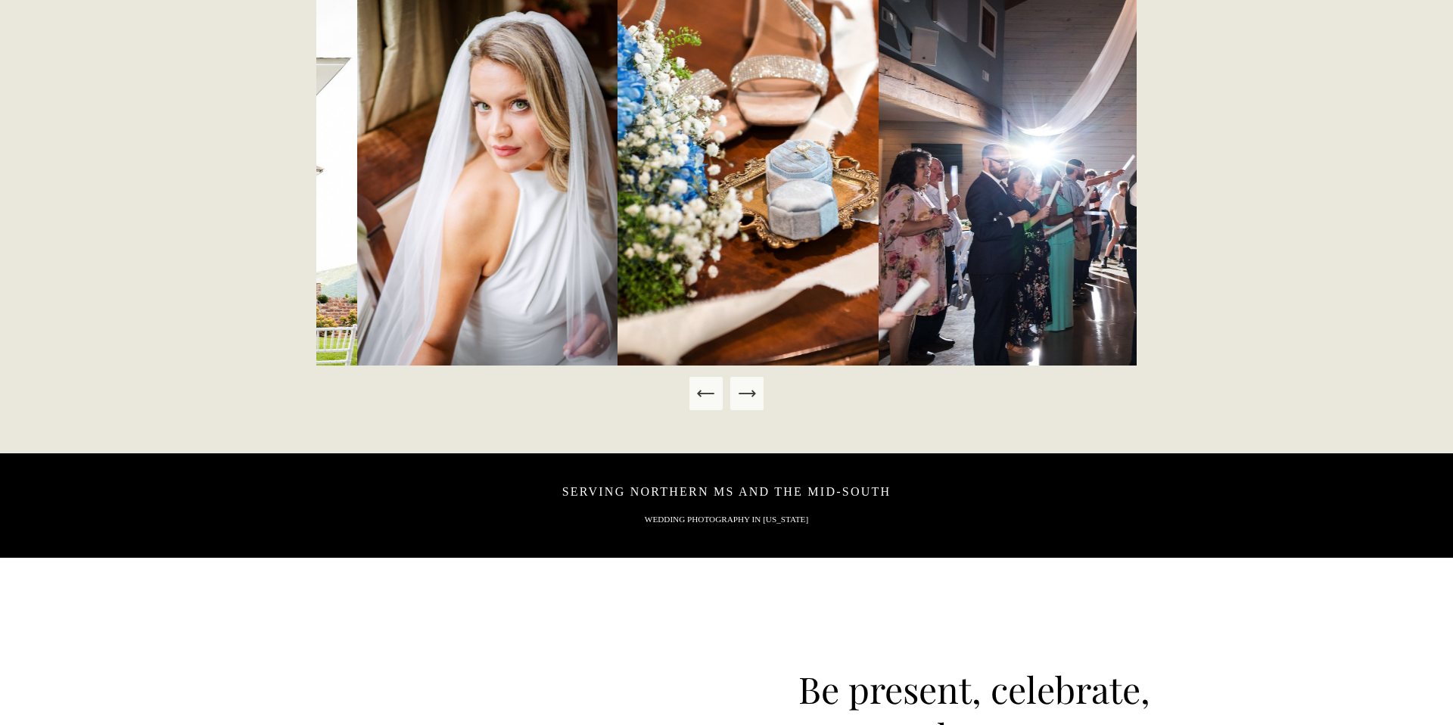
click at [745, 397] on icon "Next Slide" at bounding box center [746, 393] width 21 height 21
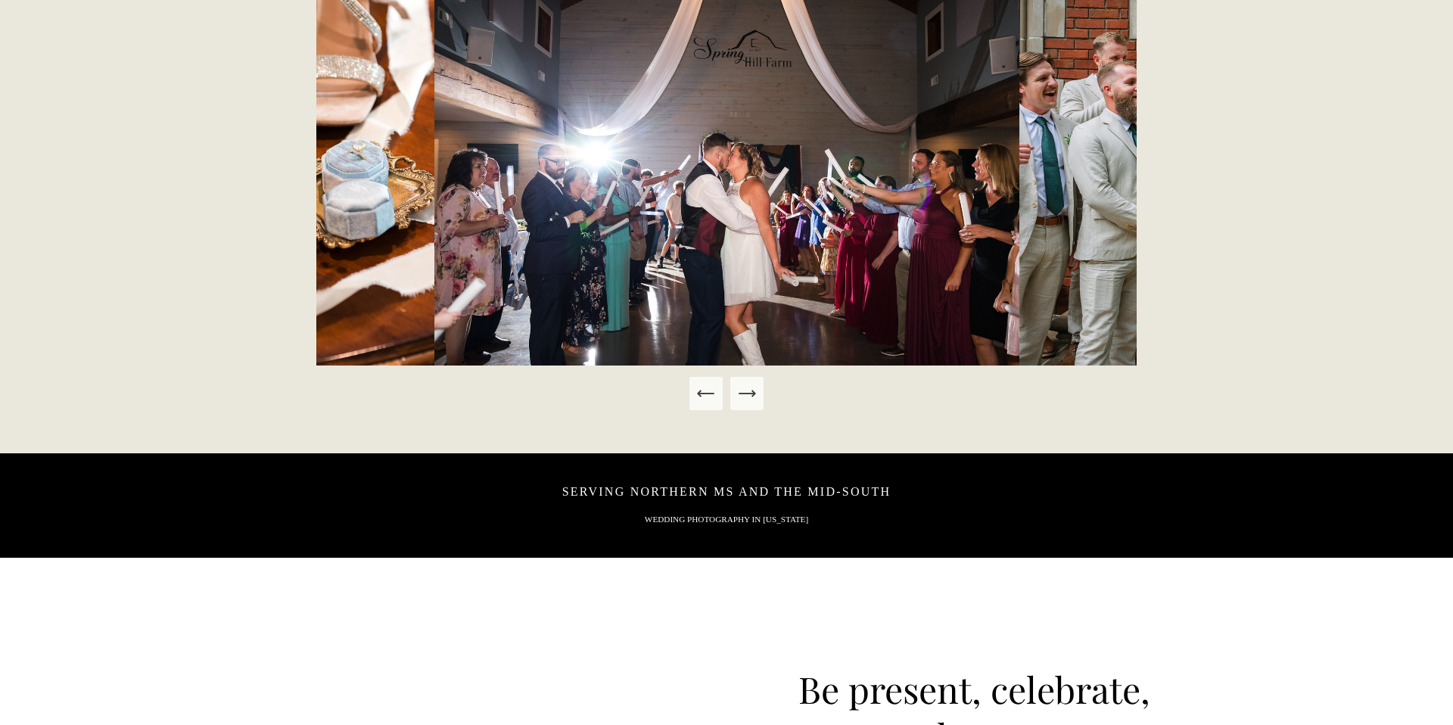
click at [745, 397] on icon "Next Slide" at bounding box center [746, 393] width 21 height 21
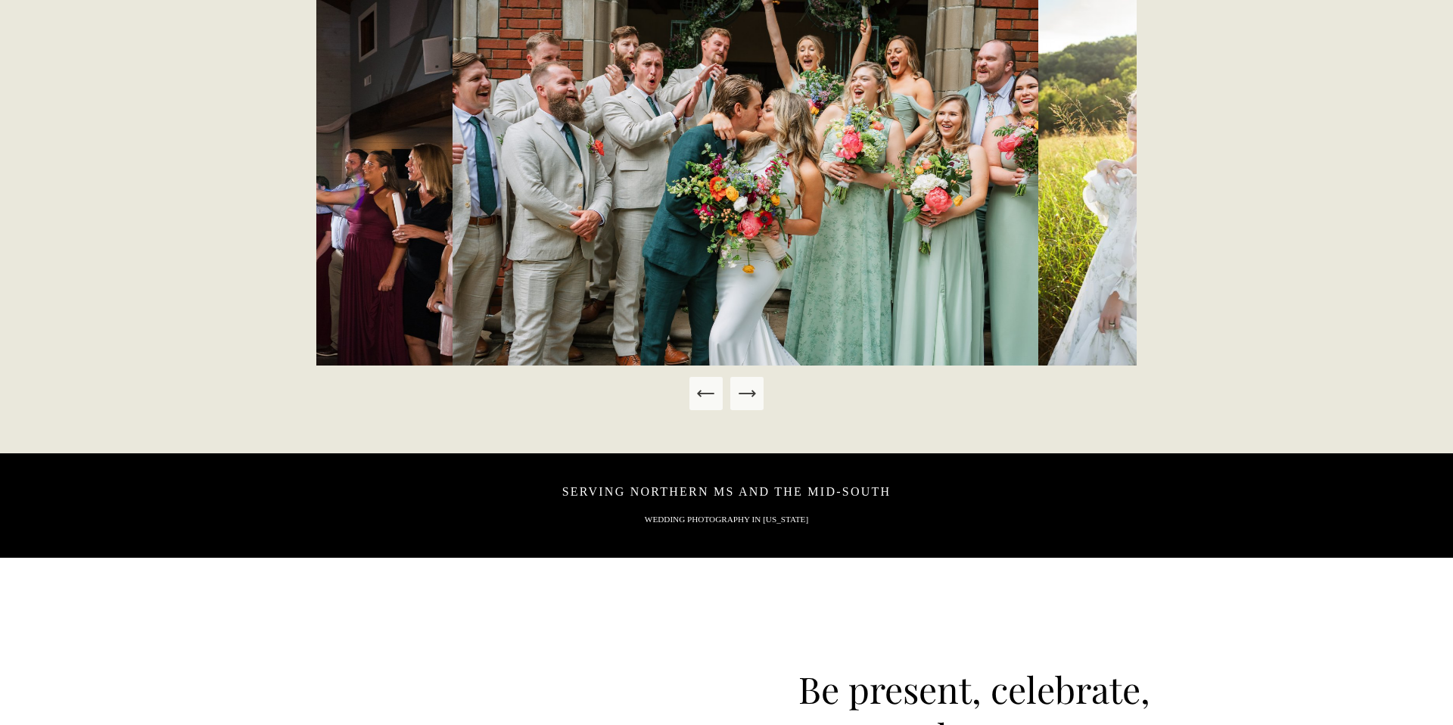
click at [745, 397] on icon "Next Slide" at bounding box center [746, 393] width 21 height 21
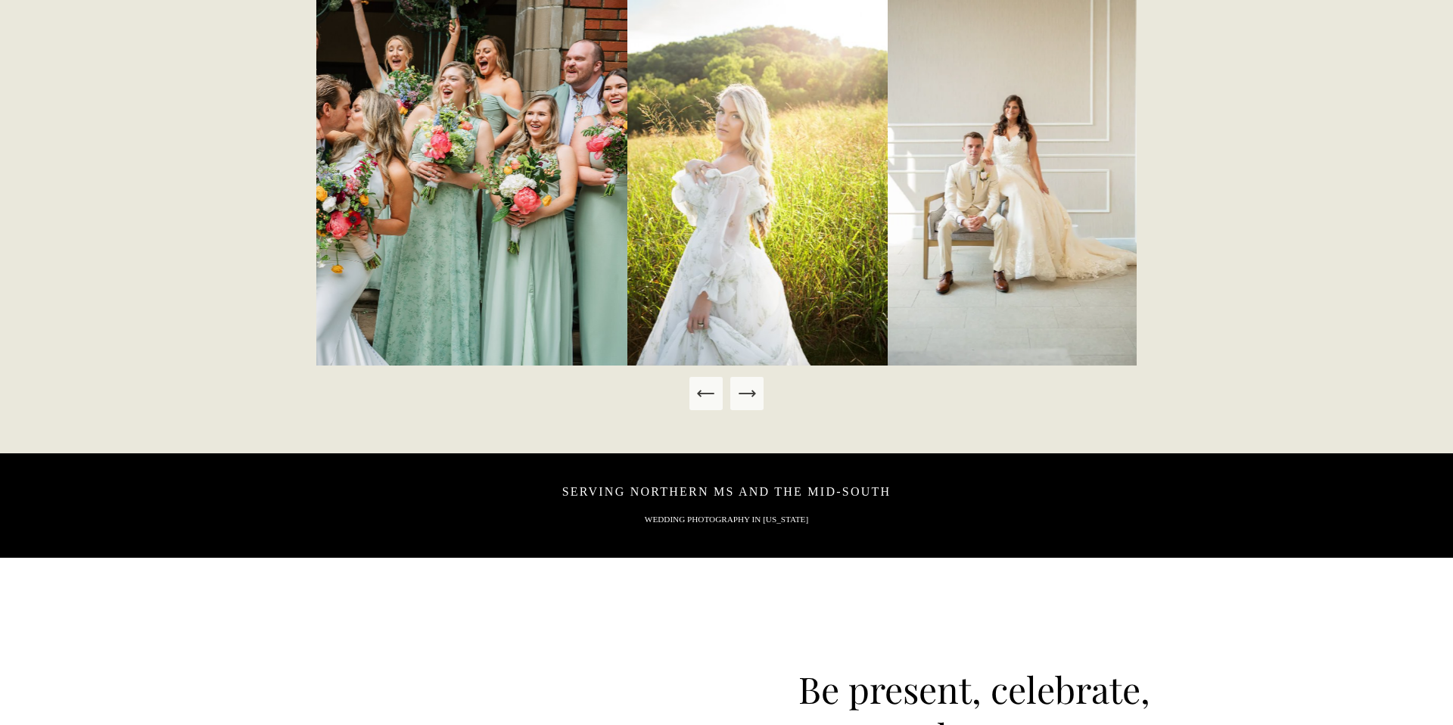
click at [745, 397] on icon "Next Slide" at bounding box center [746, 393] width 21 height 21
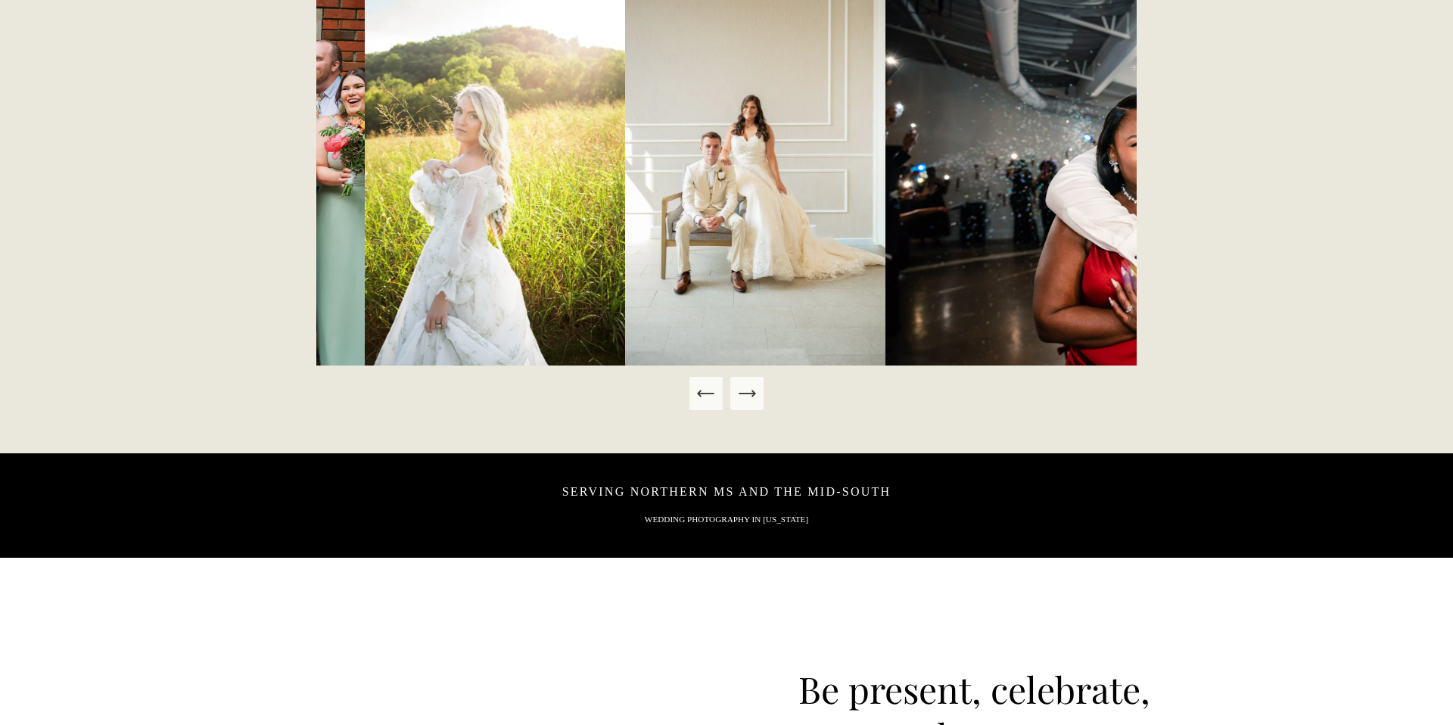
click at [745, 397] on icon "Next Slide" at bounding box center [746, 393] width 21 height 21
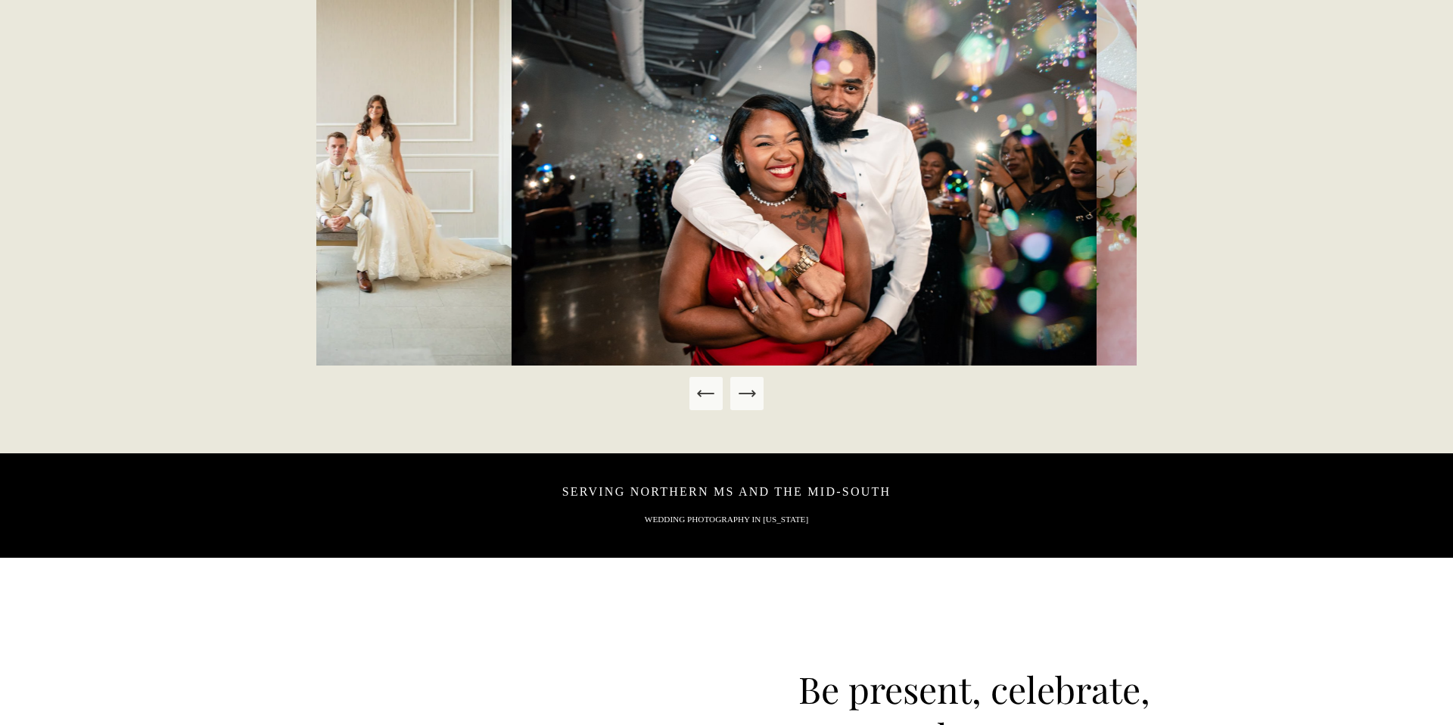
click at [745, 397] on icon "Next Slide" at bounding box center [746, 393] width 21 height 21
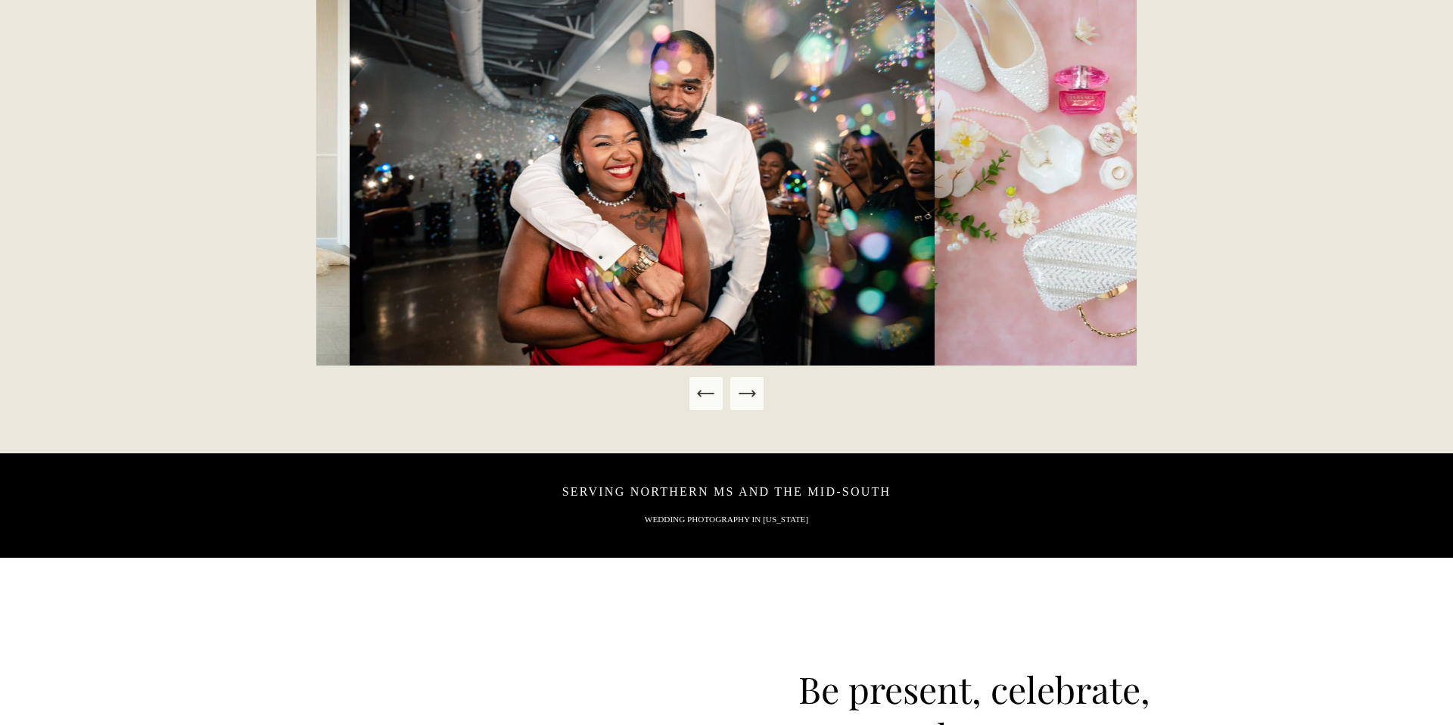
click at [745, 397] on icon "Next Slide" at bounding box center [746, 393] width 21 height 21
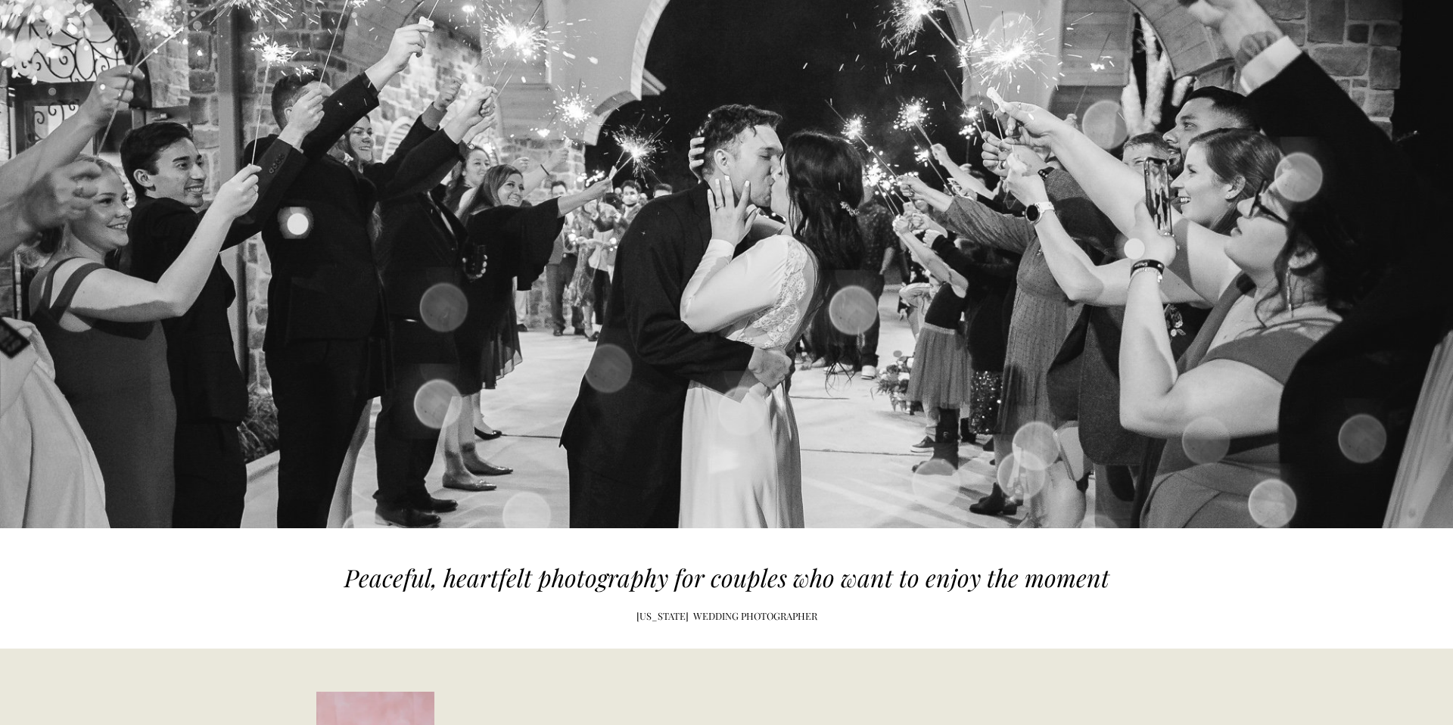
scroll to position [0, 0]
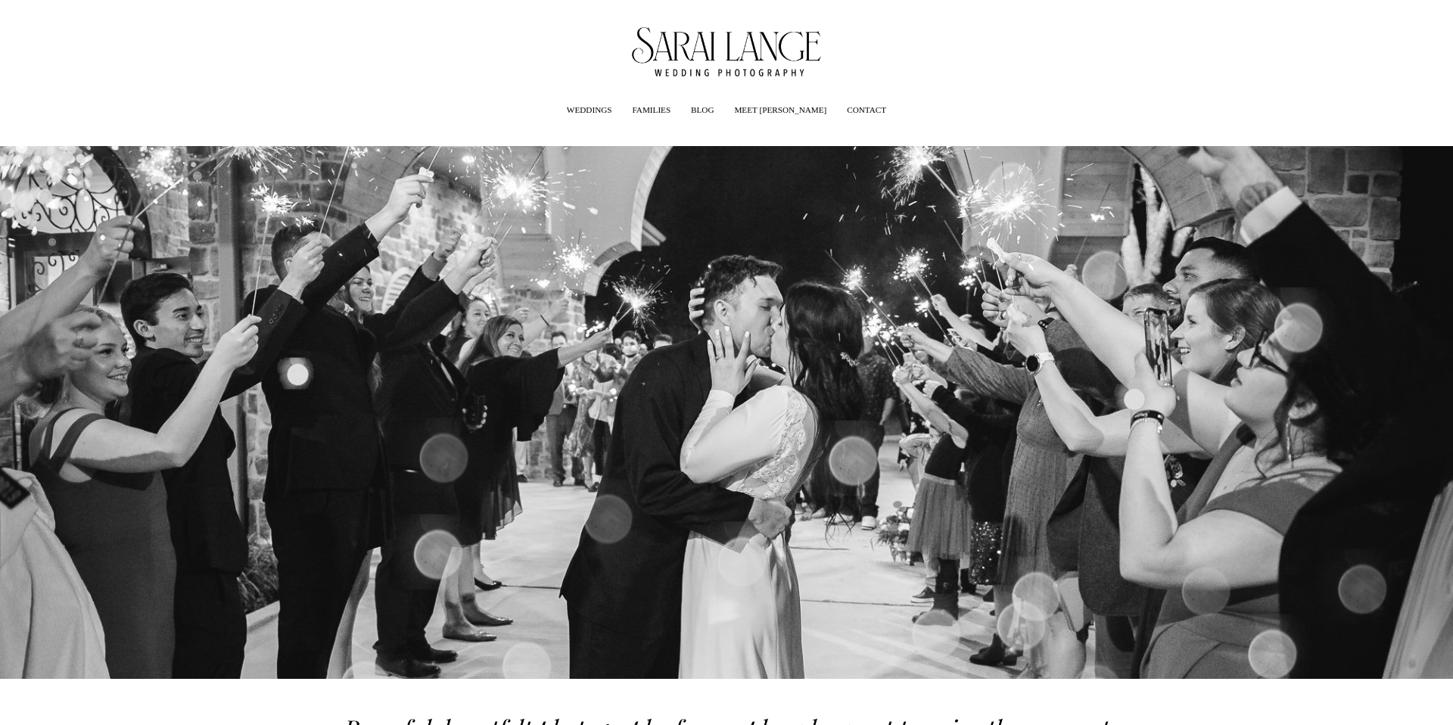
click at [741, 47] on img at bounding box center [727, 51] width 190 height 49
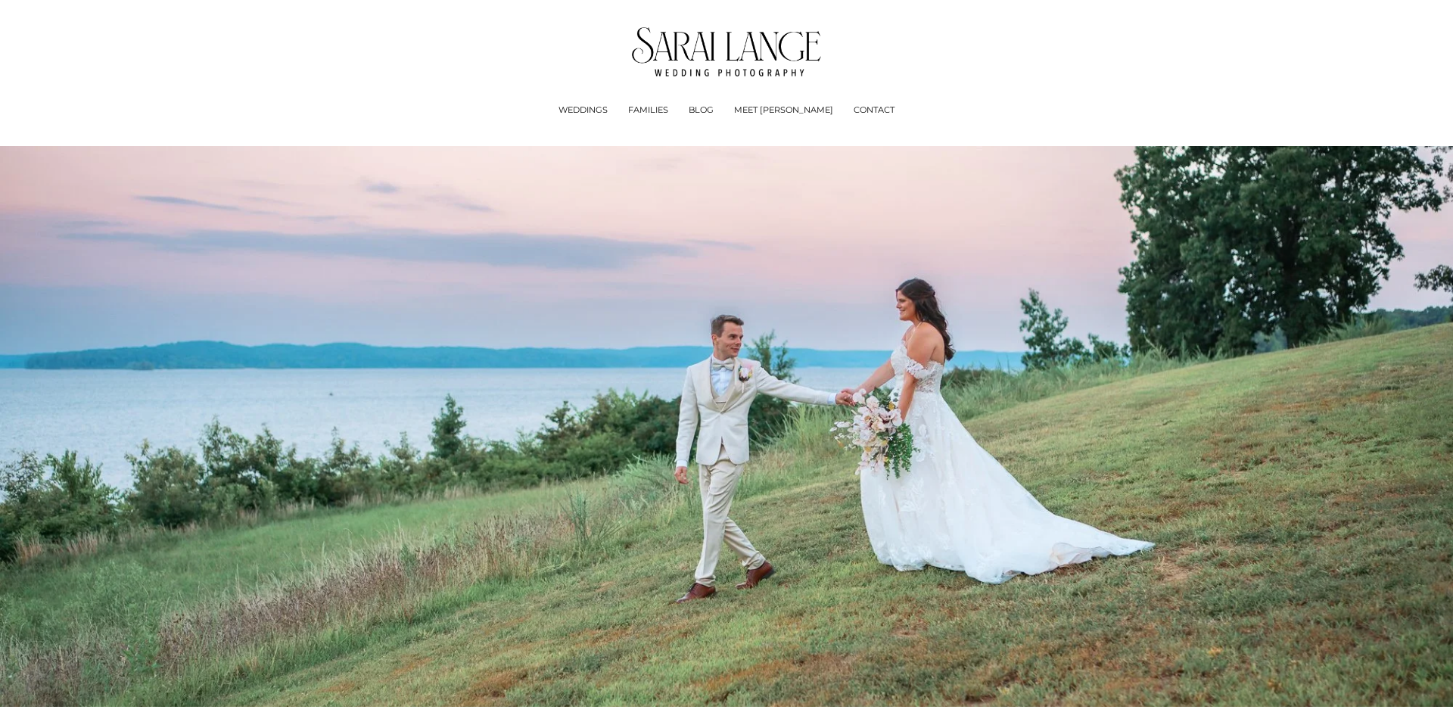
click at [0, 0] on span "Experience + Pricing" at bounding box center [0, 0] width 0 height 0
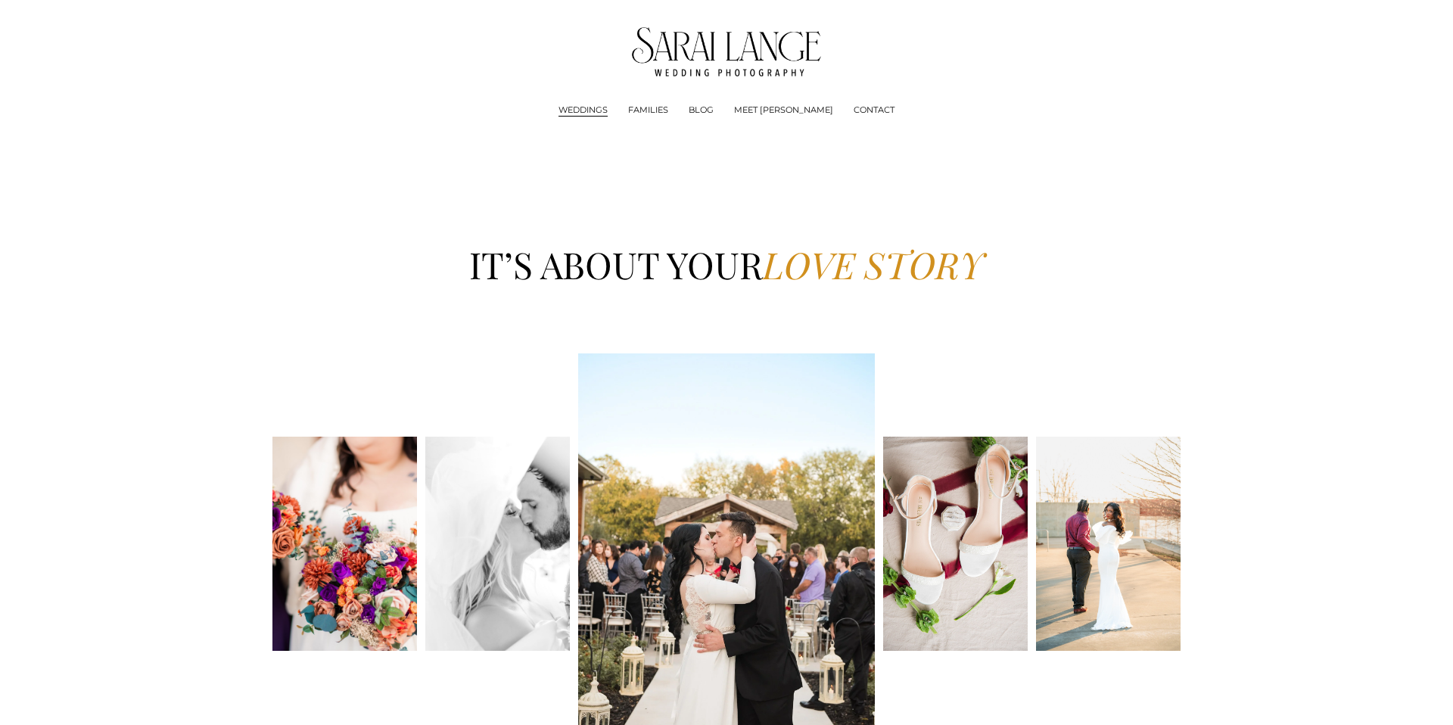
click at [608, 106] on span "WEDDINGS" at bounding box center [582, 111] width 49 height 14
click at [0, 0] on span "Experience + Pricing" at bounding box center [0, 0] width 0 height 0
click at [668, 110] on link "FAMILIES" at bounding box center [648, 110] width 40 height 15
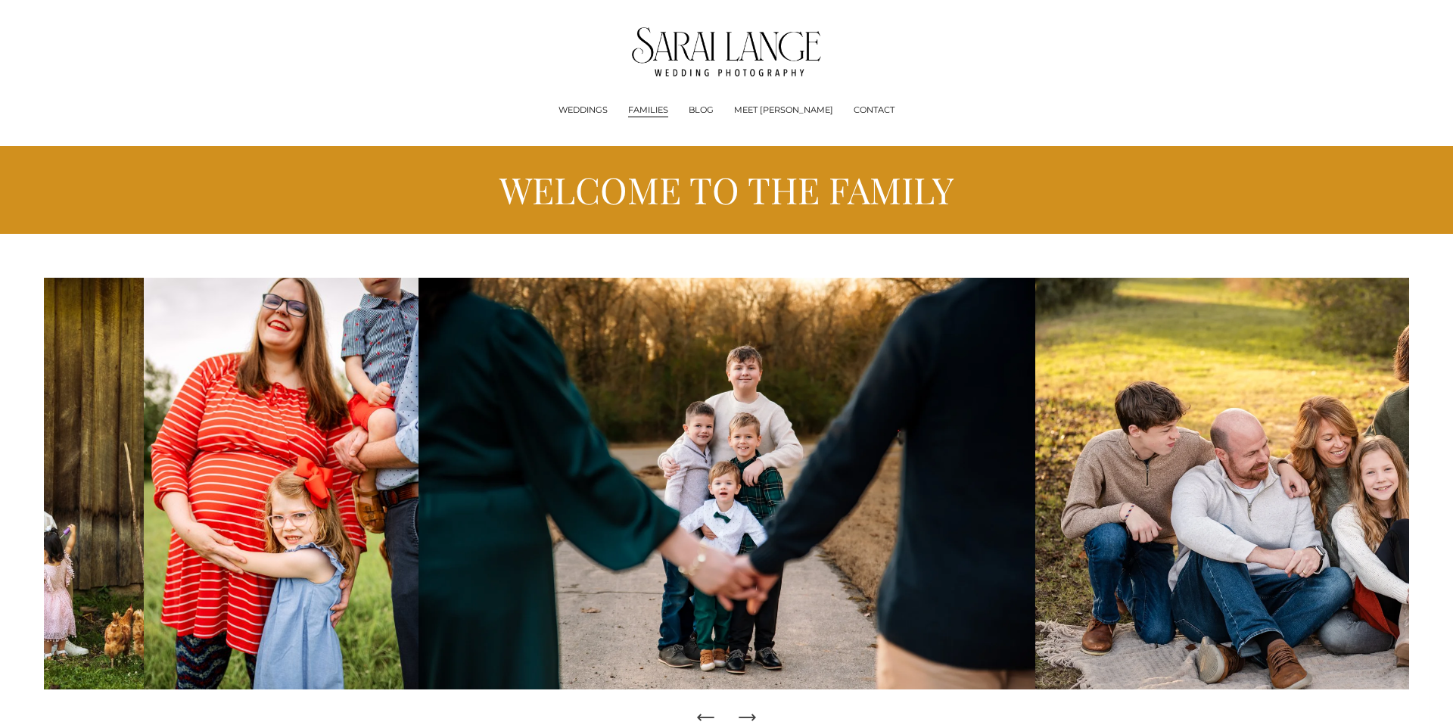
click at [714, 110] on link "BLOG" at bounding box center [701, 110] width 25 height 15
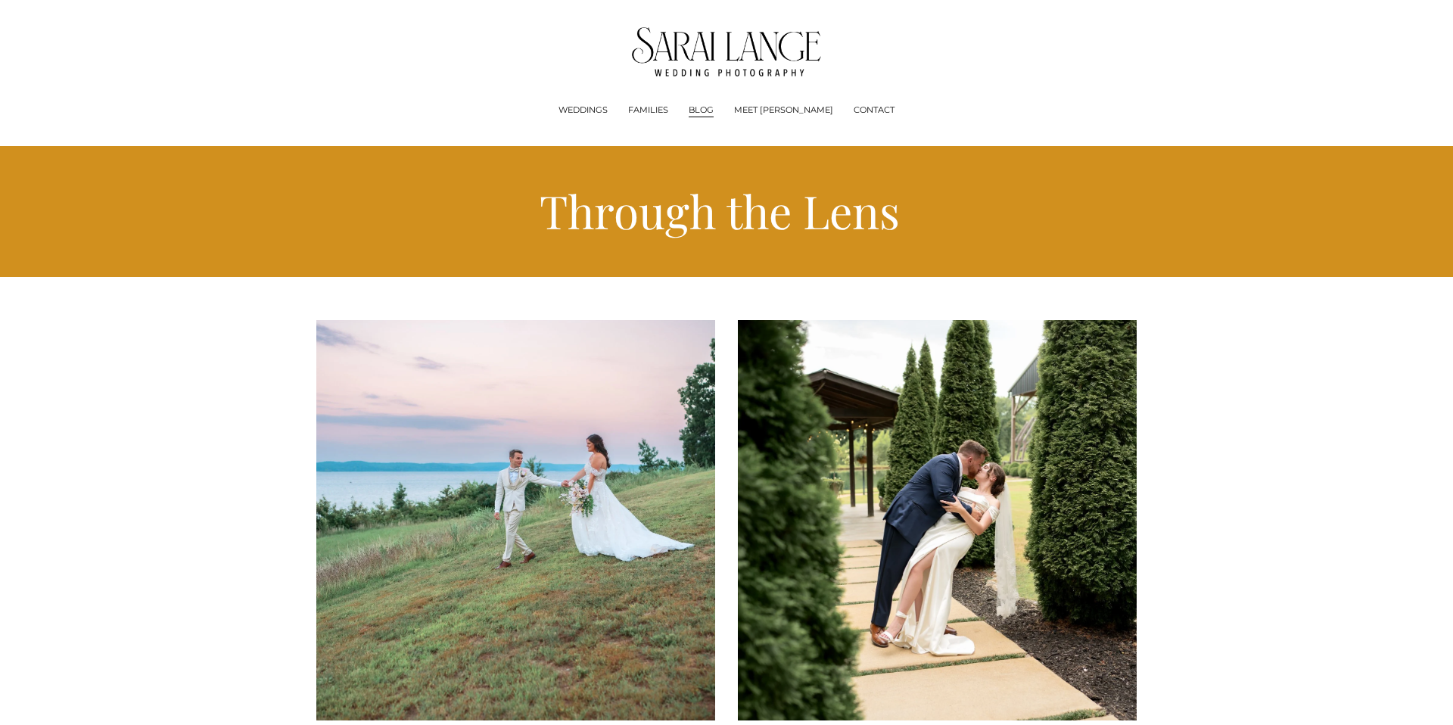
click at [790, 110] on link "MEET [PERSON_NAME]" at bounding box center [783, 110] width 99 height 15
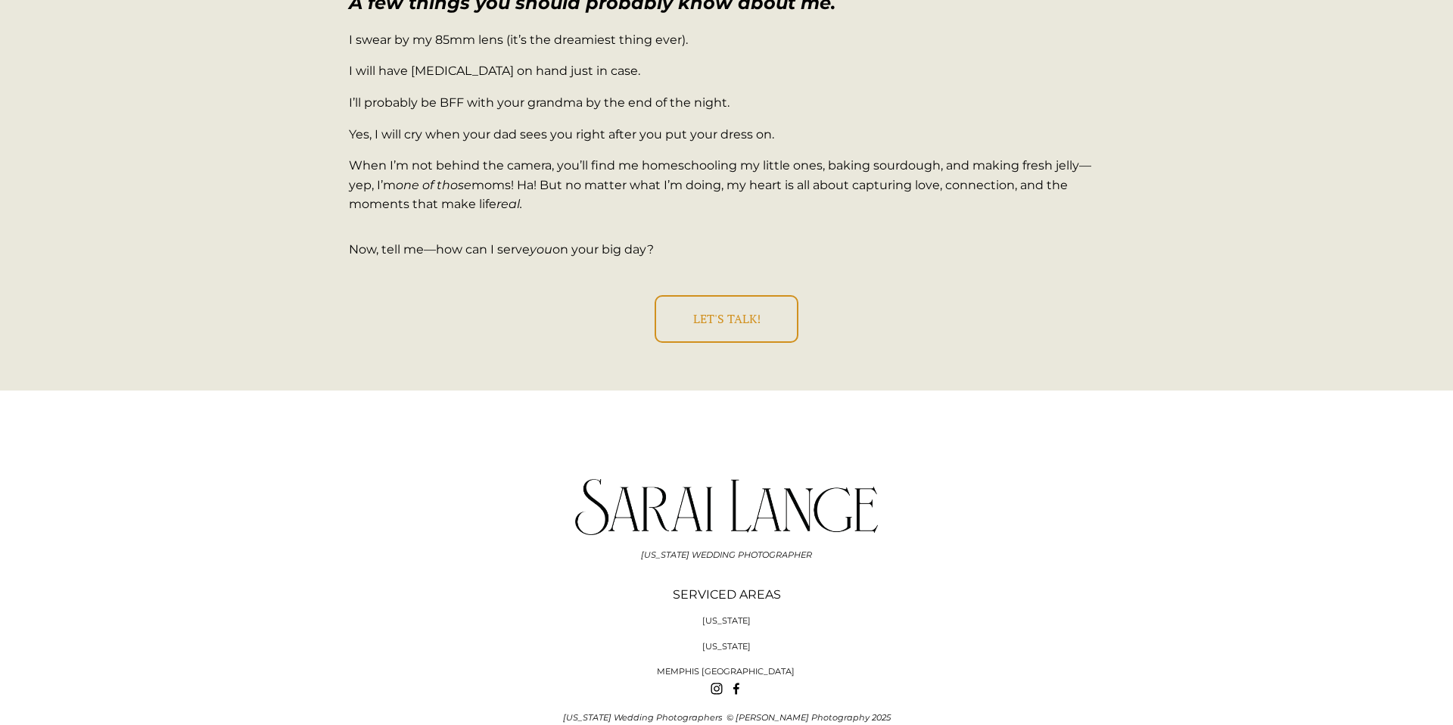
scroll to position [2660, 0]
